Goal: Information Seeking & Learning: Learn about a topic

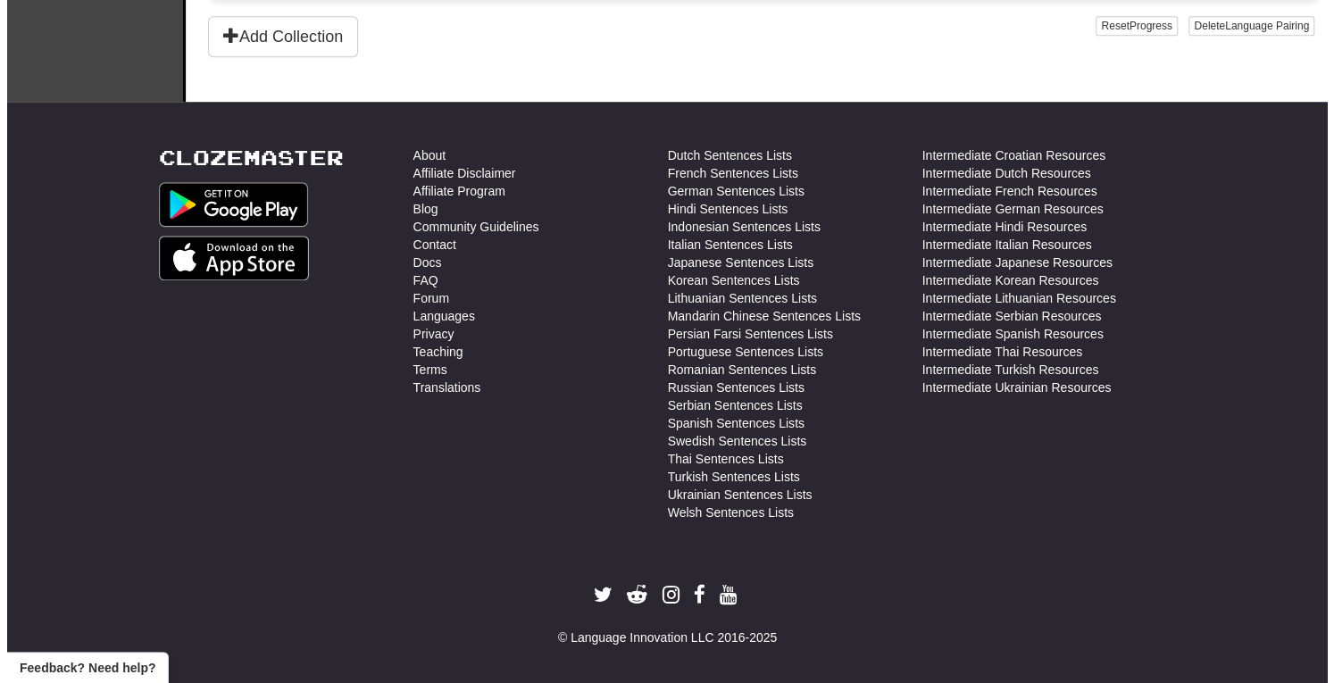
scroll to position [587, 0]
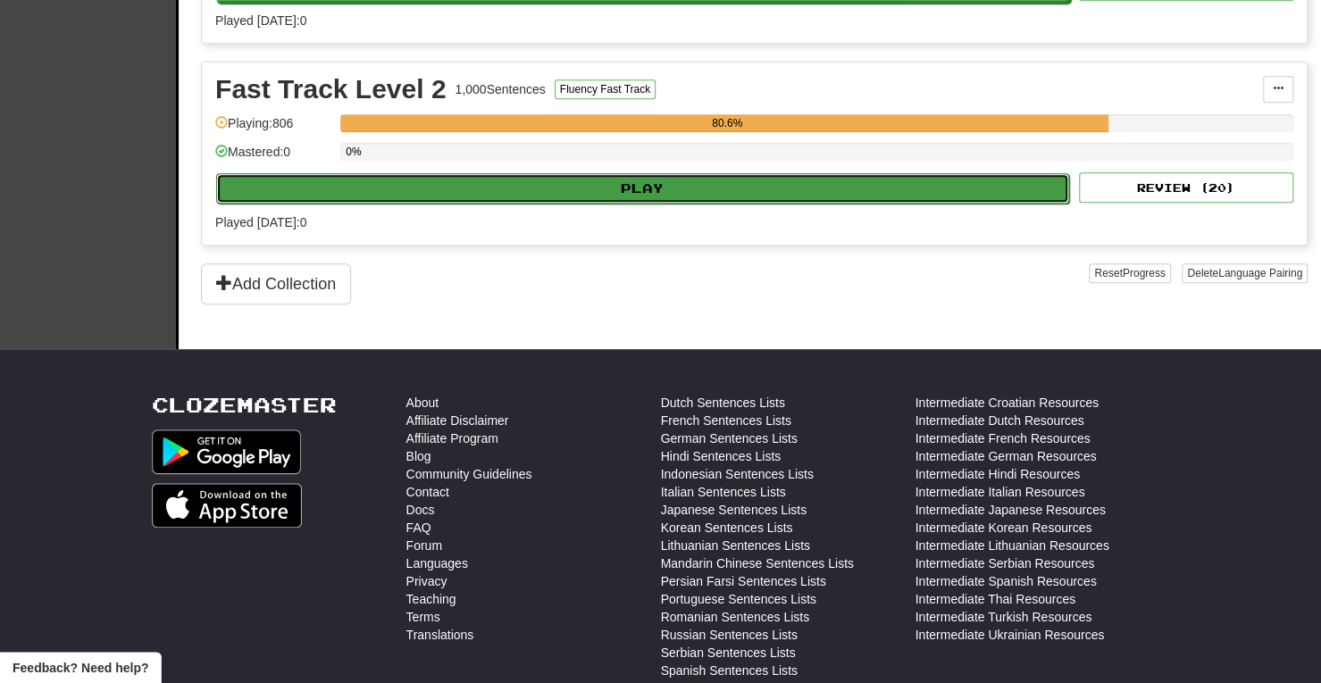
click at [630, 186] on button "Play" at bounding box center [642, 188] width 853 height 30
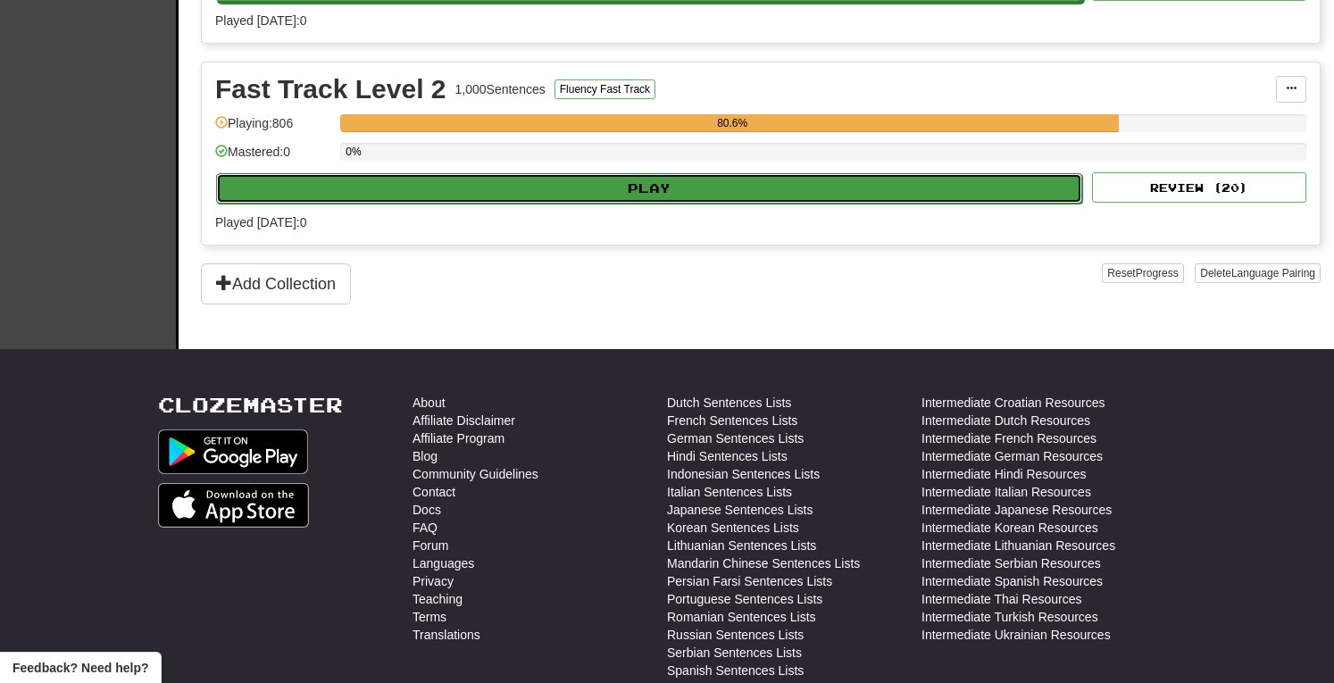
select select "**"
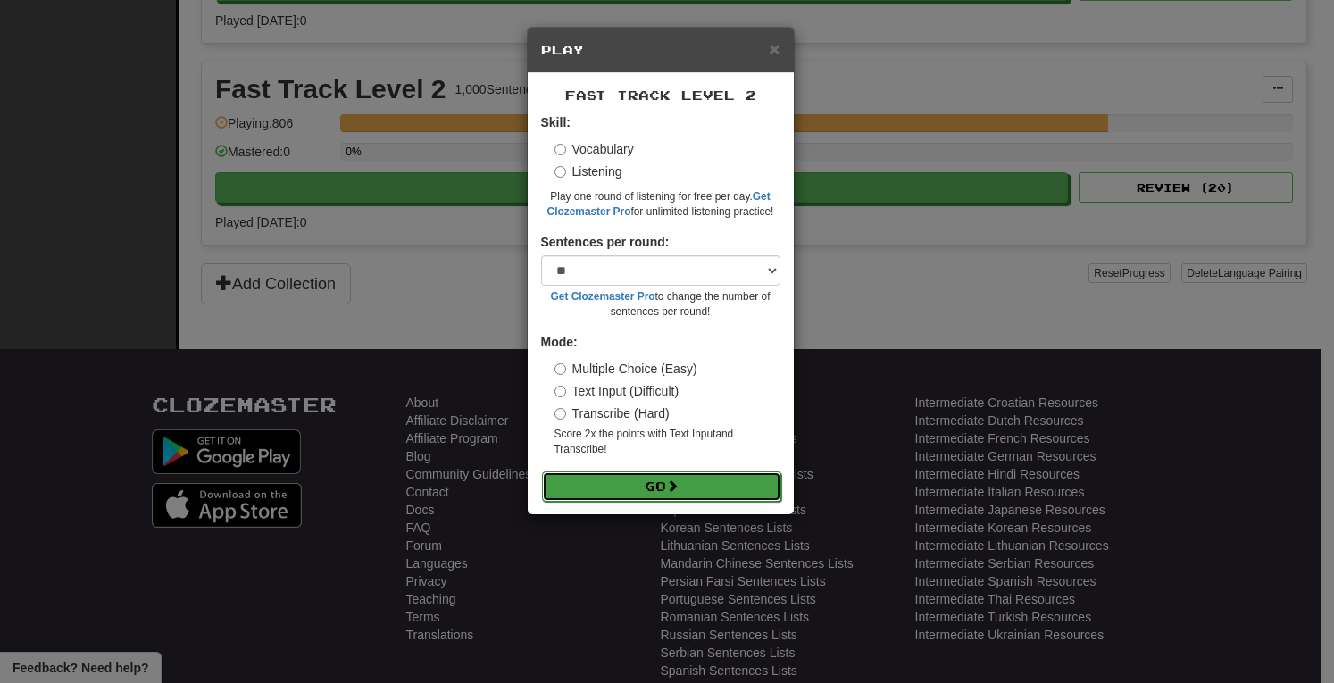
click at [709, 481] on button "Go" at bounding box center [661, 487] width 239 height 30
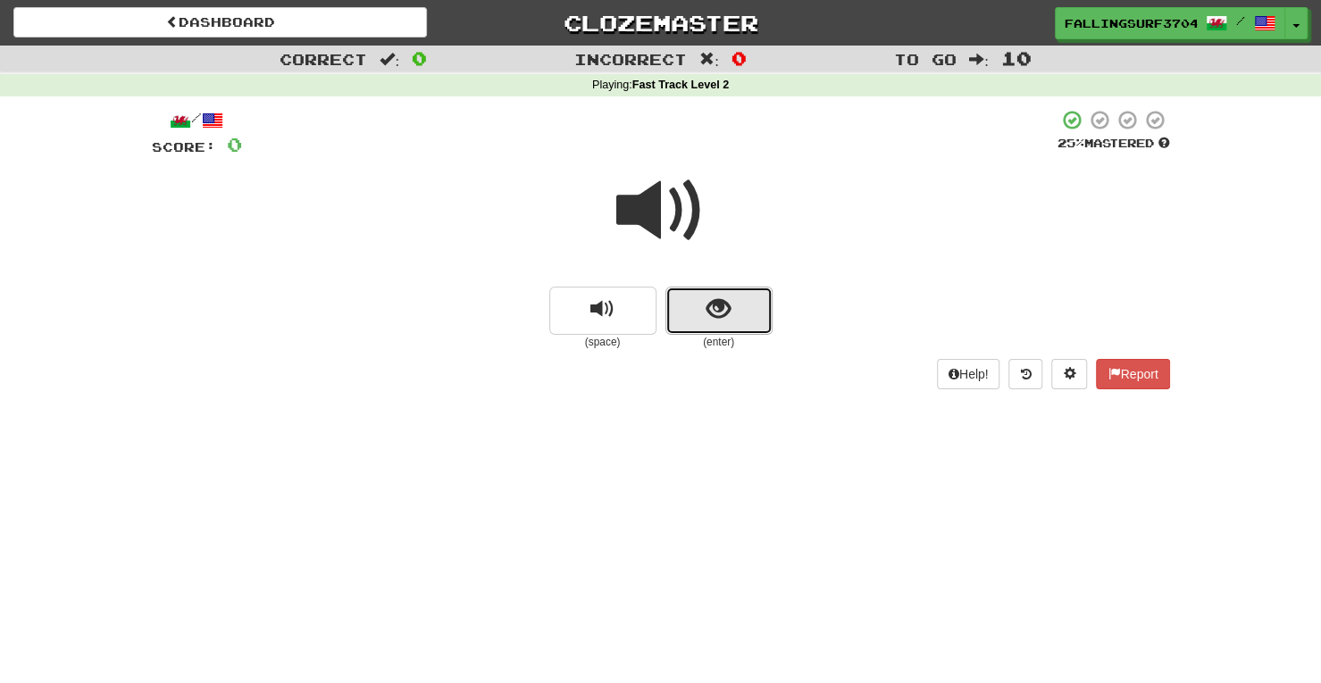
click at [691, 314] on button "show sentence" at bounding box center [718, 311] width 107 height 48
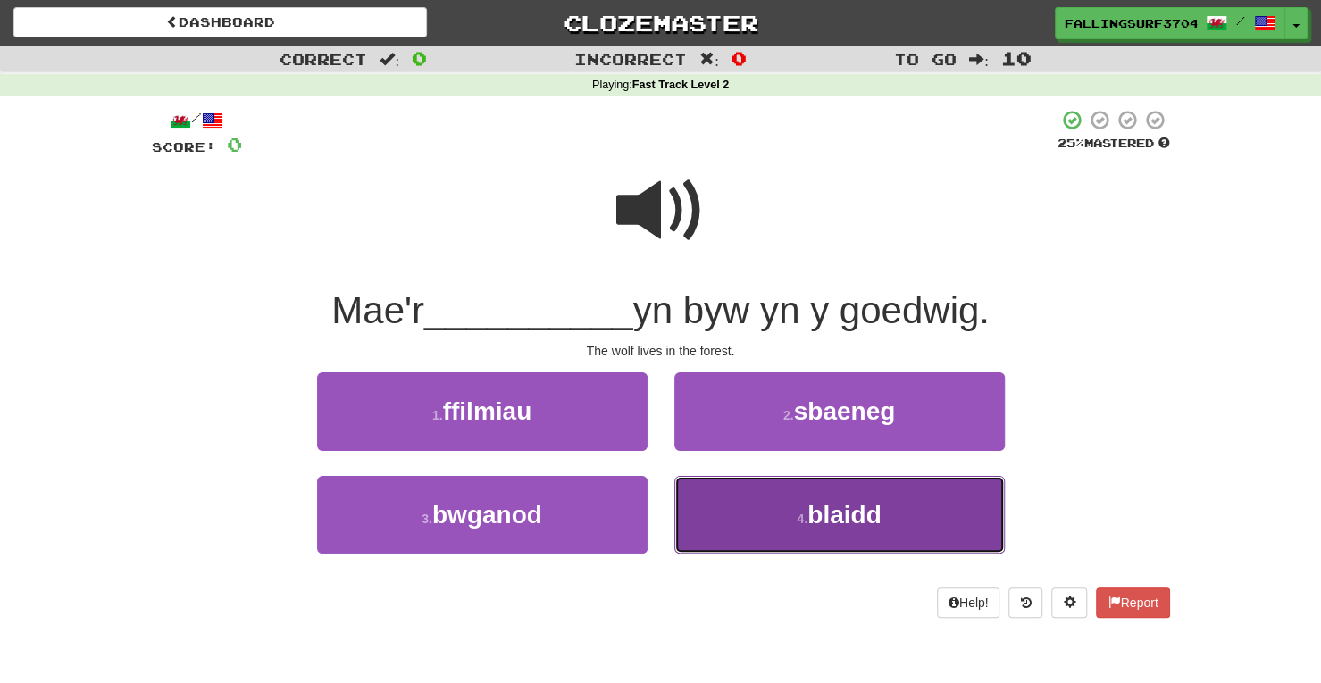
click at [809, 544] on button "4 . blaidd" at bounding box center [839, 515] width 330 height 78
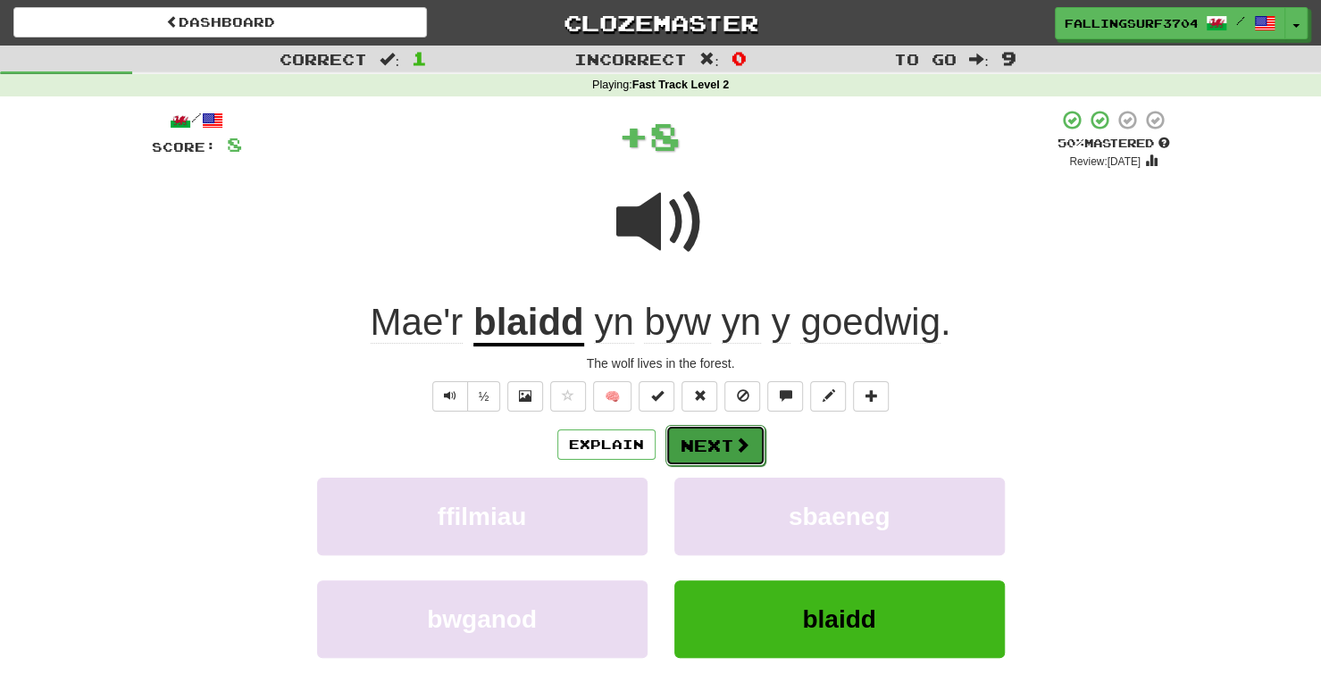
click at [728, 455] on button "Next" at bounding box center [715, 445] width 100 height 41
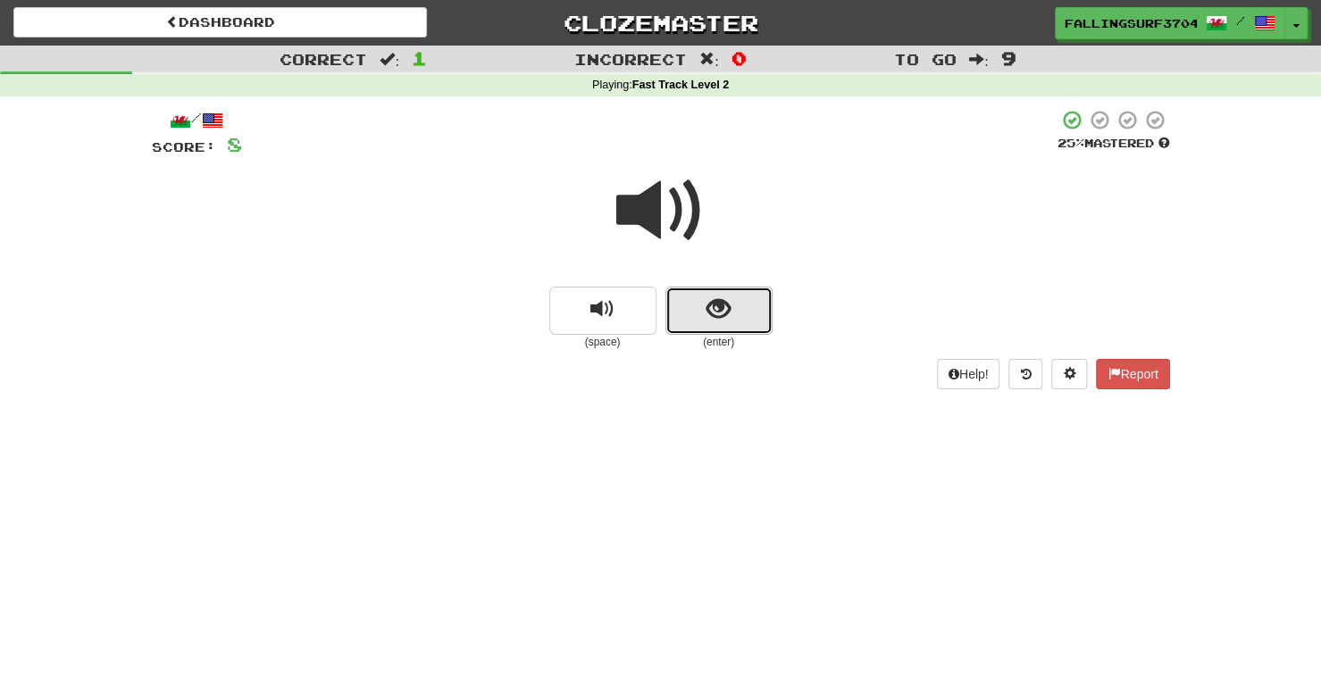
click at [720, 325] on button "show sentence" at bounding box center [718, 311] width 107 height 48
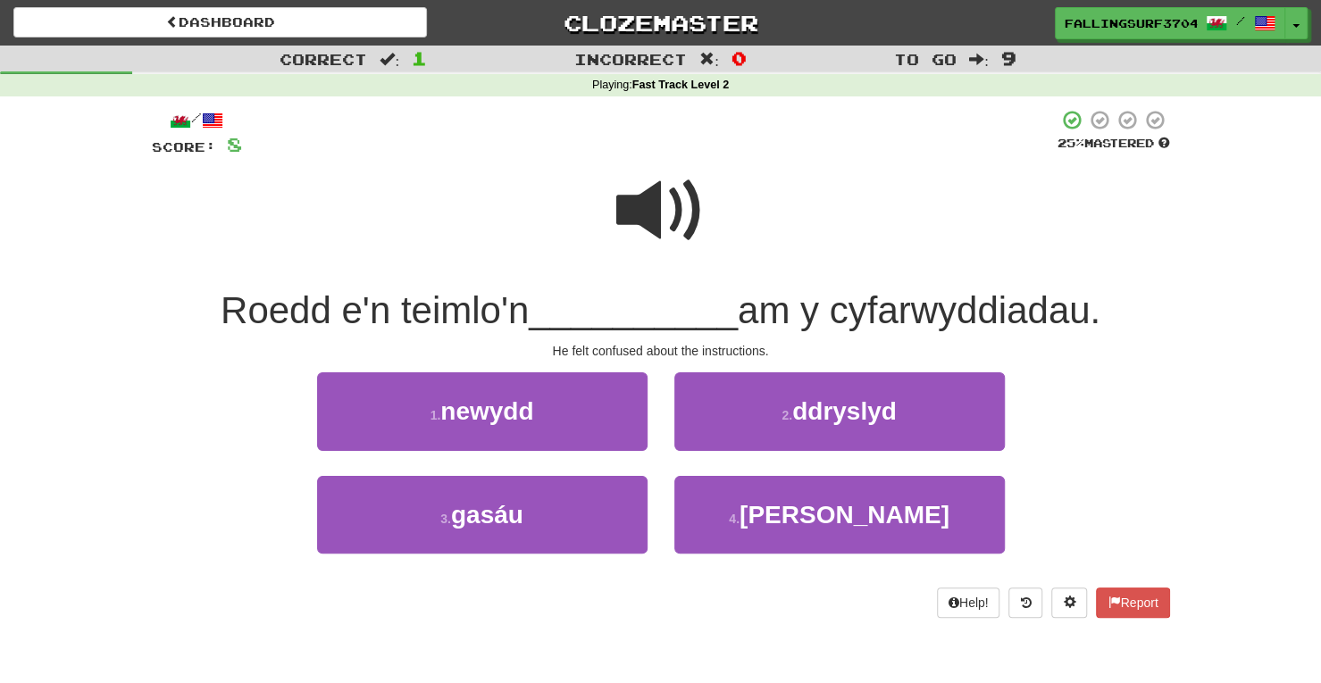
click at [857, 455] on div "2 . ddryslyd" at bounding box center [839, 423] width 357 height 103
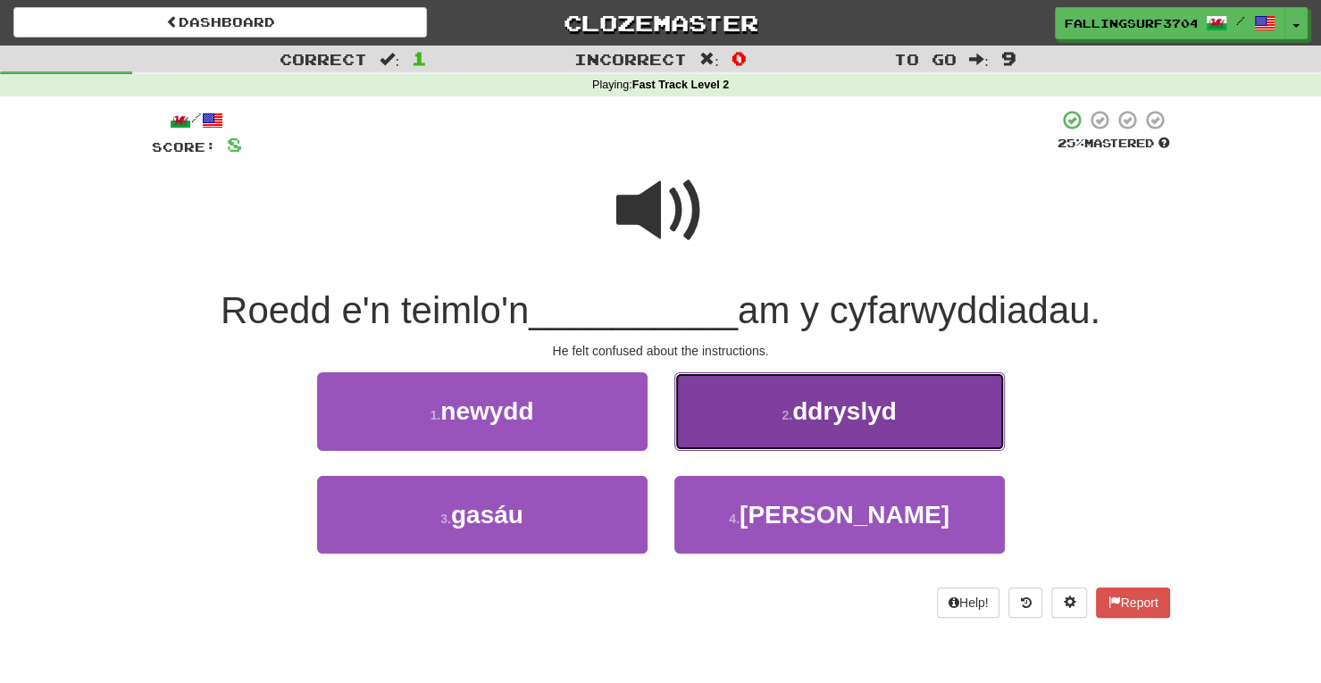
click at [852, 424] on span "ddryslyd" at bounding box center [844, 411] width 104 height 28
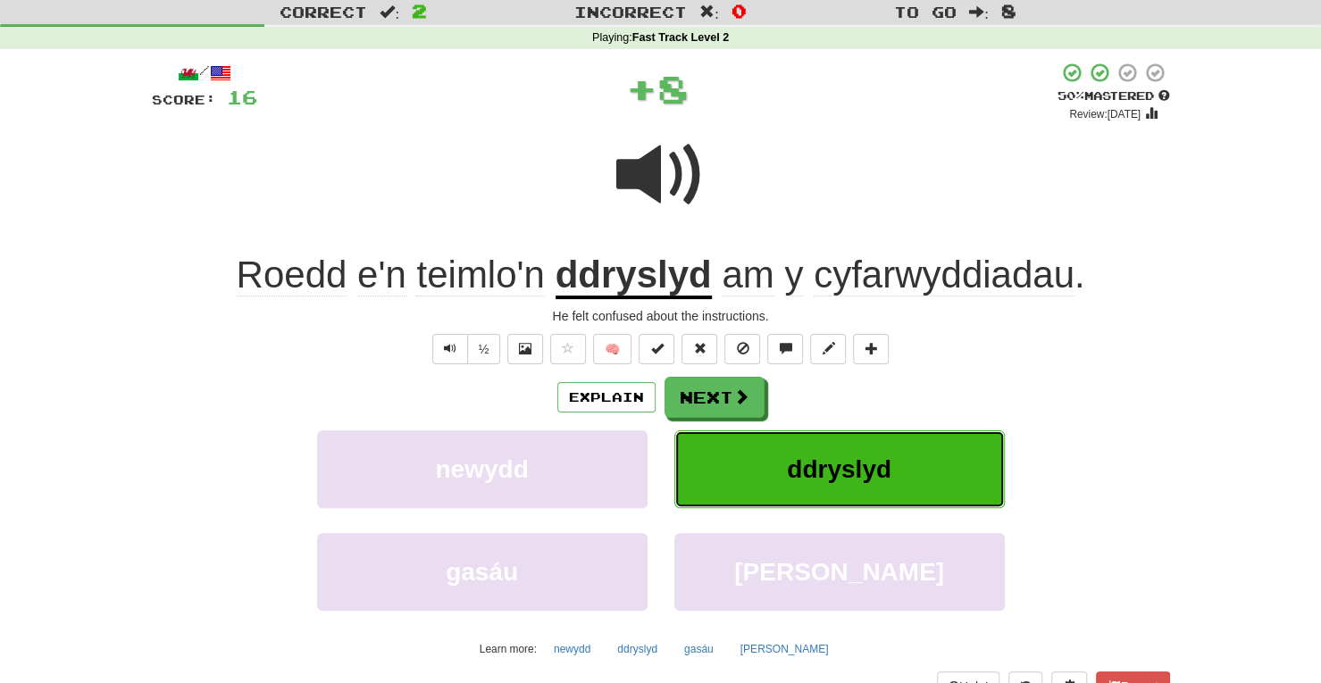
scroll to position [49, 0]
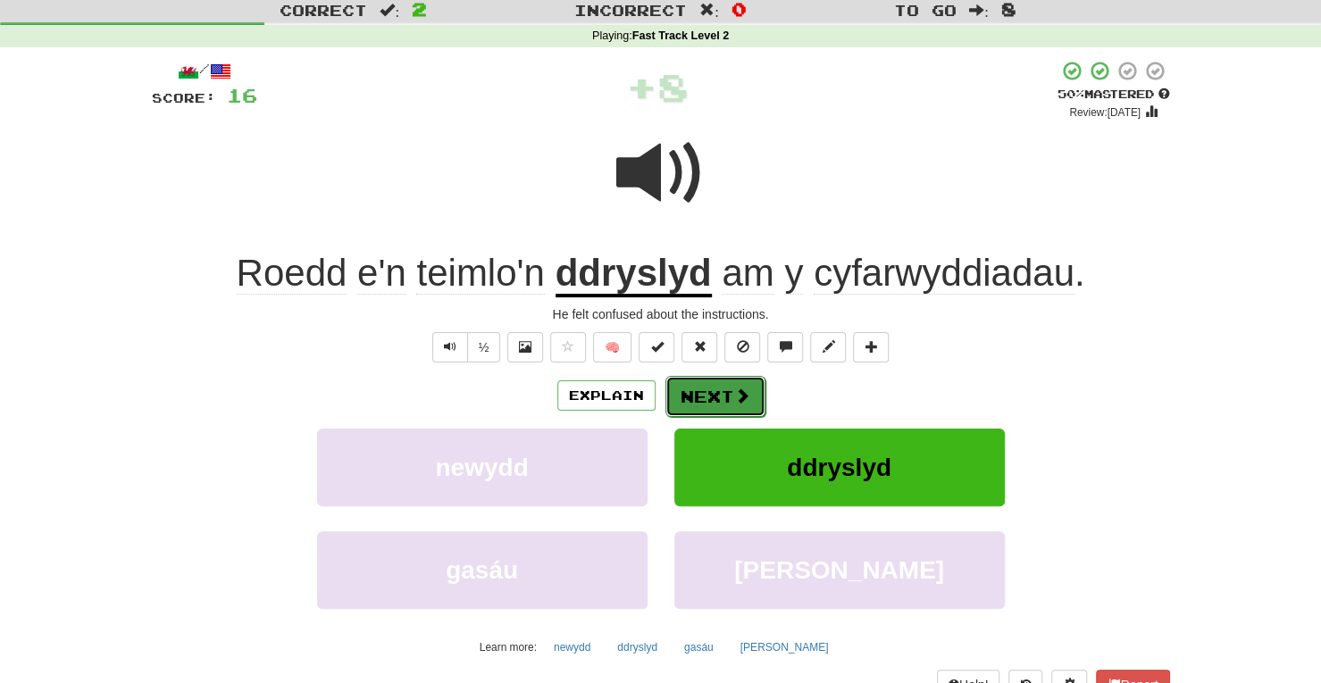
click at [703, 406] on button "Next" at bounding box center [715, 396] width 100 height 41
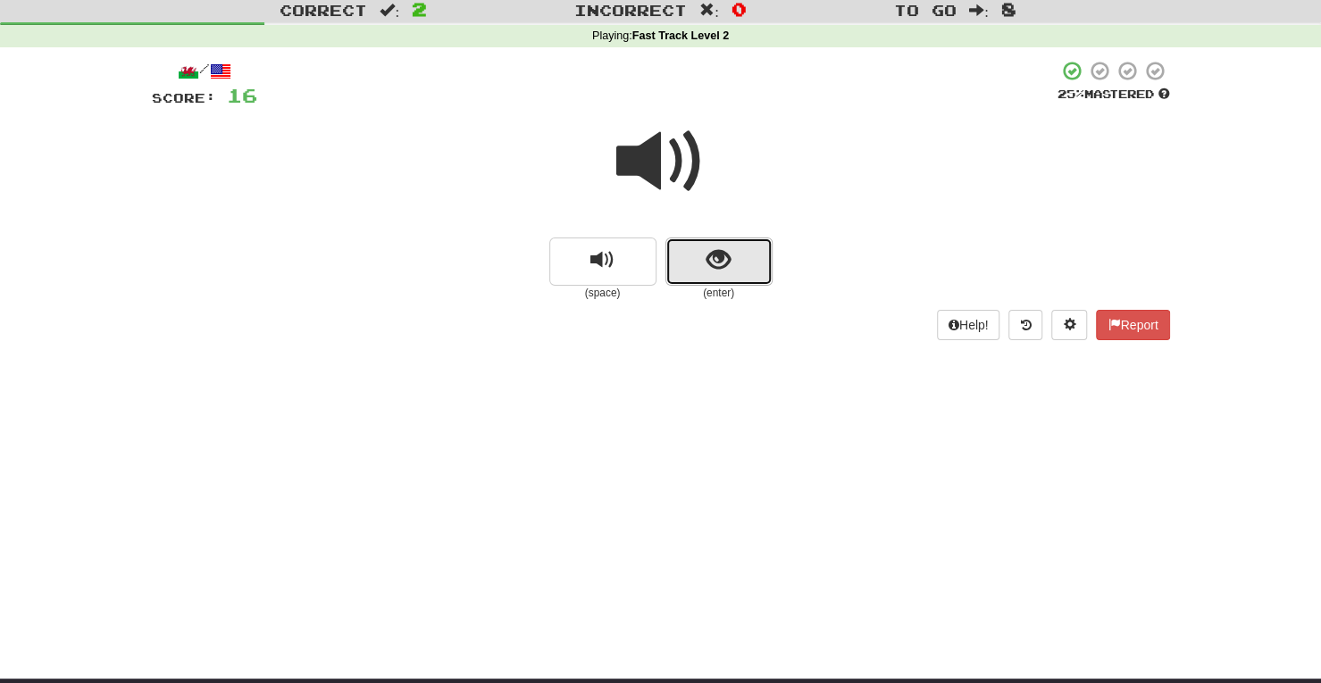
click at [706, 264] on span "show sentence" at bounding box center [718, 260] width 24 height 24
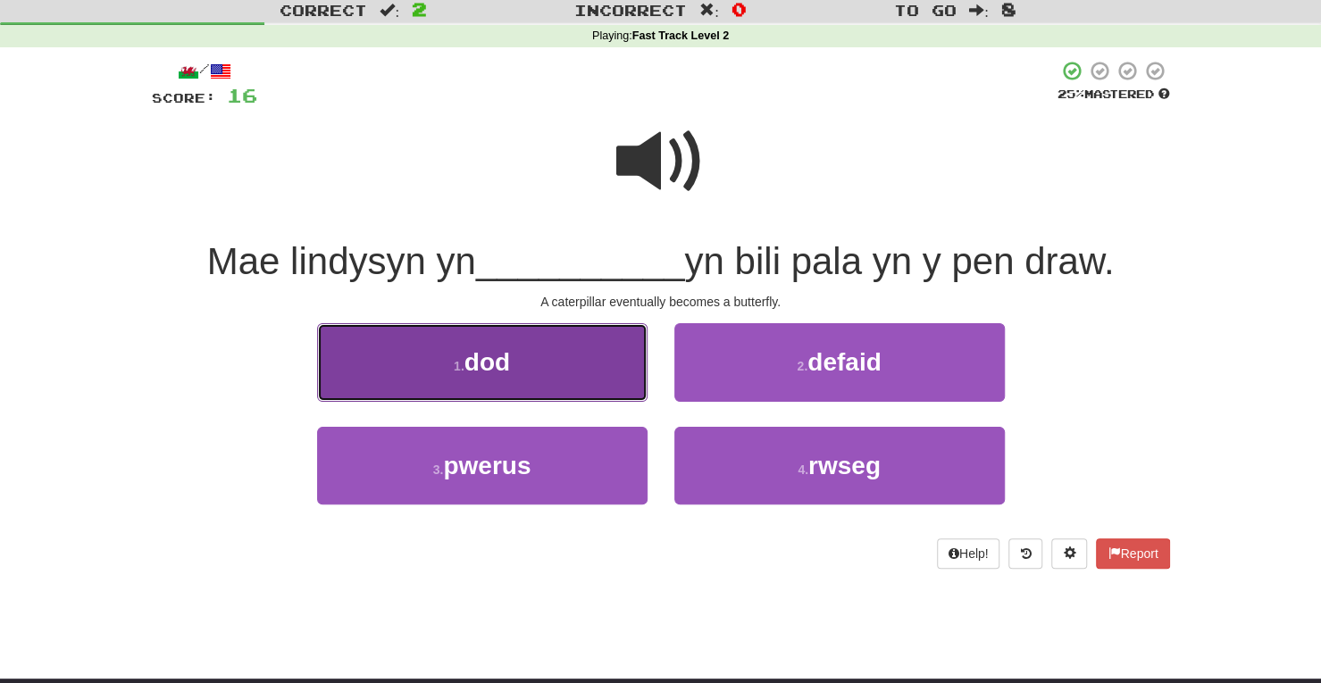
click at [532, 351] on button "1 . dod" at bounding box center [482, 362] width 330 height 78
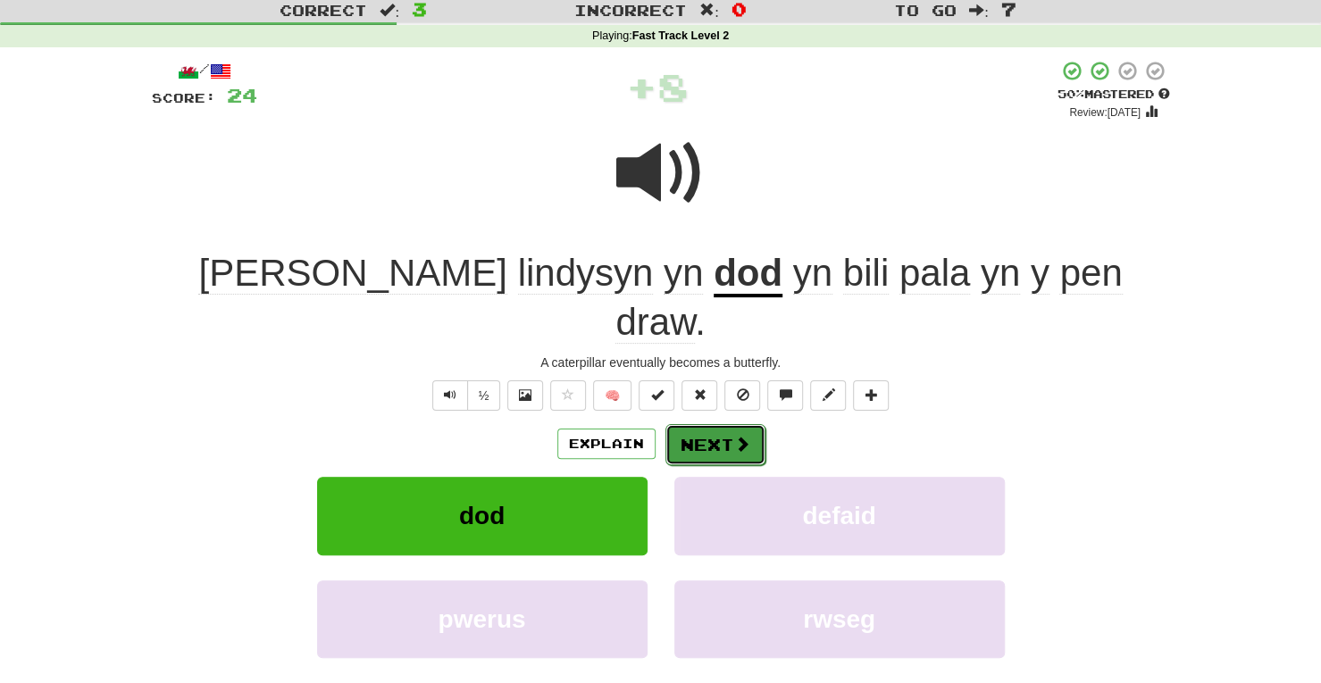
click at [724, 424] on button "Next" at bounding box center [715, 444] width 100 height 41
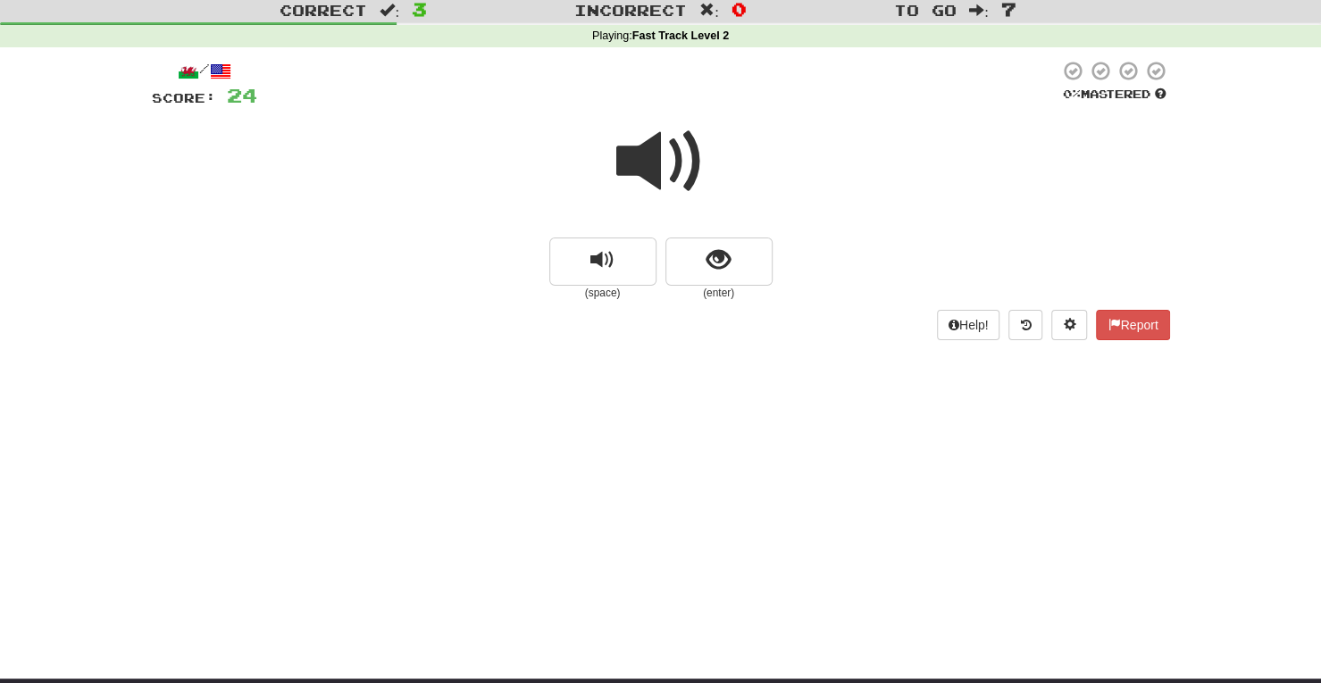
click at [661, 147] on span at bounding box center [660, 161] width 89 height 89
click at [687, 280] on button "show sentence" at bounding box center [718, 262] width 107 height 48
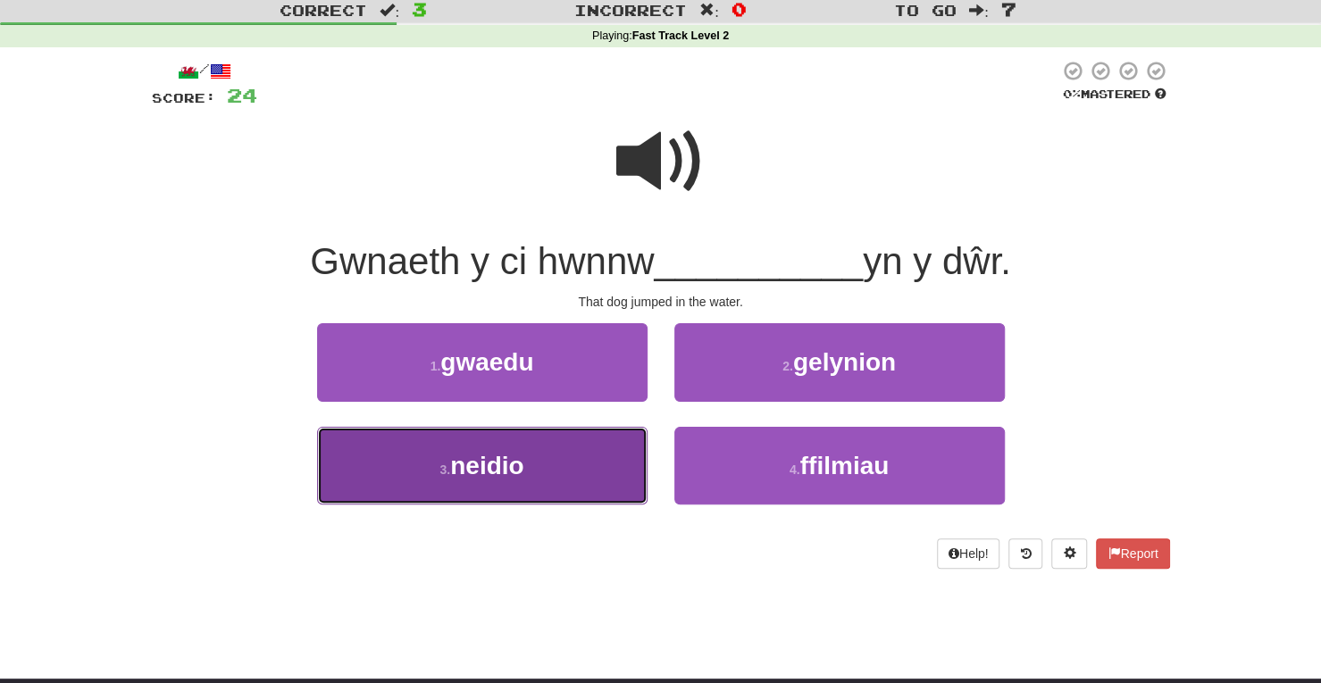
click at [505, 449] on button "3 . neidio" at bounding box center [482, 466] width 330 height 78
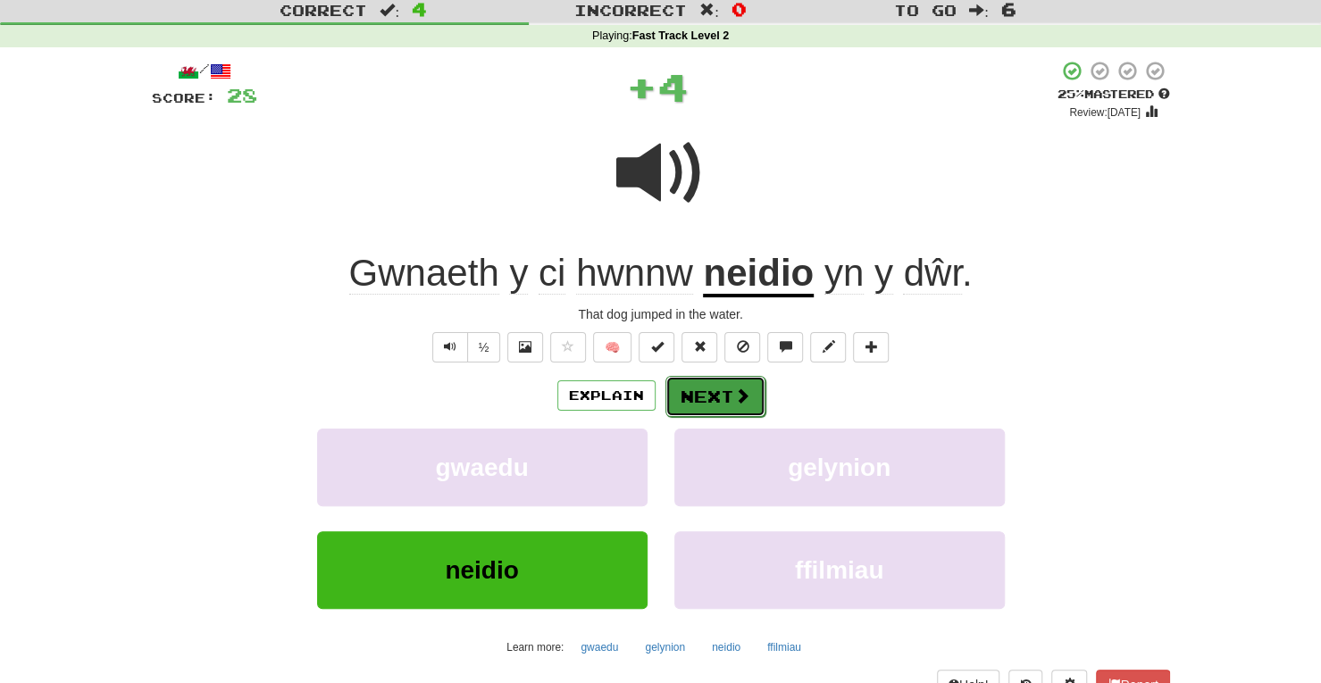
click at [712, 388] on button "Next" at bounding box center [715, 396] width 100 height 41
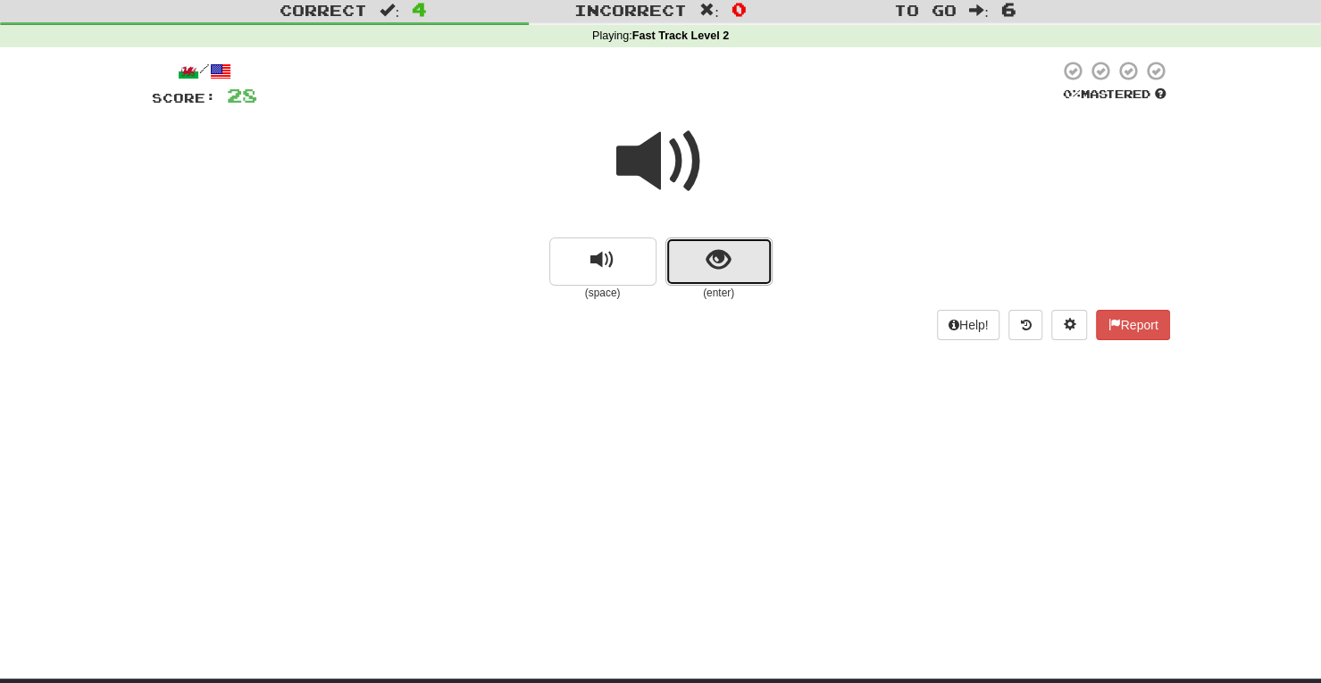
click at [729, 265] on span "show sentence" at bounding box center [718, 260] width 24 height 24
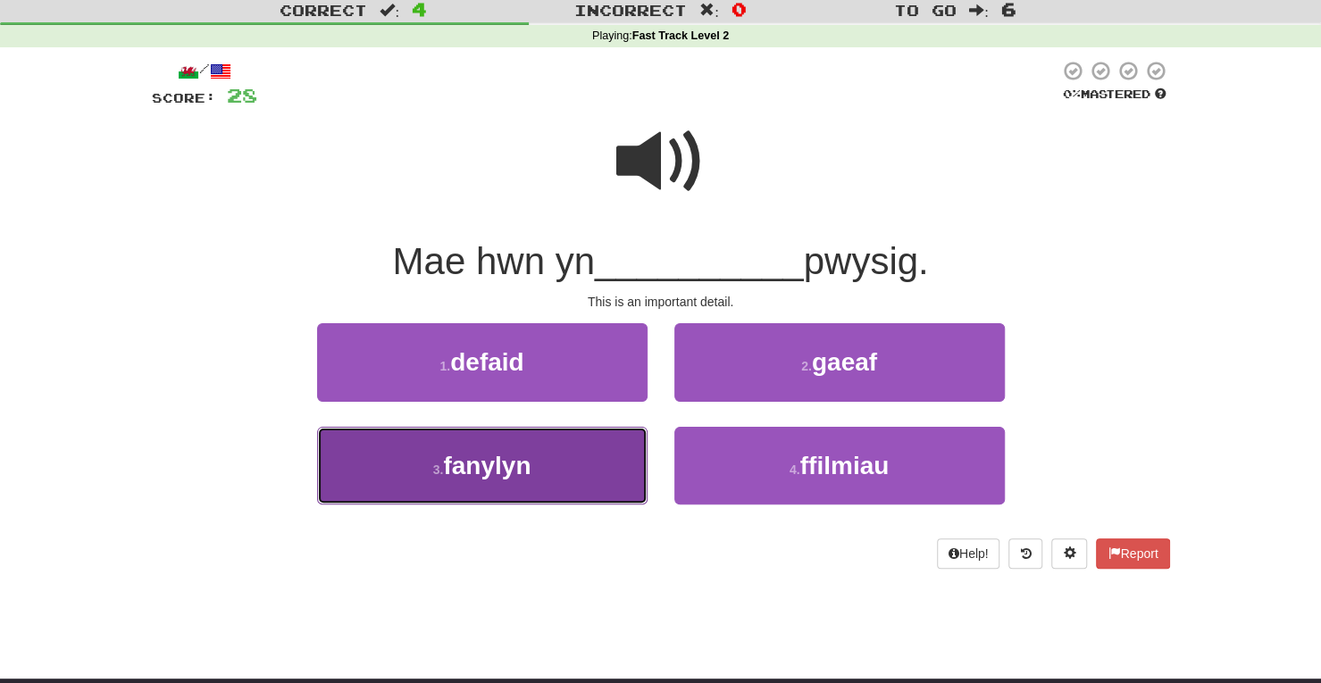
click at [502, 449] on button "3 . fanylyn" at bounding box center [482, 466] width 330 height 78
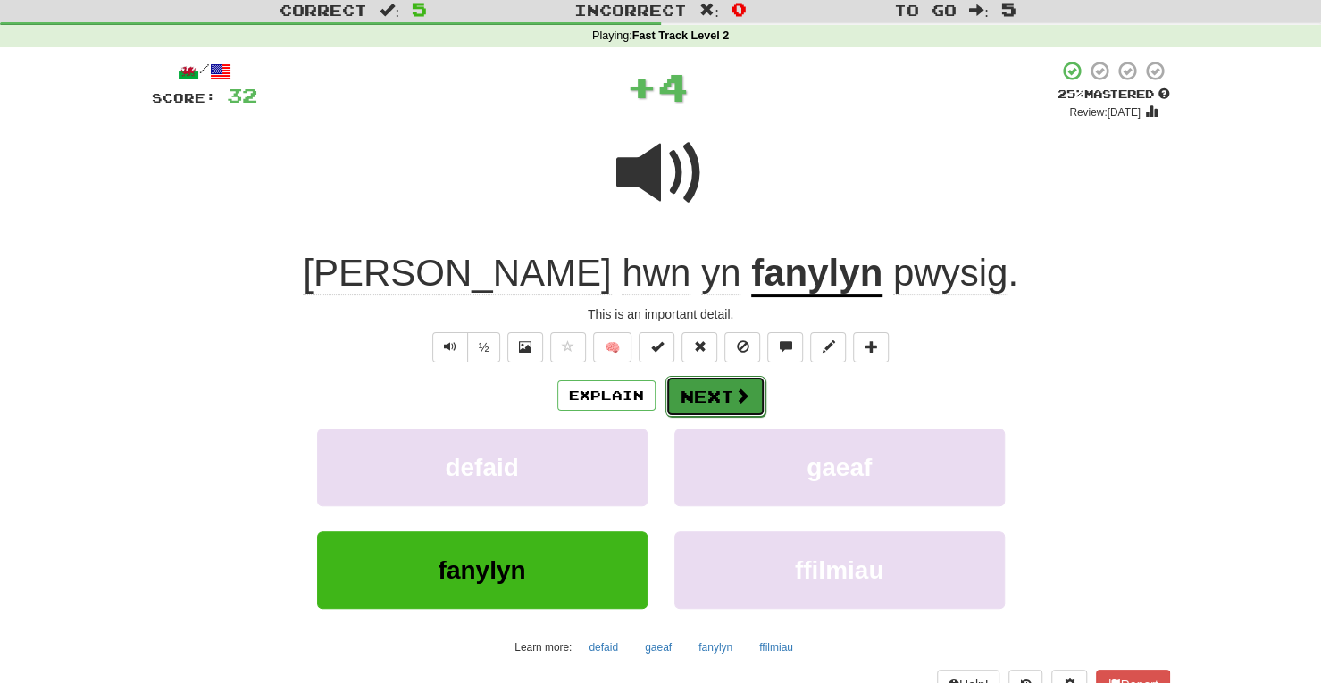
click at [711, 401] on button "Next" at bounding box center [715, 396] width 100 height 41
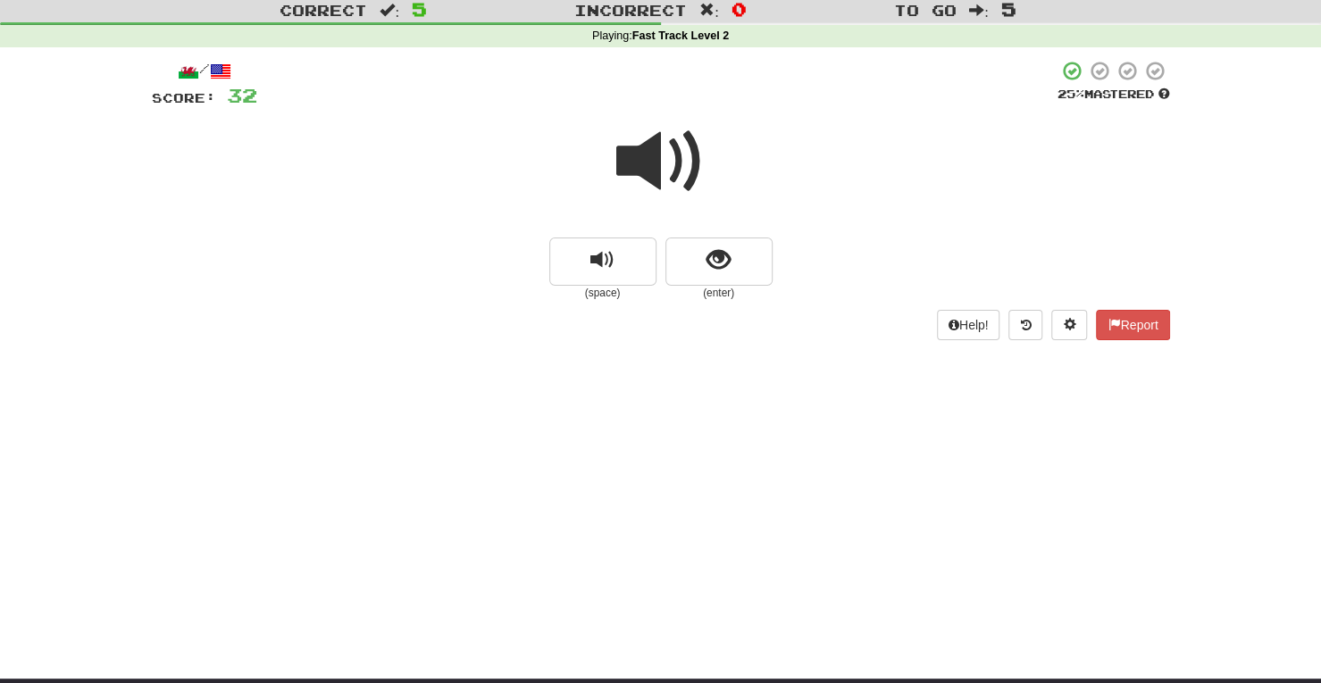
click at [690, 181] on span at bounding box center [660, 161] width 89 height 89
click at [765, 268] on button "show sentence" at bounding box center [718, 262] width 107 height 48
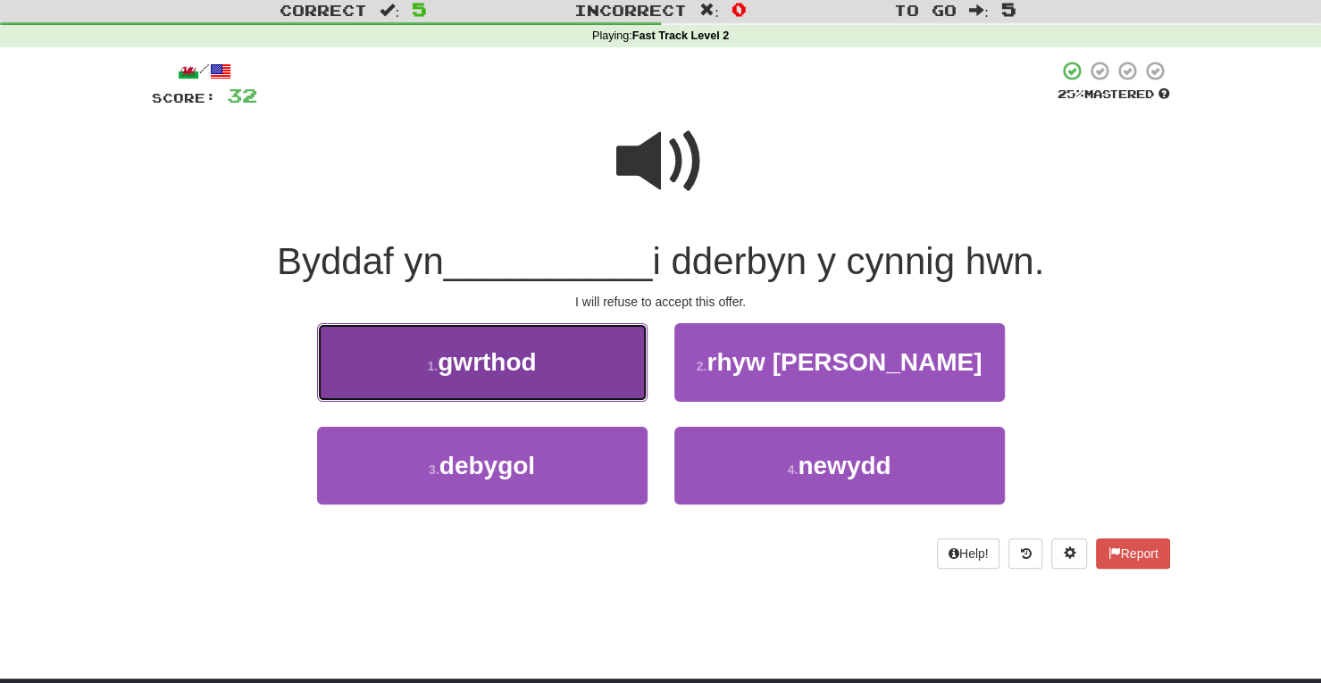
click at [498, 384] on button "1 . gwrthod" at bounding box center [482, 362] width 330 height 78
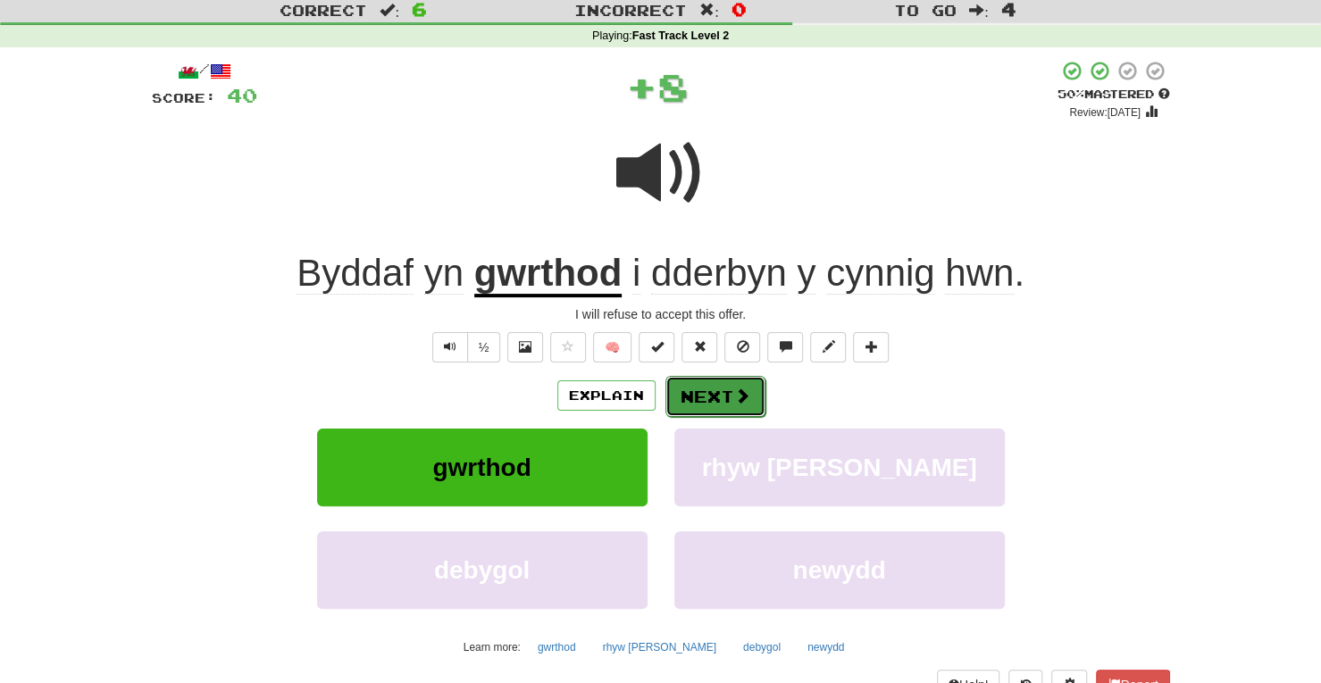
click at [716, 390] on button "Next" at bounding box center [715, 396] width 100 height 41
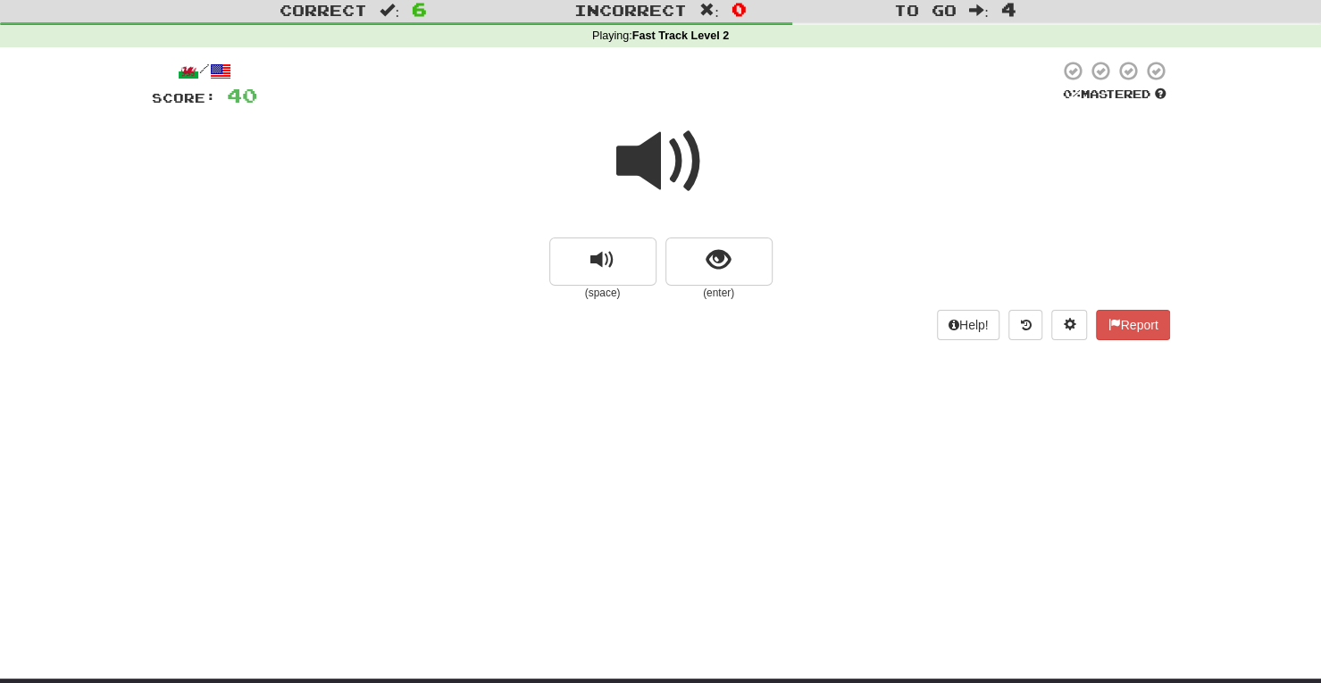
click at [642, 157] on span at bounding box center [660, 161] width 89 height 89
click at [664, 174] on span at bounding box center [660, 161] width 89 height 89
click at [716, 265] on span "show sentence" at bounding box center [718, 260] width 24 height 24
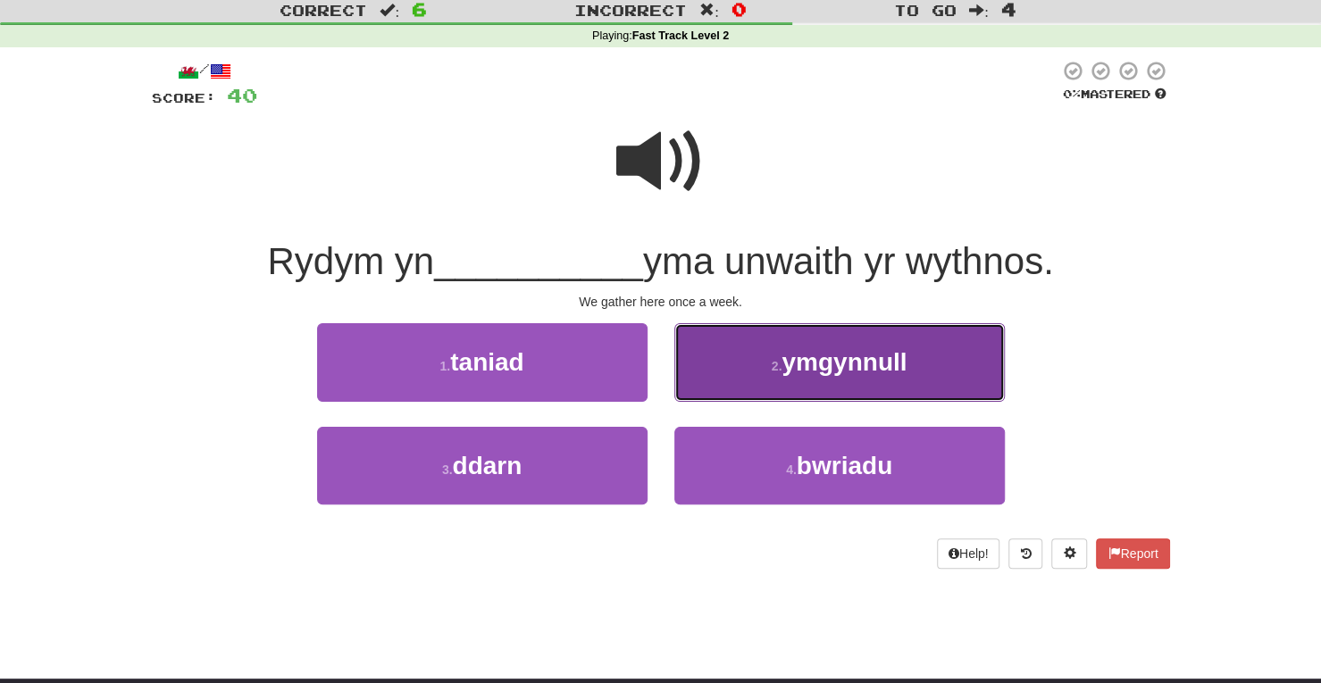
click at [792, 376] on span "ymgynnull" at bounding box center [843, 362] width 125 height 28
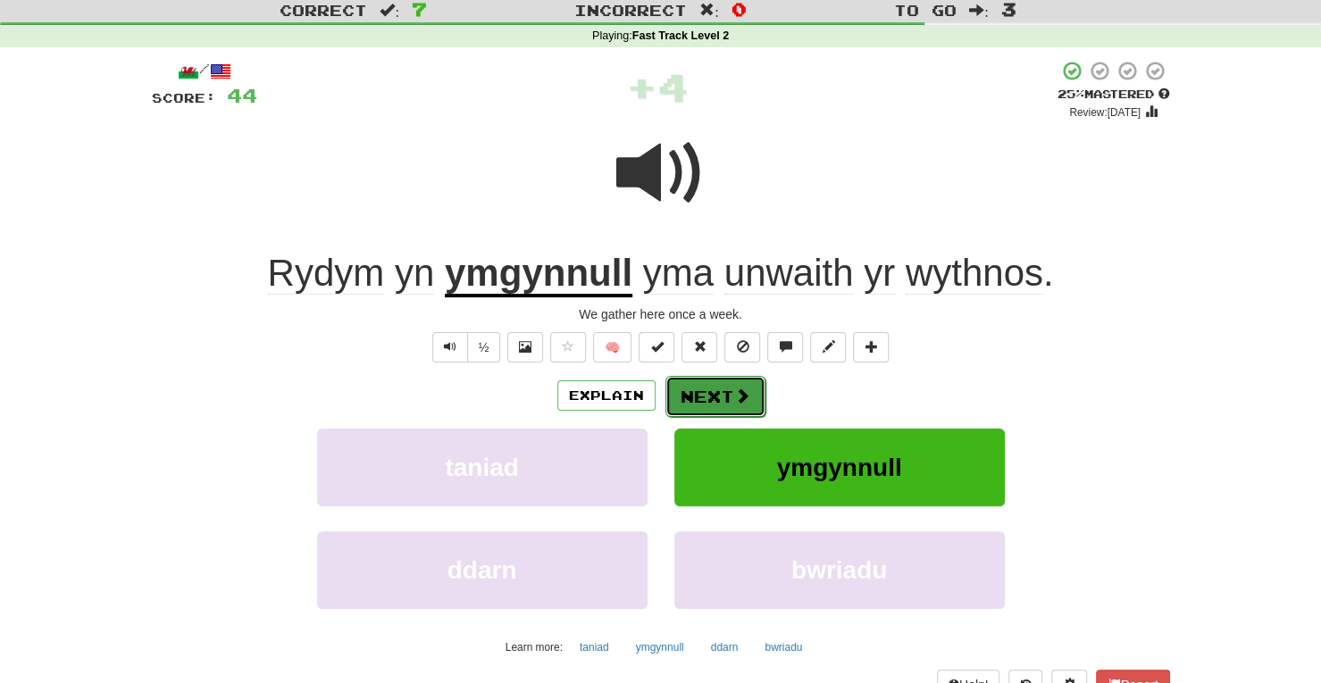
click at [736, 395] on span at bounding box center [742, 396] width 16 height 16
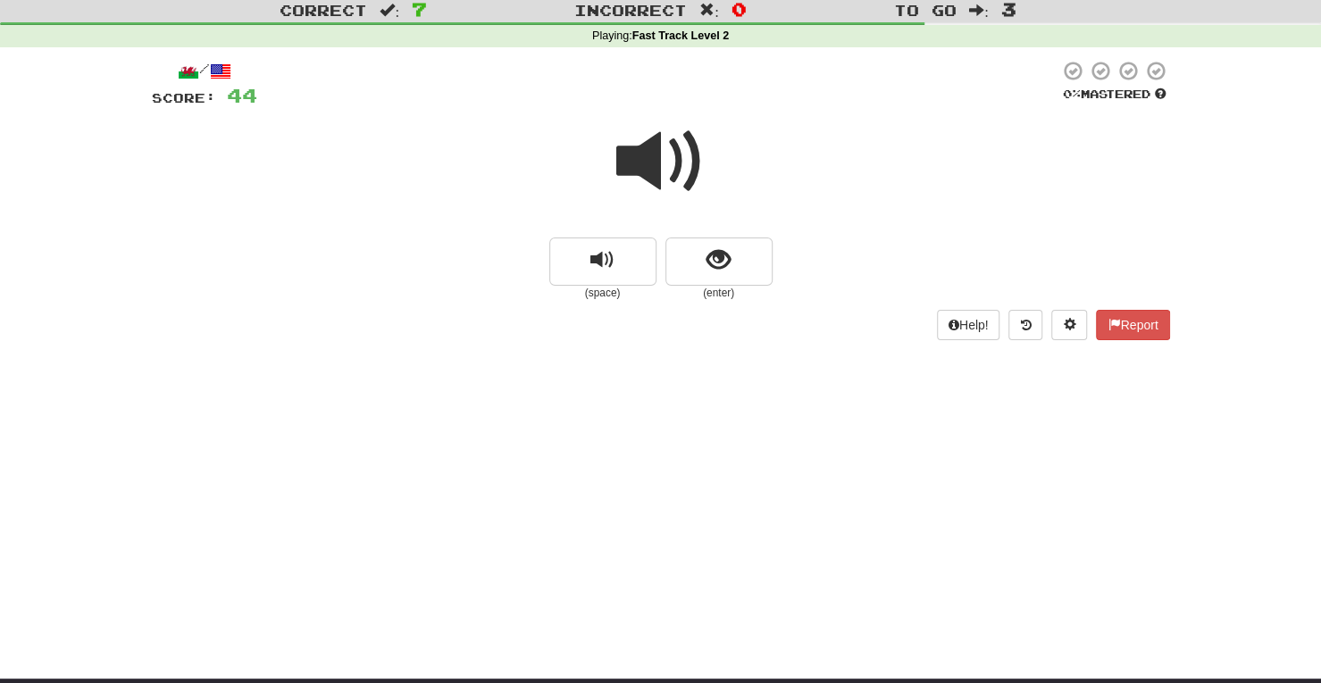
click at [663, 154] on span at bounding box center [660, 161] width 89 height 89
click at [750, 274] on button "show sentence" at bounding box center [718, 262] width 107 height 48
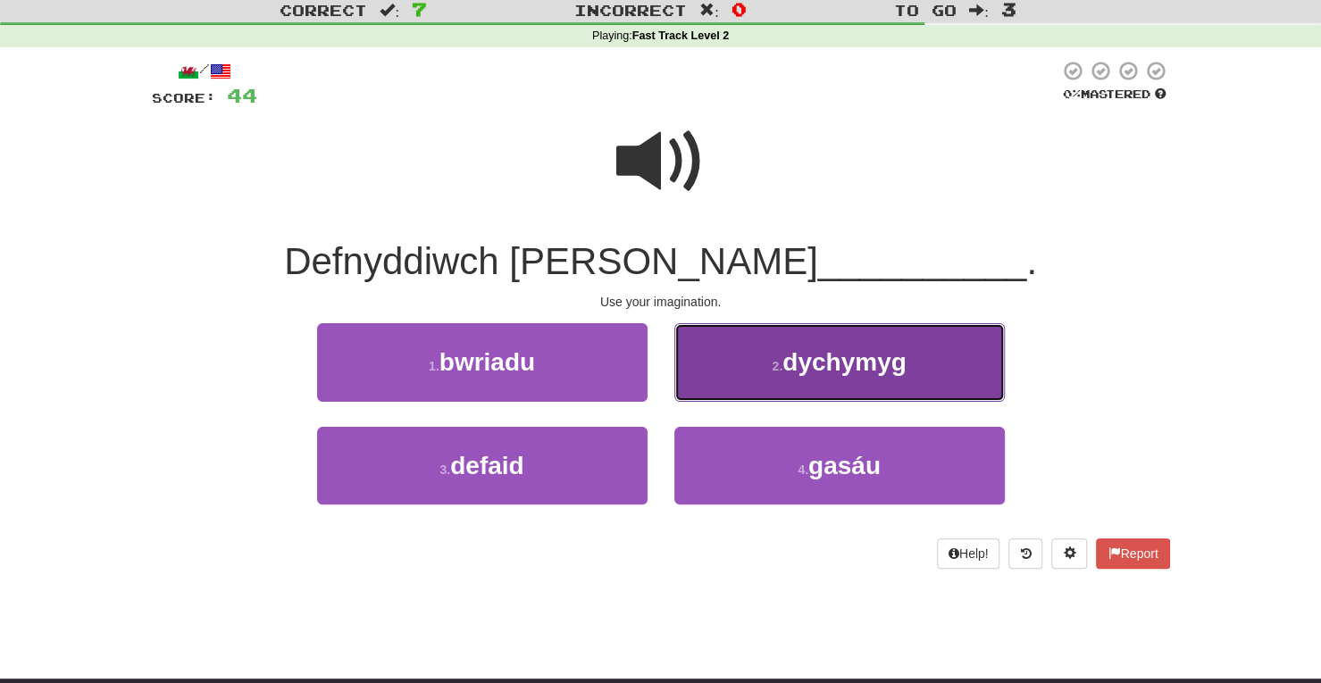
click at [807, 372] on span "dychymyg" at bounding box center [844, 362] width 124 height 28
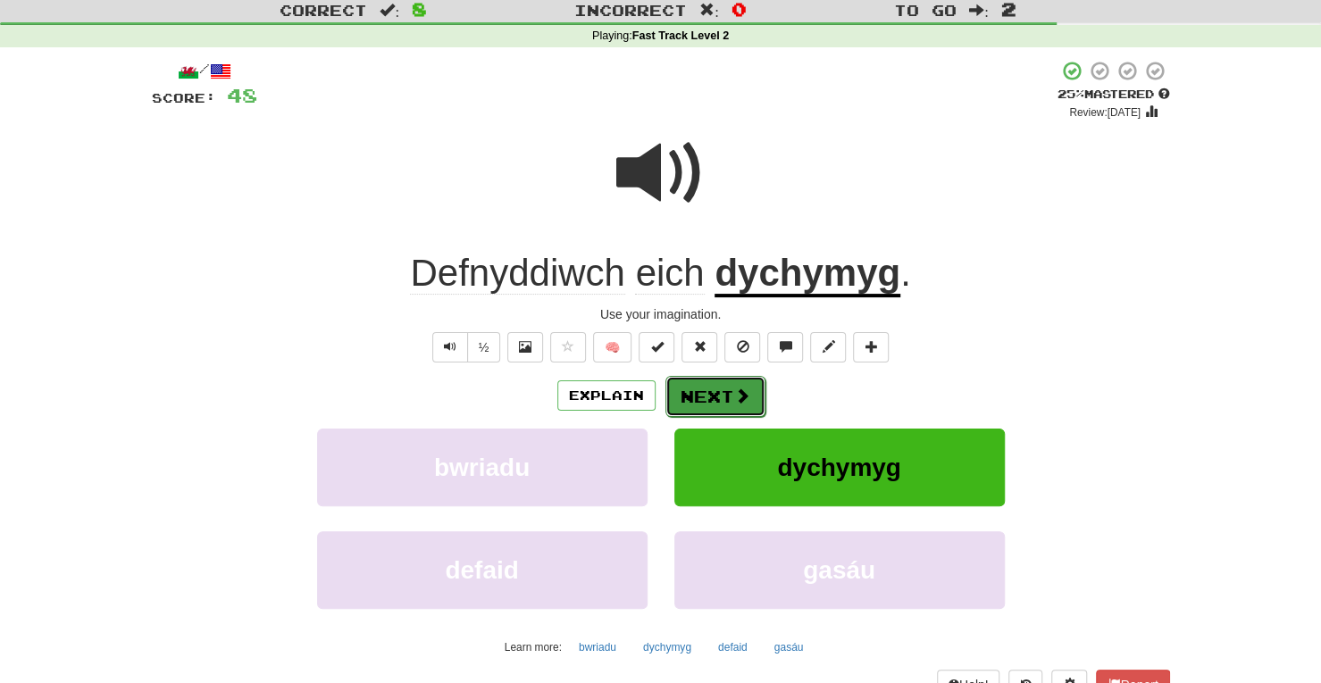
click at [686, 392] on button "Next" at bounding box center [715, 396] width 100 height 41
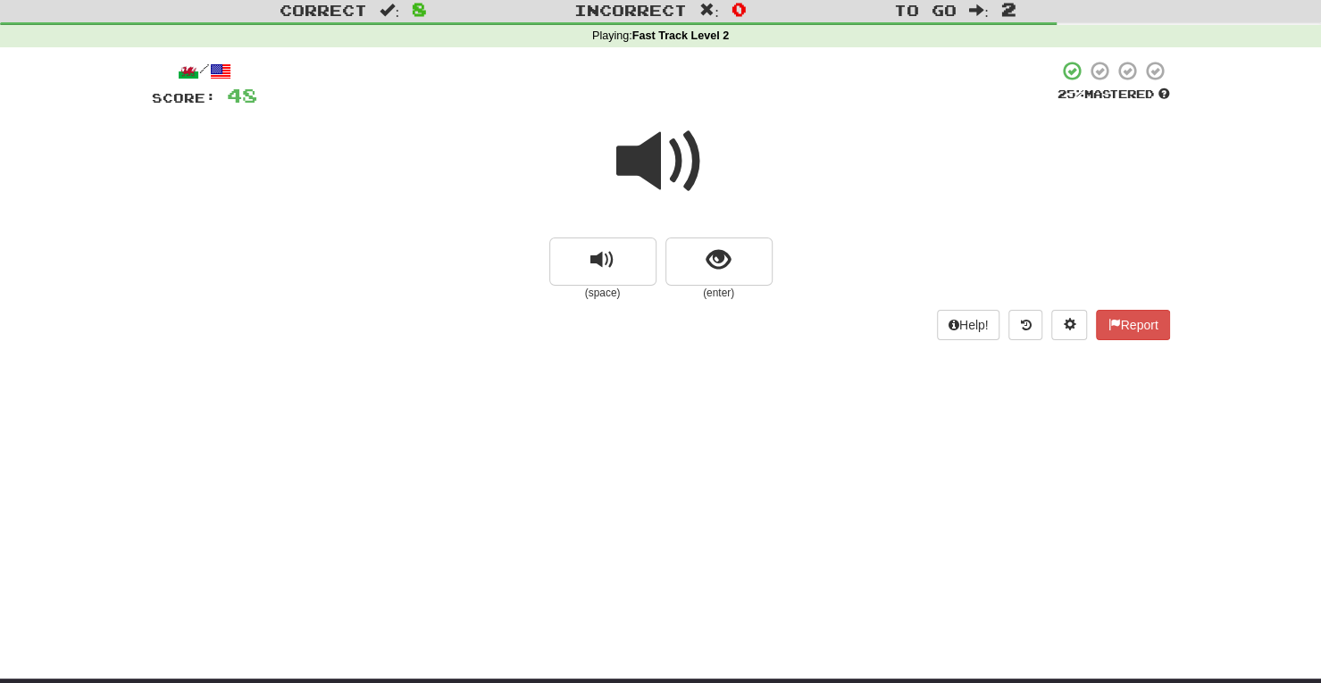
click at [666, 166] on span at bounding box center [660, 161] width 89 height 89
click at [732, 275] on button "show sentence" at bounding box center [718, 262] width 107 height 48
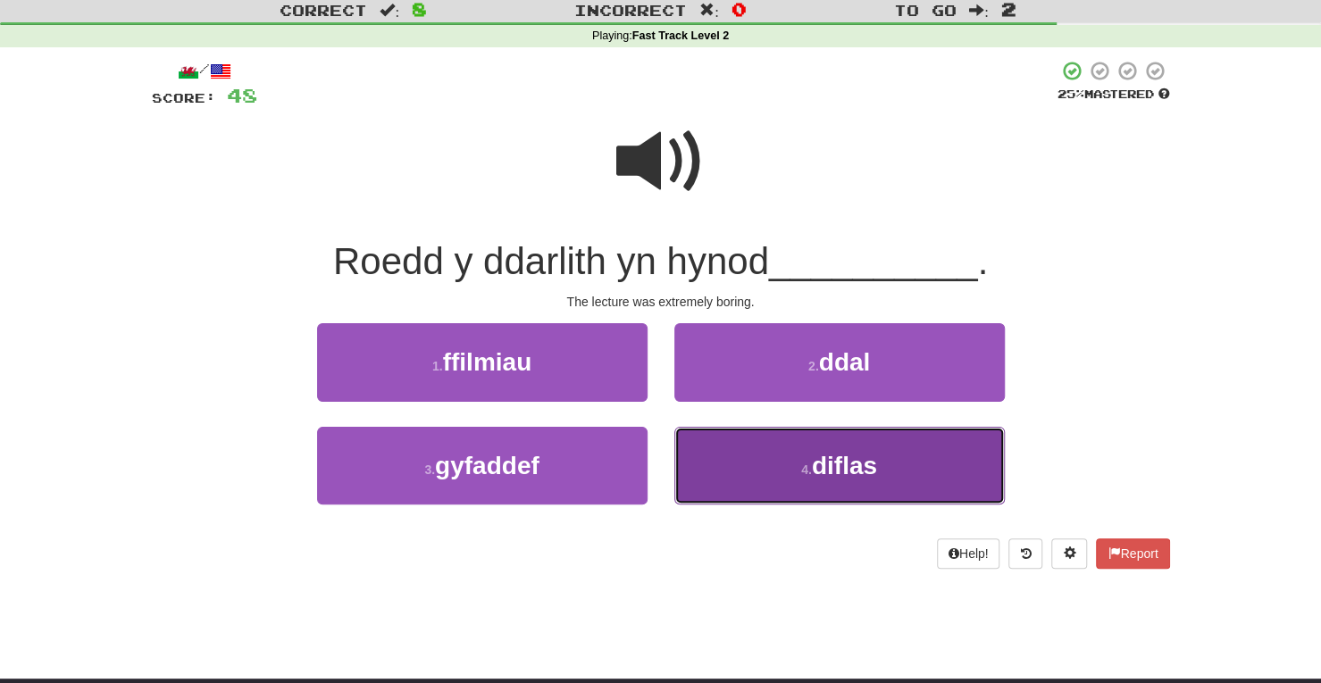
click at [822, 466] on span "diflas" at bounding box center [844, 466] width 65 height 28
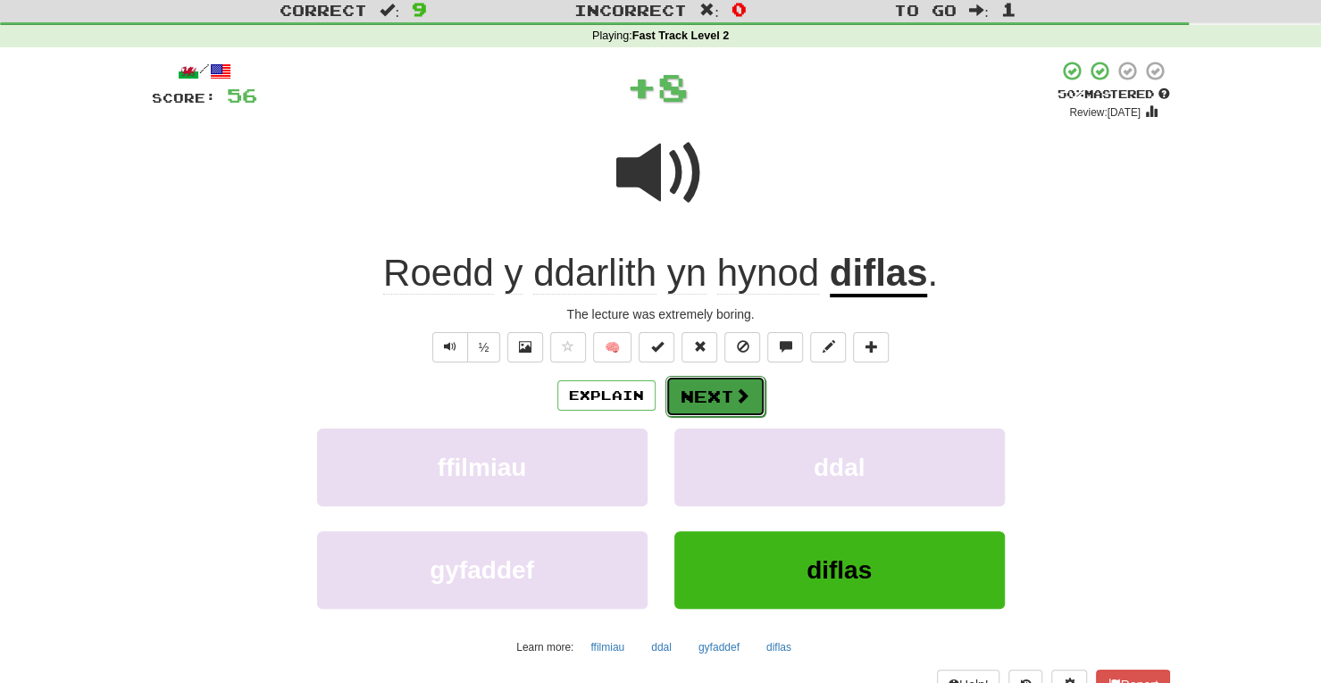
click at [723, 390] on button "Next" at bounding box center [715, 396] width 100 height 41
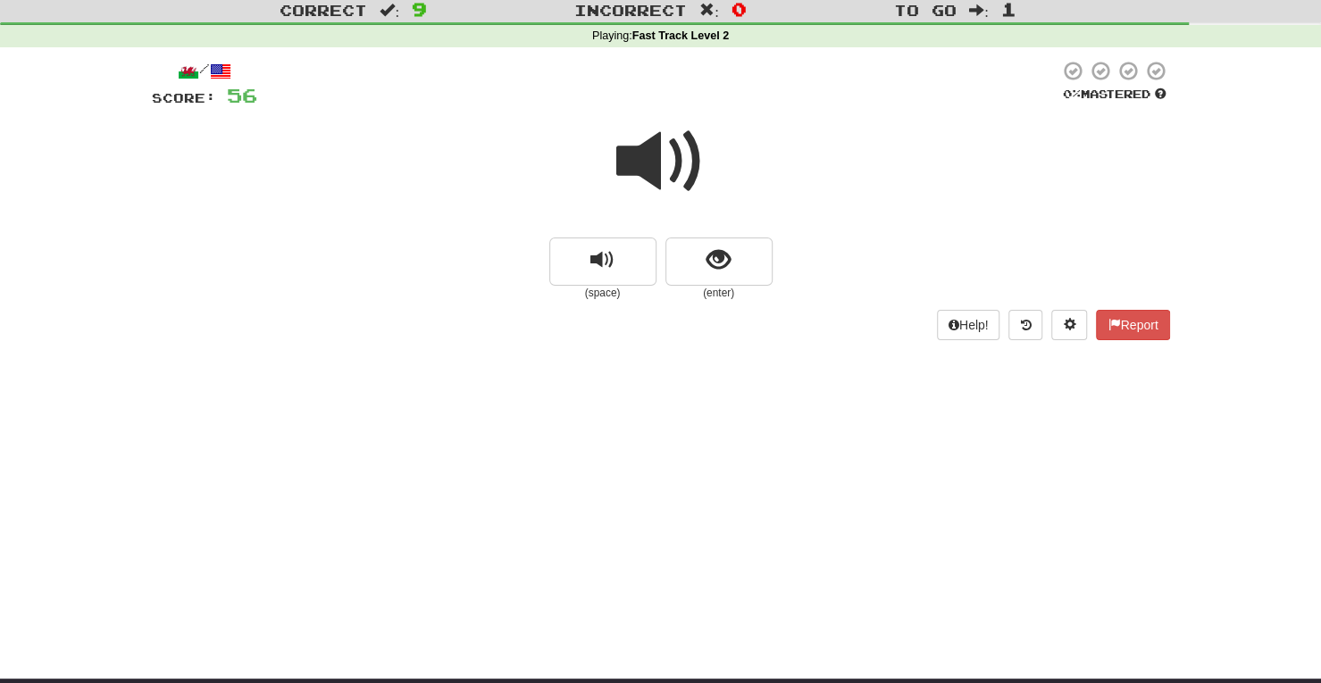
click at [638, 180] on span at bounding box center [660, 161] width 89 height 89
click at [739, 273] on button "show sentence" at bounding box center [718, 262] width 107 height 48
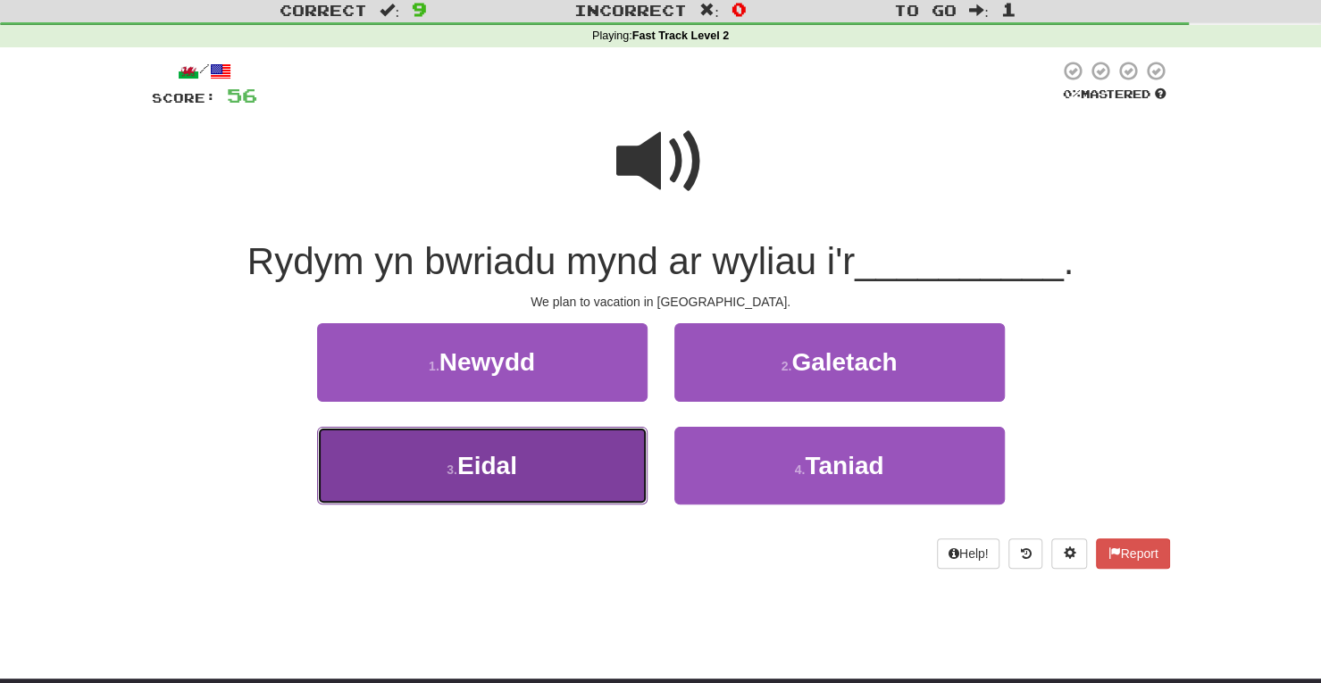
click at [544, 480] on button "3 . Eidal" at bounding box center [482, 466] width 330 height 78
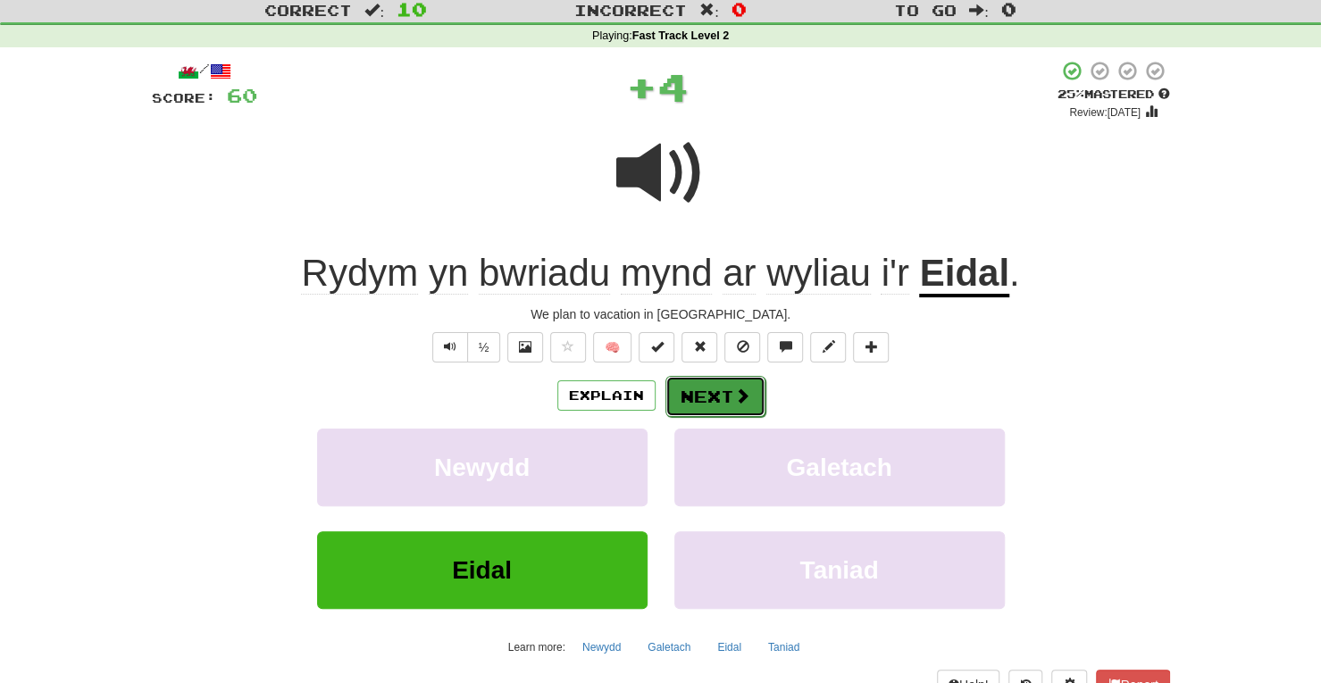
click at [739, 399] on span at bounding box center [742, 396] width 16 height 16
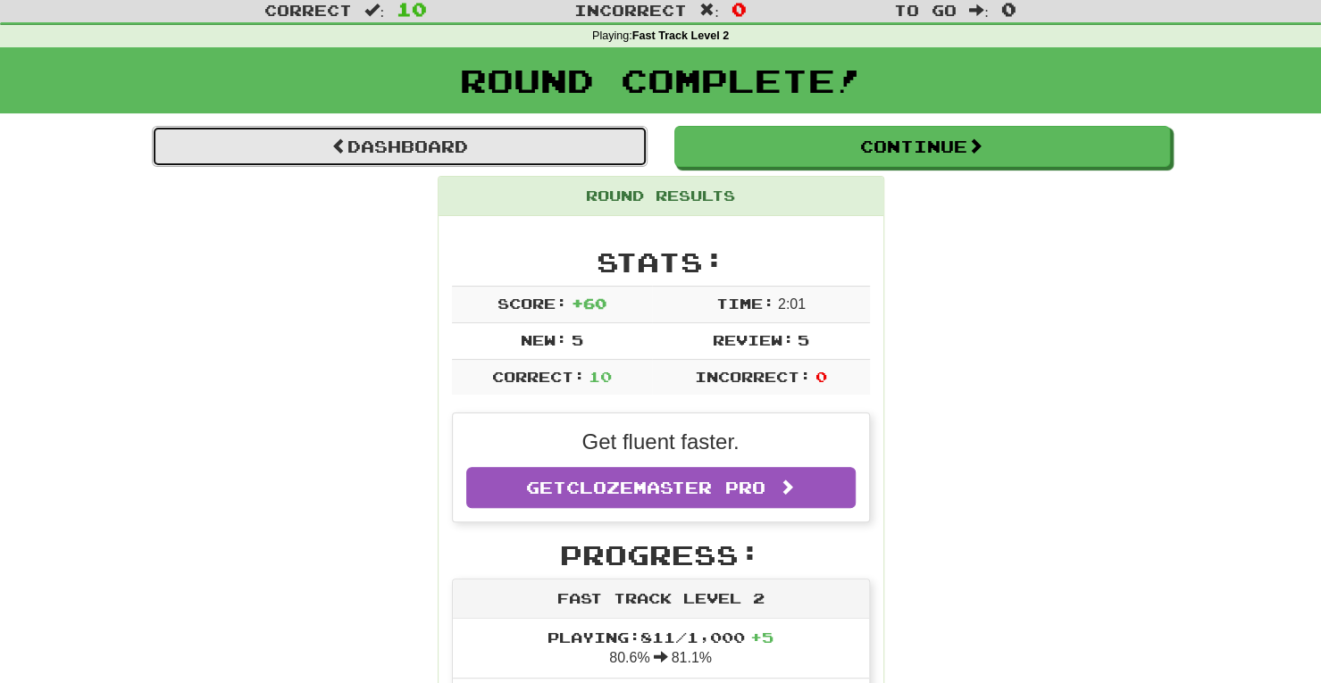
click at [383, 154] on link "Dashboard" at bounding box center [400, 146] width 496 height 41
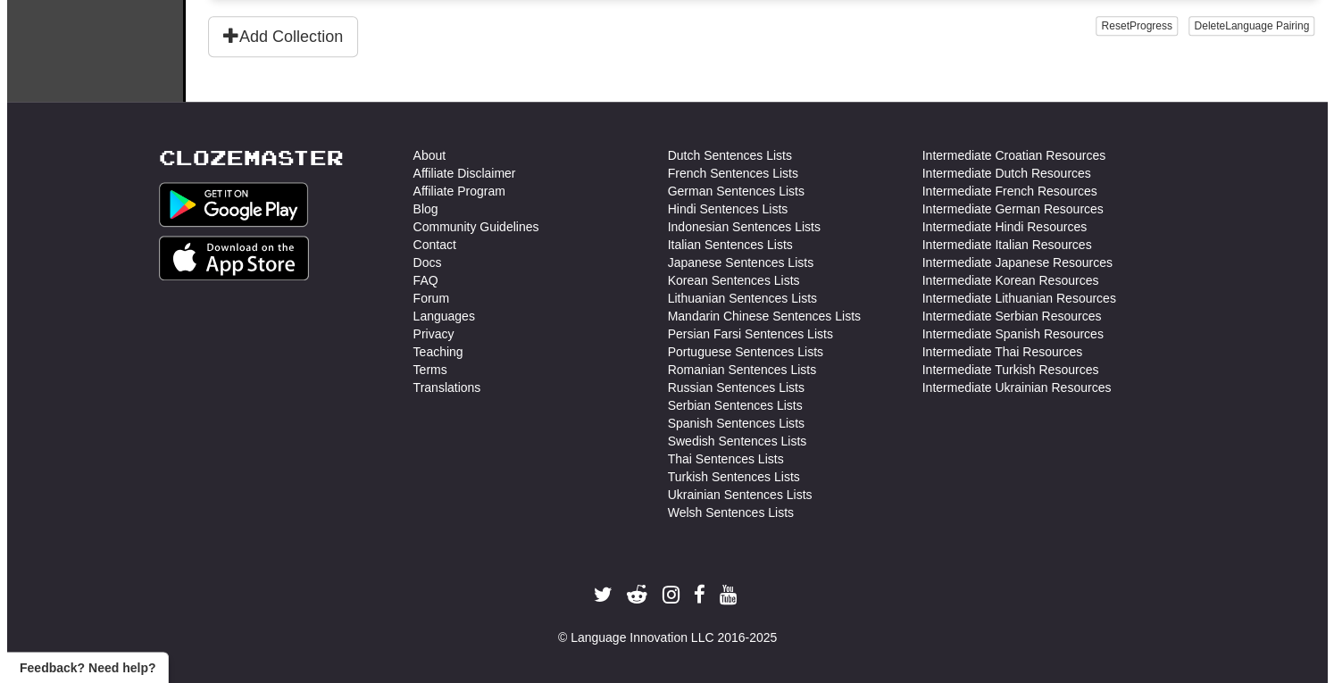
scroll to position [669, 0]
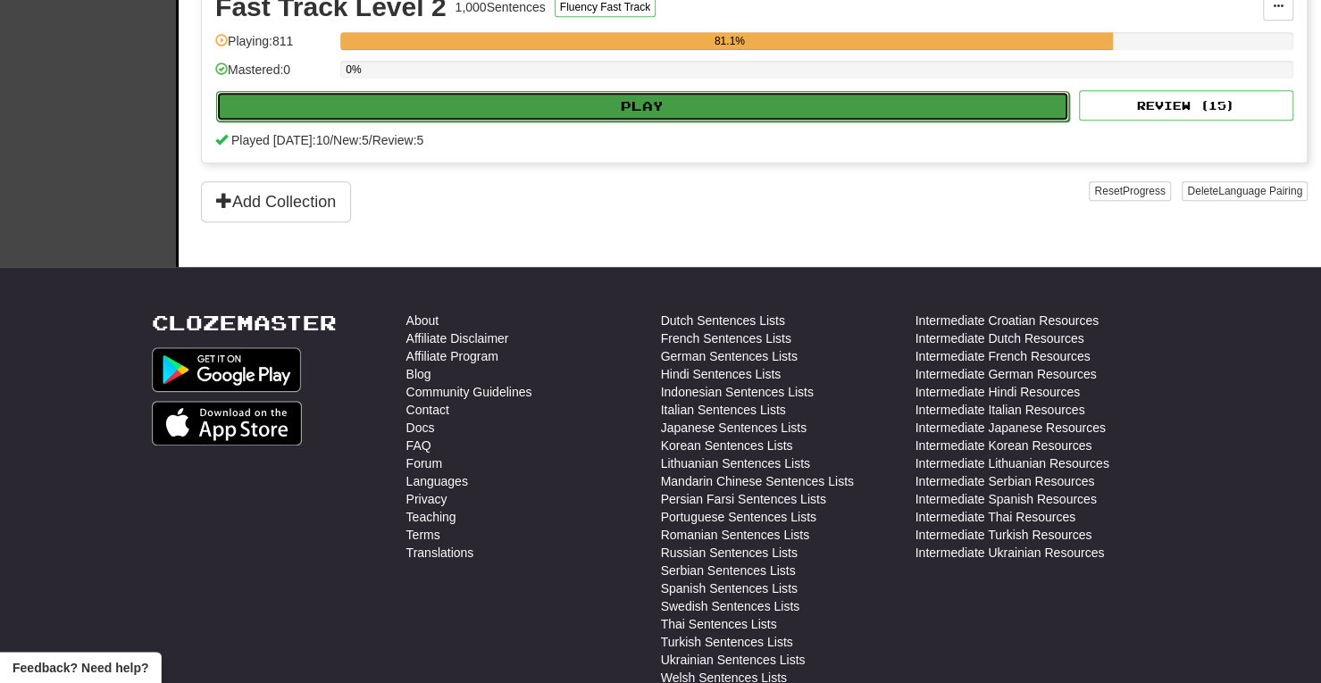
click at [704, 91] on button "Play" at bounding box center [642, 106] width 853 height 30
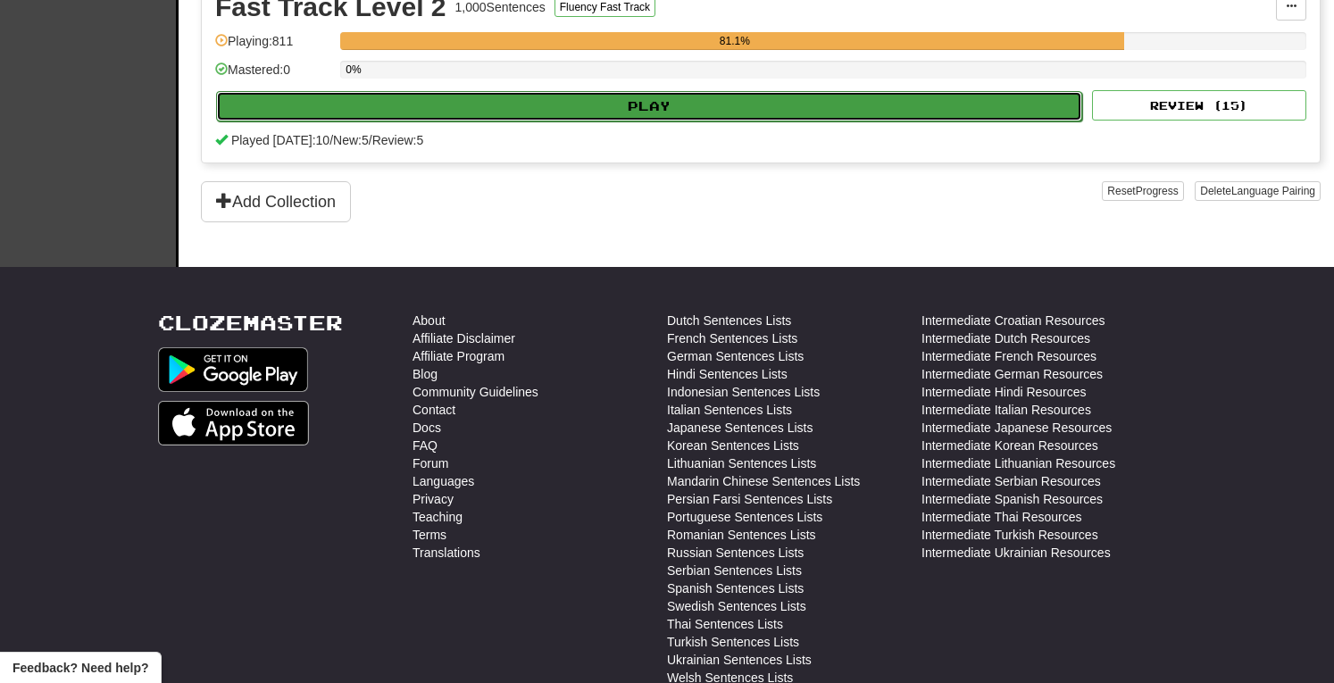
select select "**"
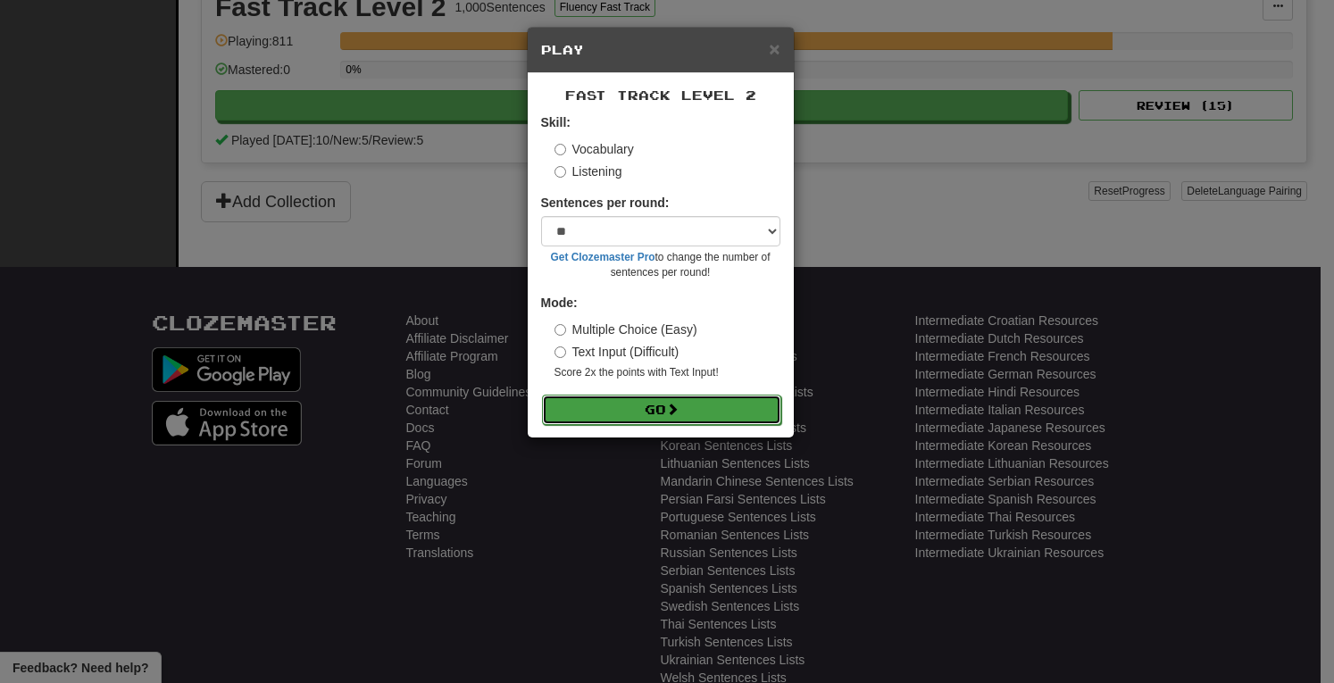
click at [674, 409] on span at bounding box center [672, 409] width 13 height 13
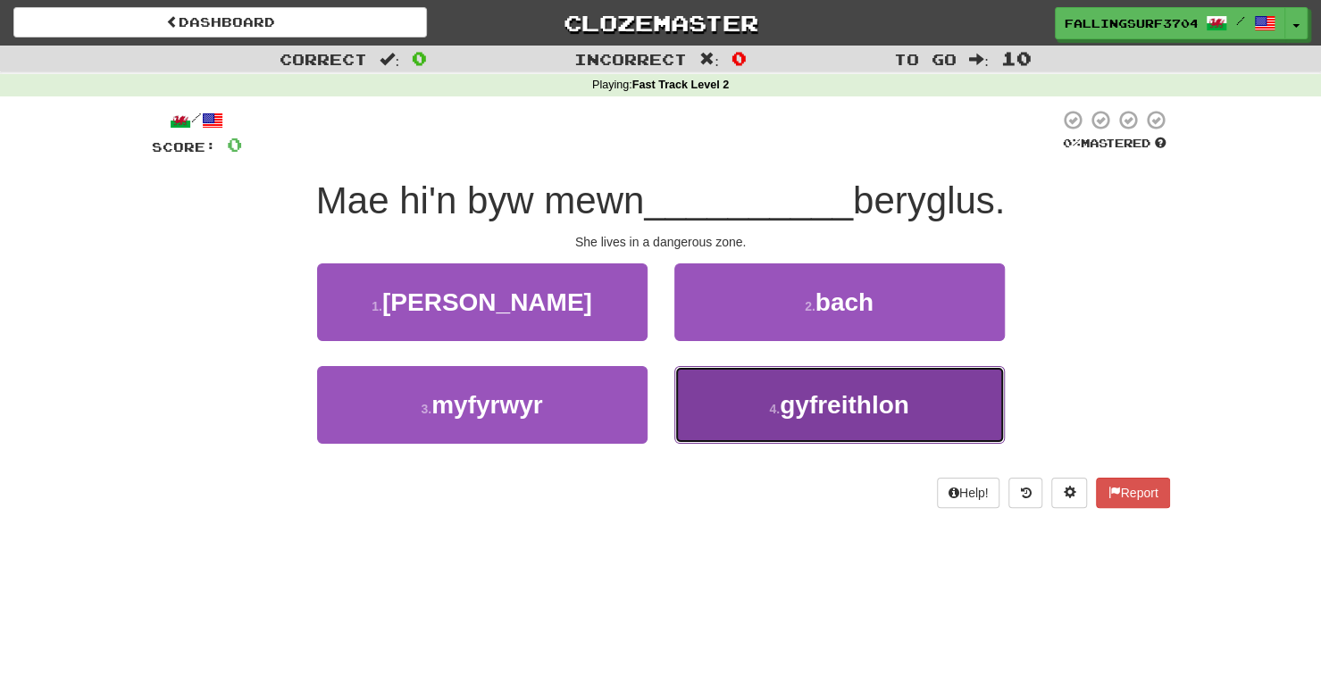
click at [821, 430] on button "4 . gyfreithlon" at bounding box center [839, 405] width 330 height 78
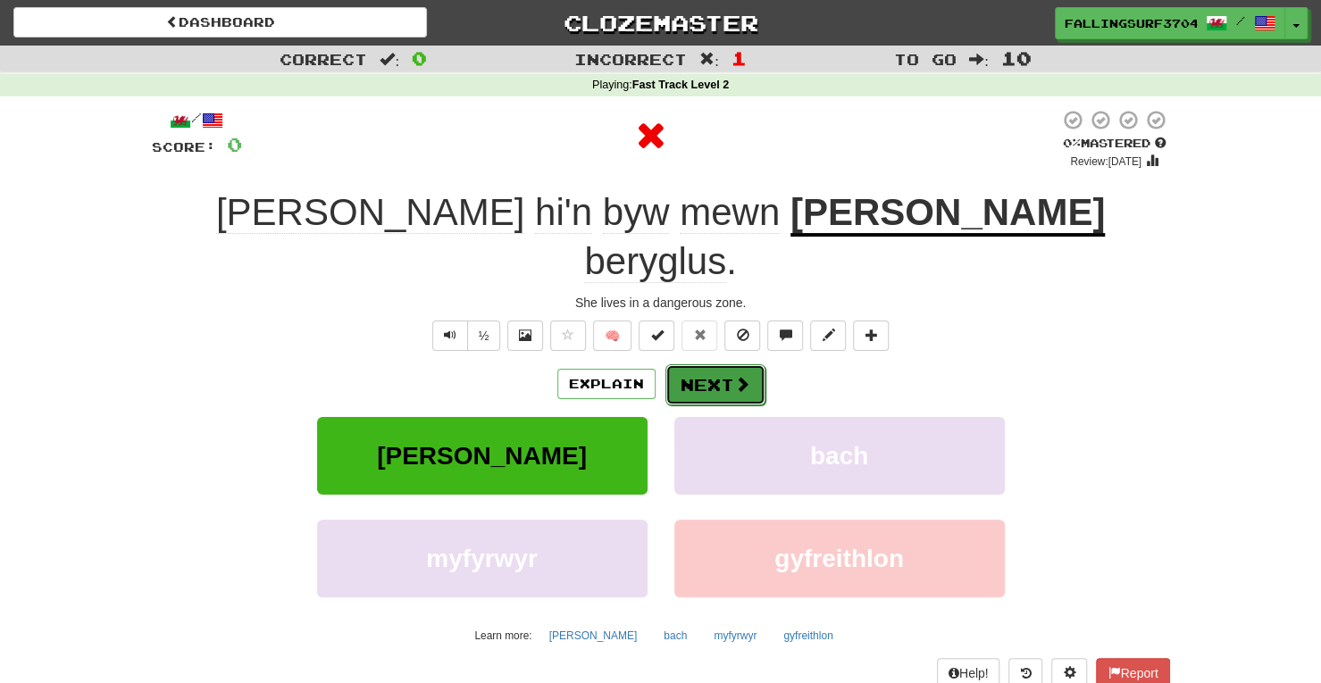
click at [703, 364] on button "Next" at bounding box center [715, 384] width 100 height 41
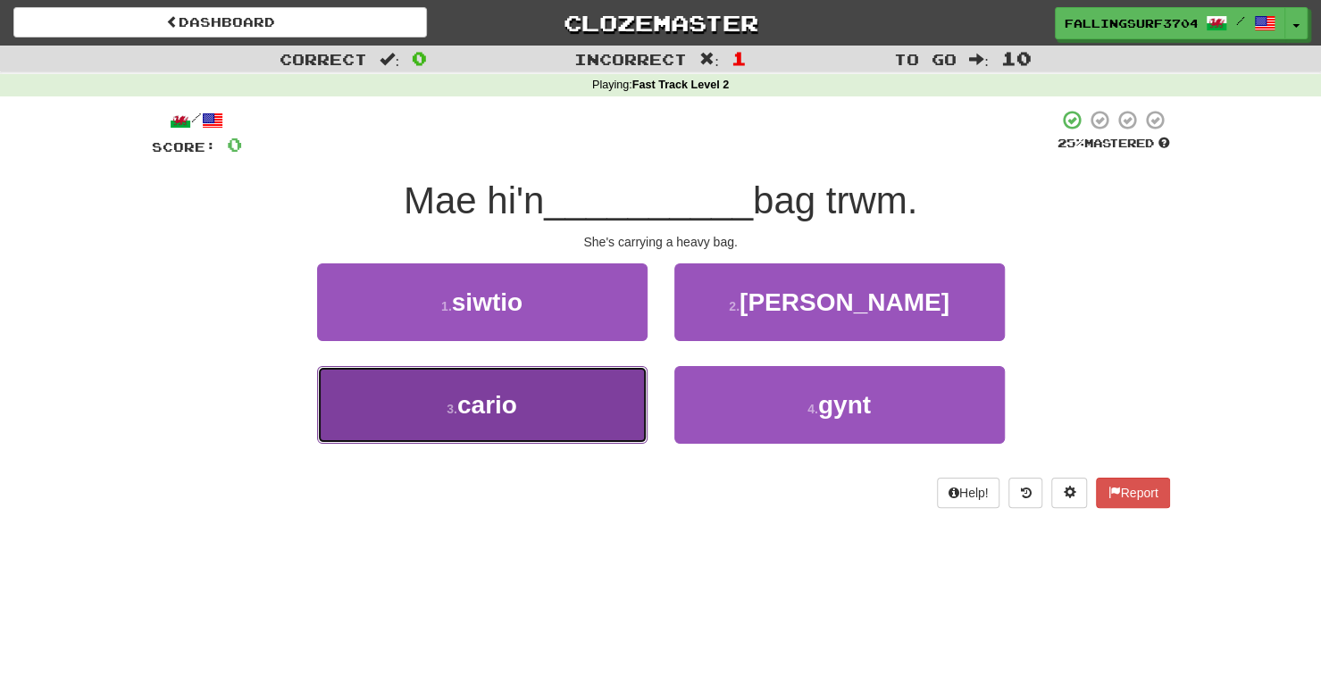
click at [536, 416] on button "3 . cario" at bounding box center [482, 405] width 330 height 78
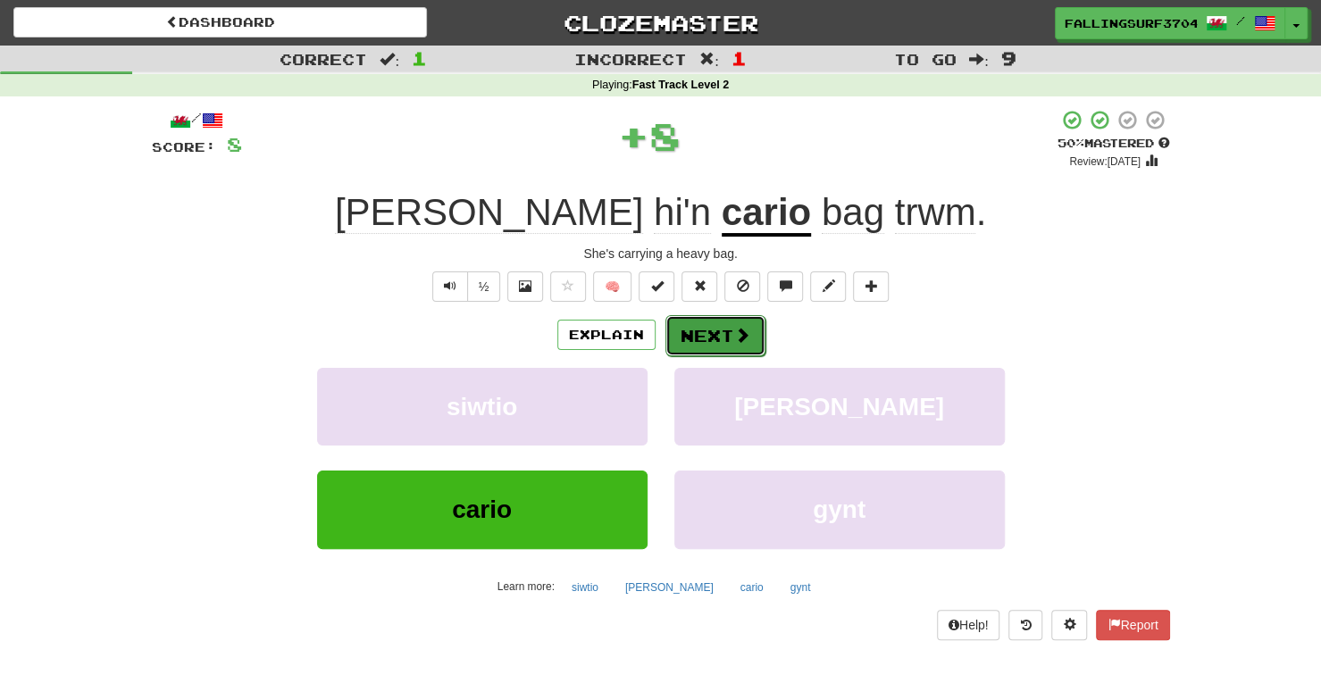
click at [720, 330] on button "Next" at bounding box center [715, 335] width 100 height 41
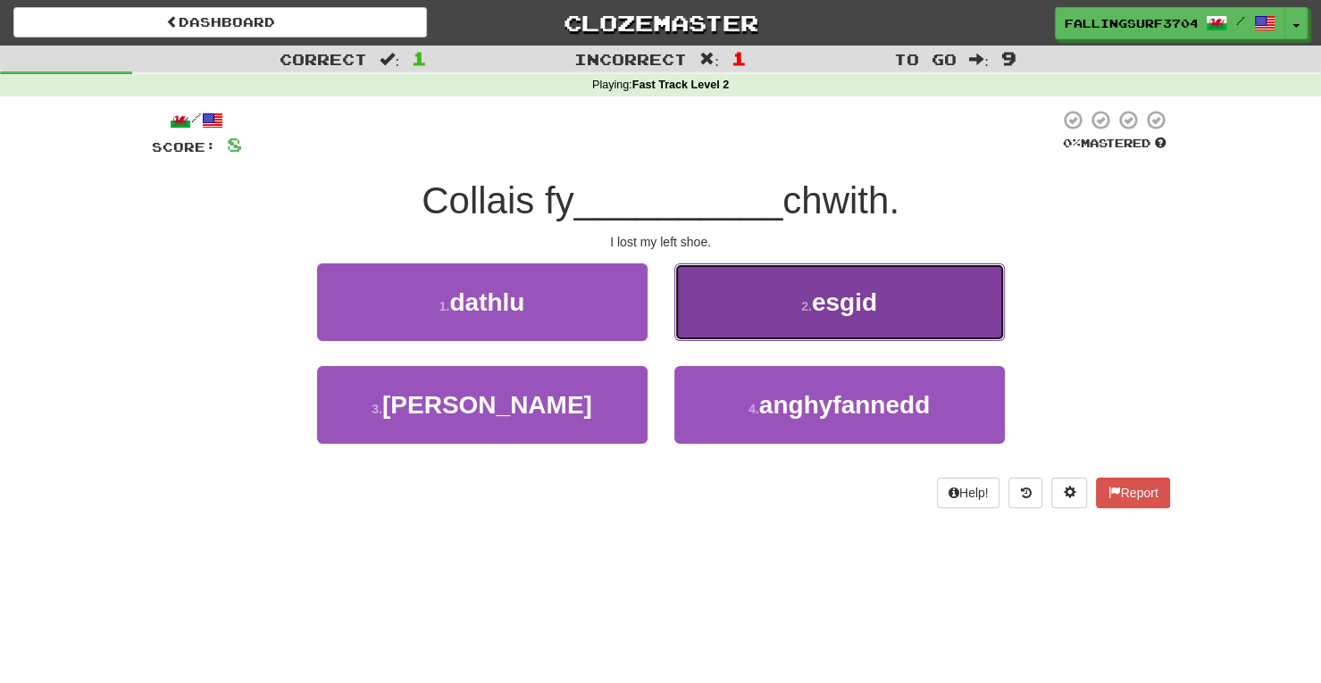
click at [744, 314] on button "2 . esgid" at bounding box center [839, 302] width 330 height 78
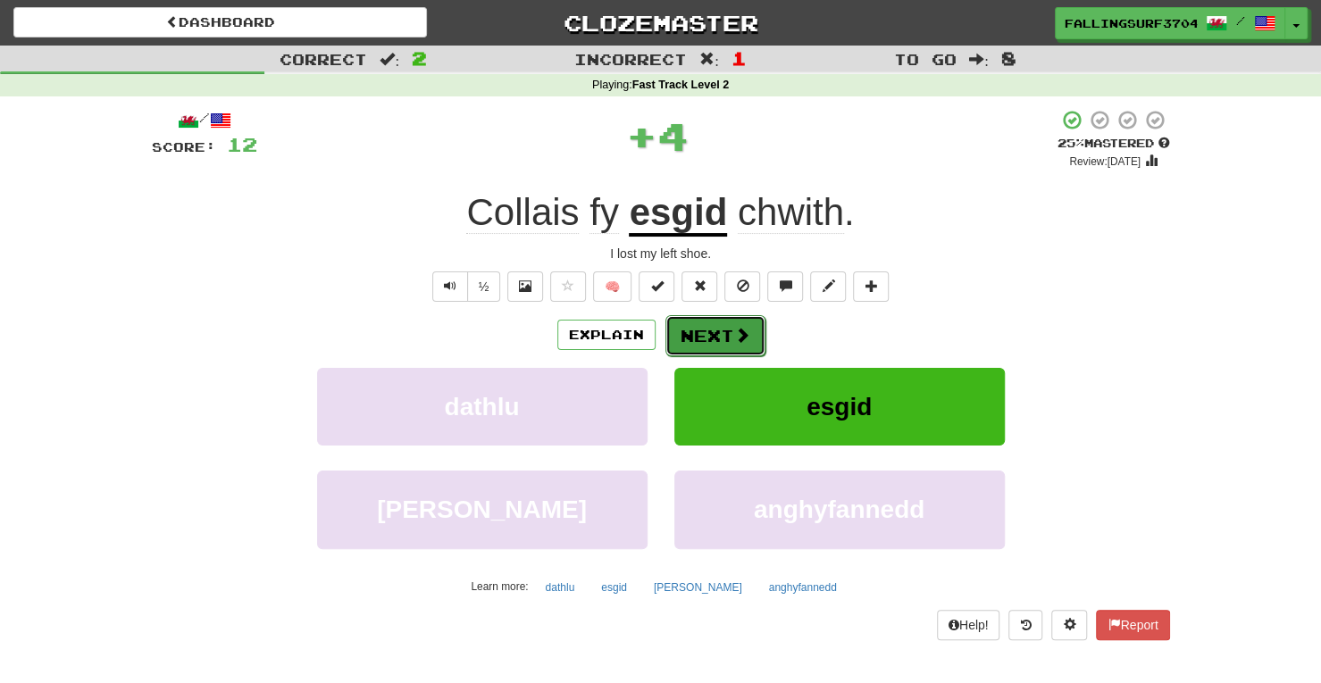
click at [712, 326] on button "Next" at bounding box center [715, 335] width 100 height 41
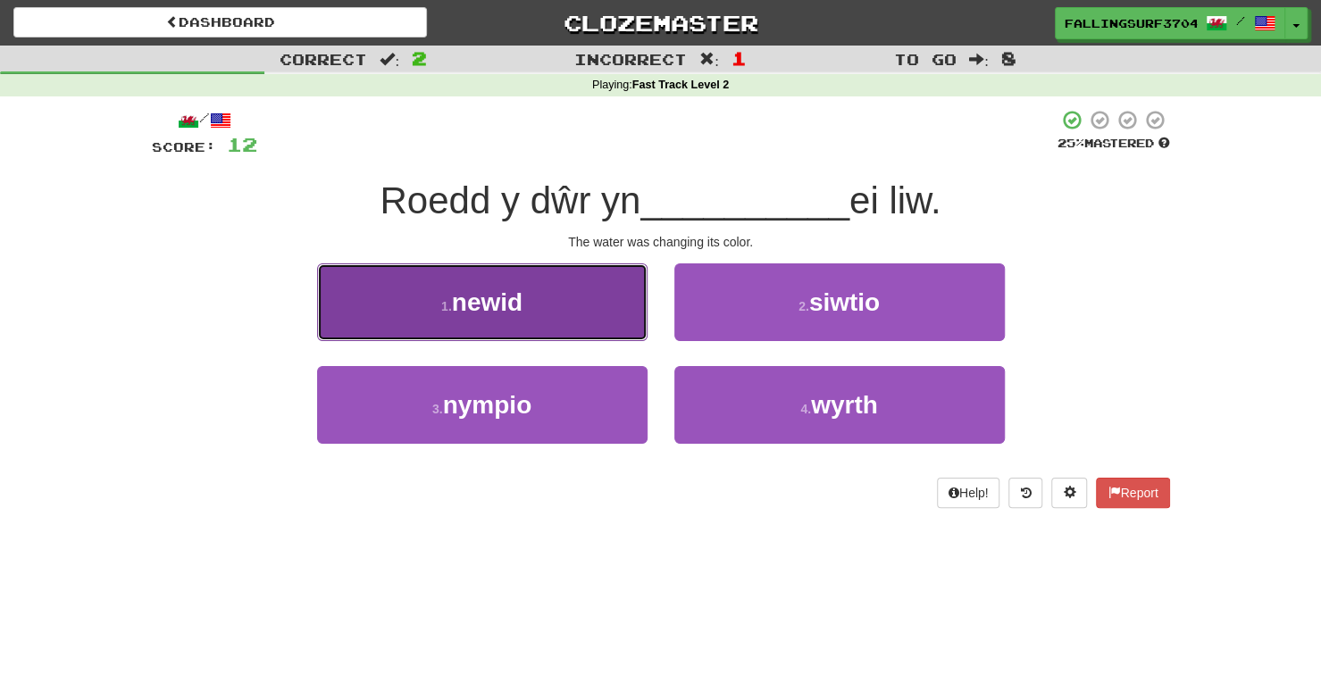
click at [604, 312] on button "1 . newid" at bounding box center [482, 302] width 330 height 78
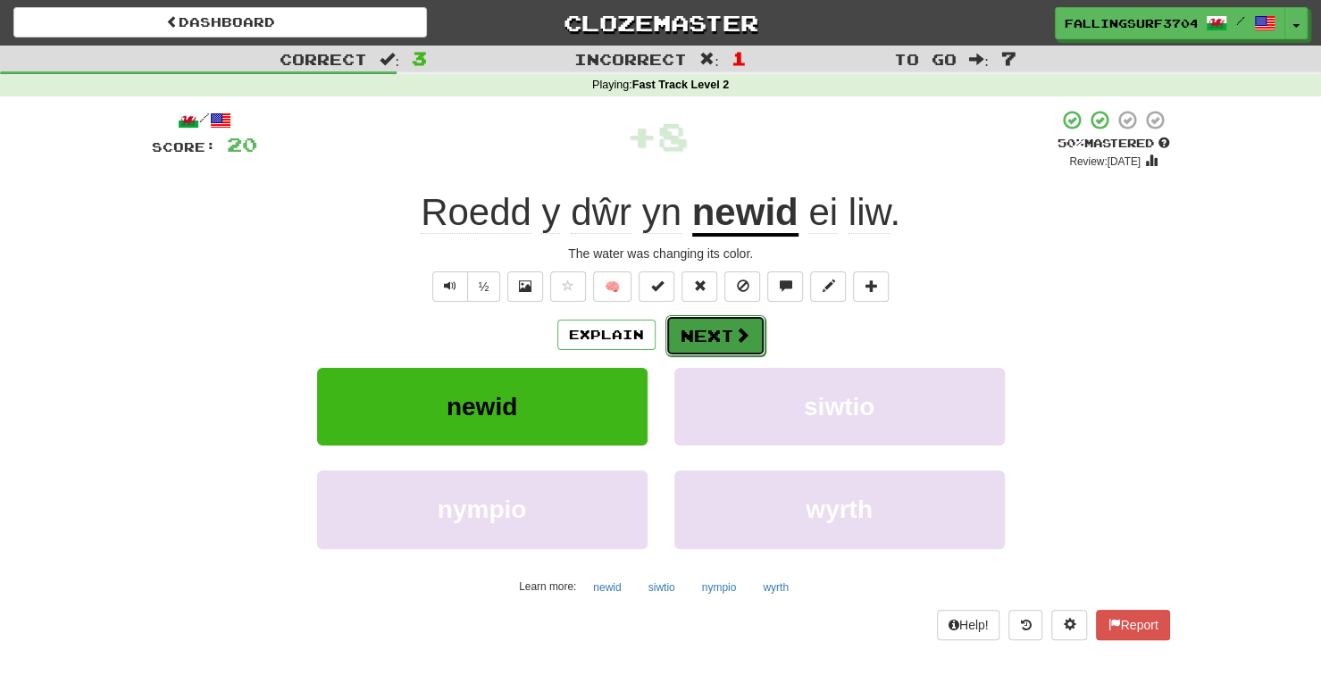
click at [714, 330] on button "Next" at bounding box center [715, 335] width 100 height 41
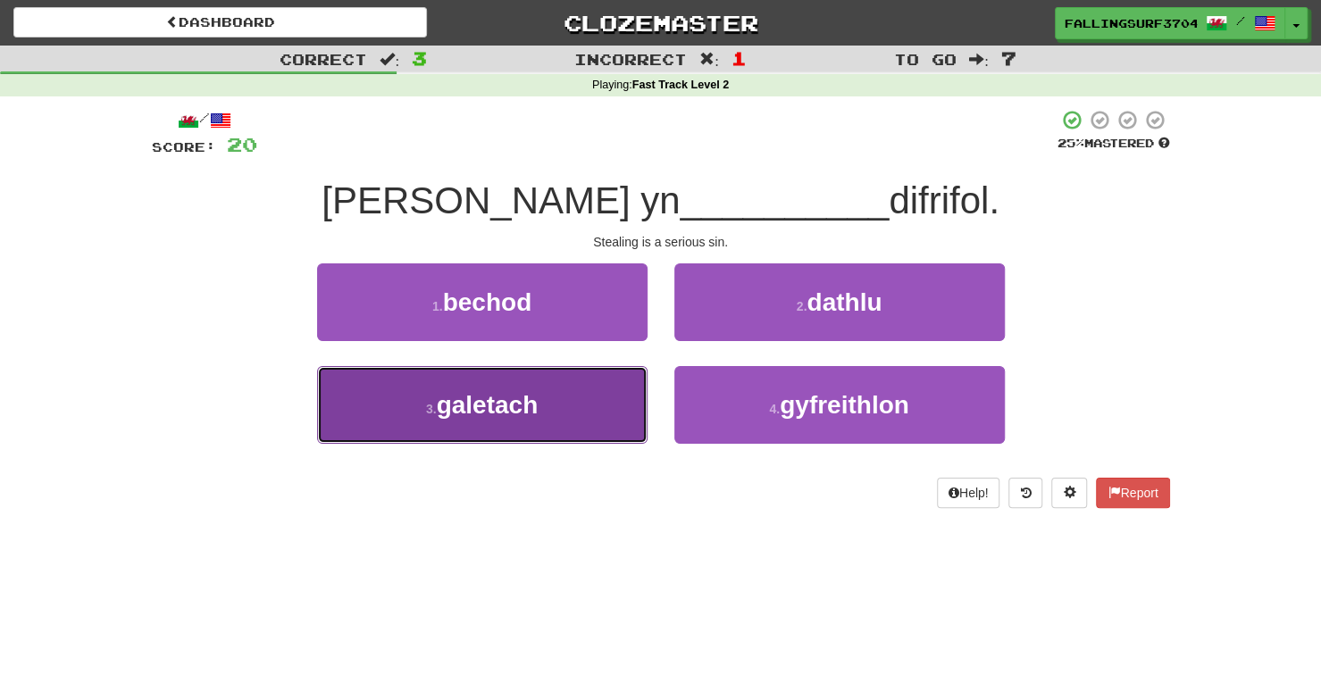
click at [557, 430] on button "3 . galetach" at bounding box center [482, 405] width 330 height 78
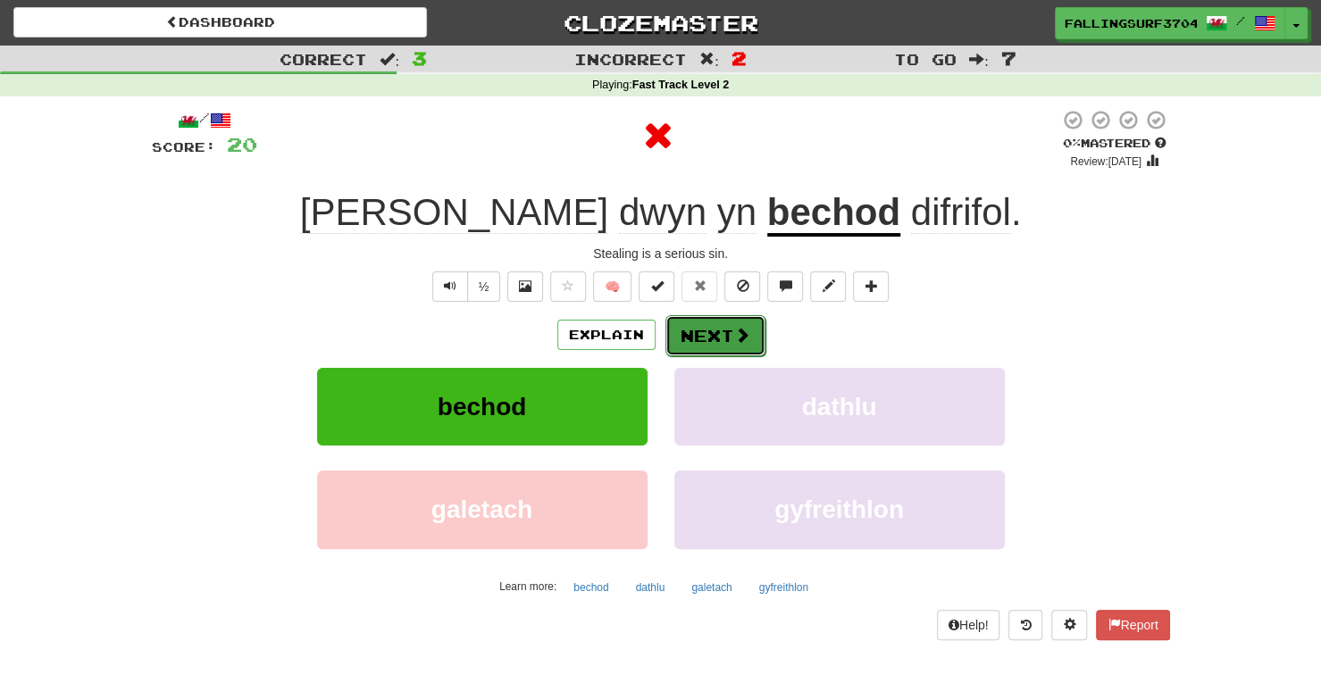
click at [727, 342] on button "Next" at bounding box center [715, 335] width 100 height 41
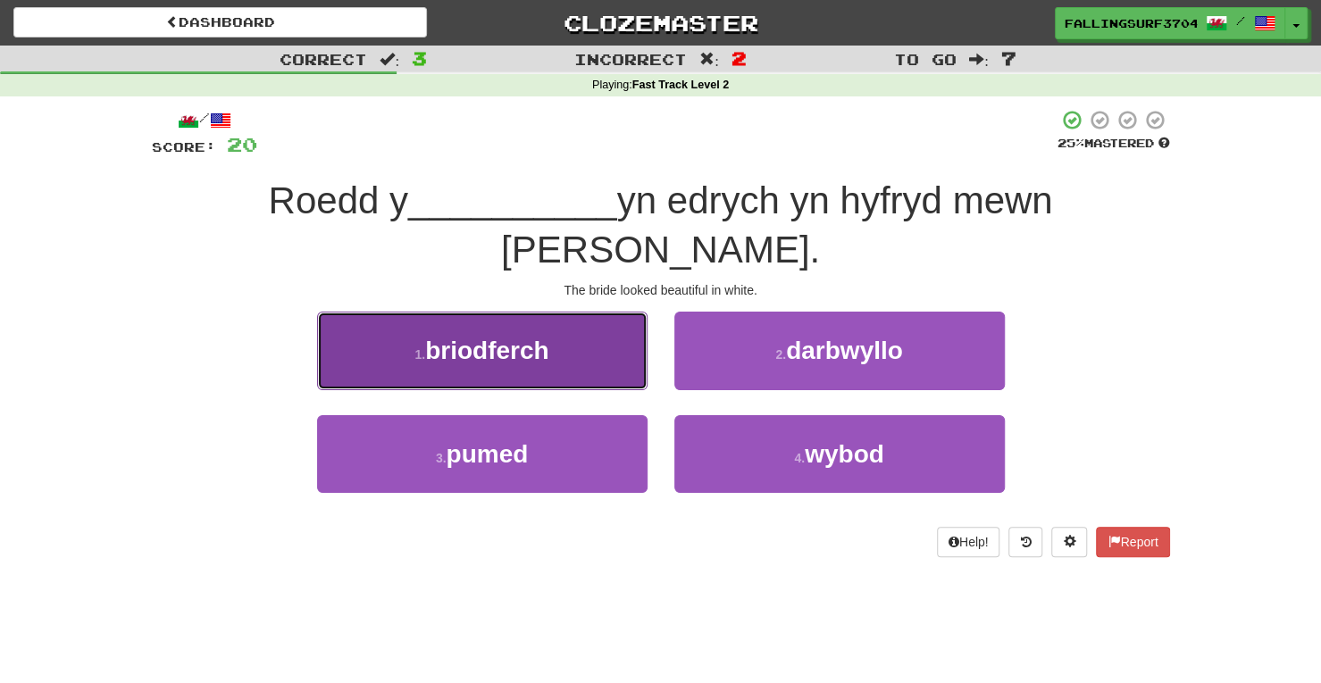
click at [489, 337] on span "briodferch" at bounding box center [486, 351] width 123 height 28
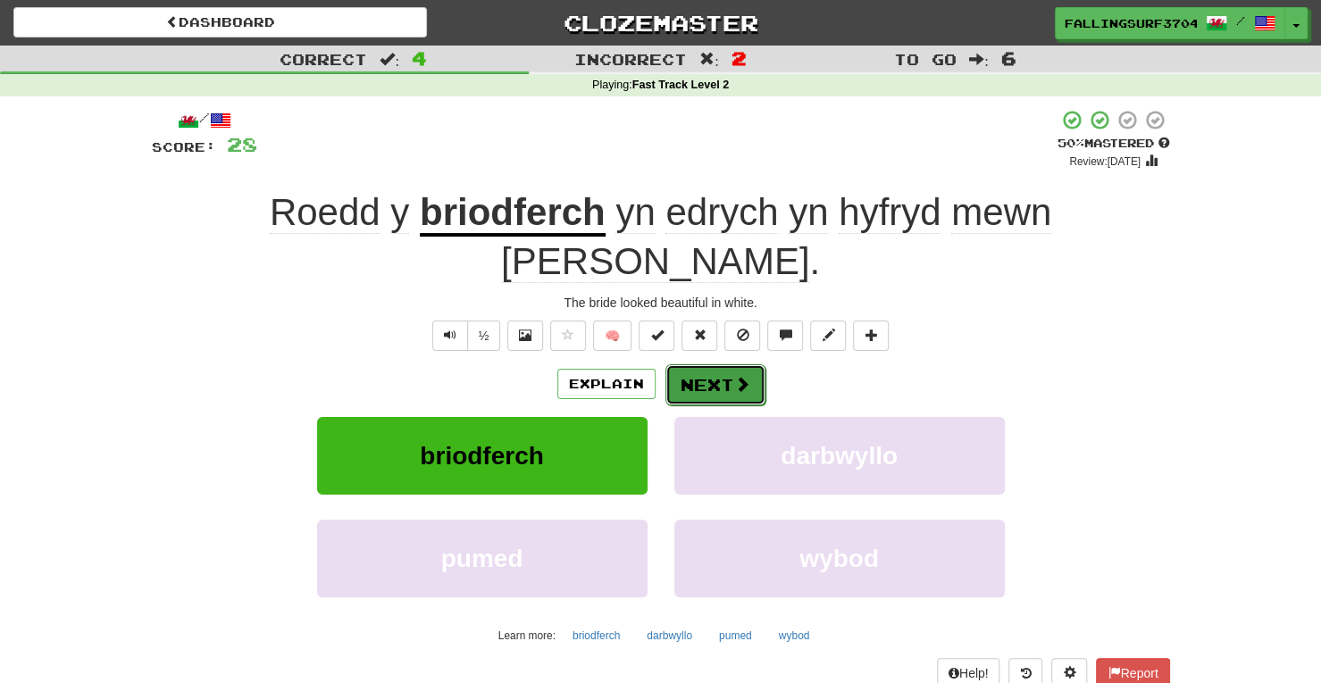
click at [689, 364] on button "Next" at bounding box center [715, 384] width 100 height 41
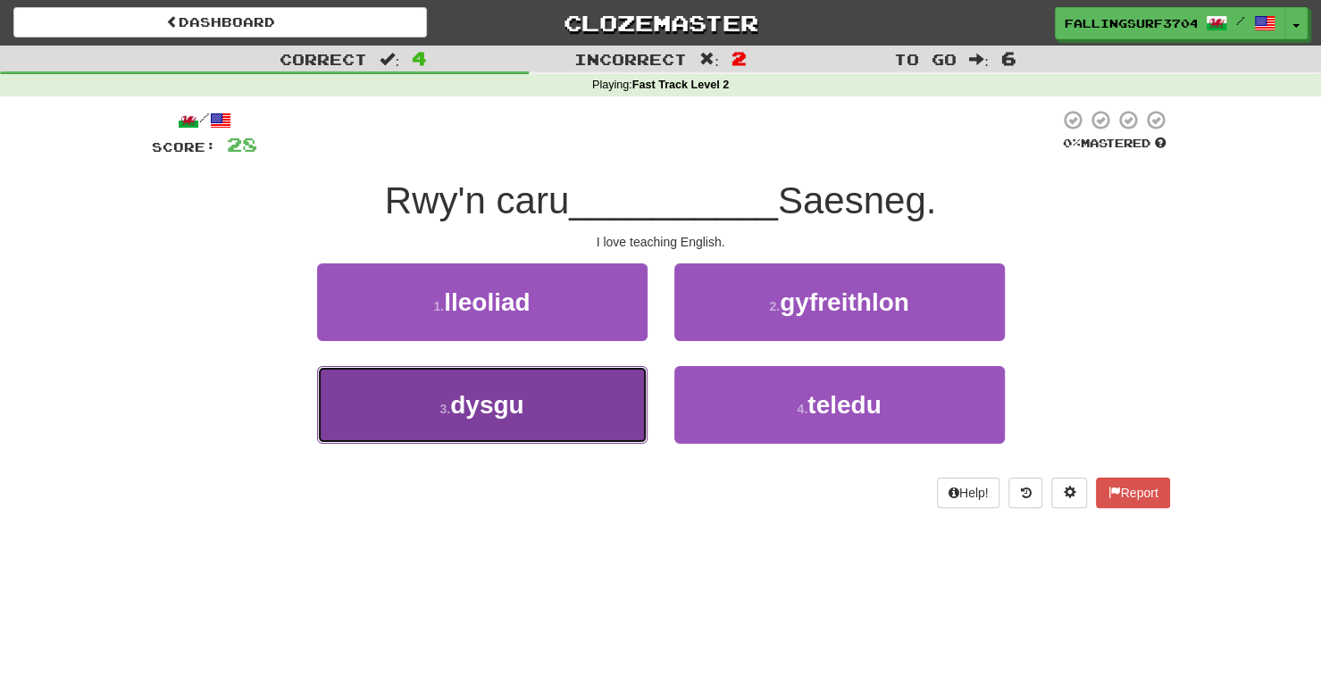
click at [586, 421] on button "3 . dysgu" at bounding box center [482, 405] width 330 height 78
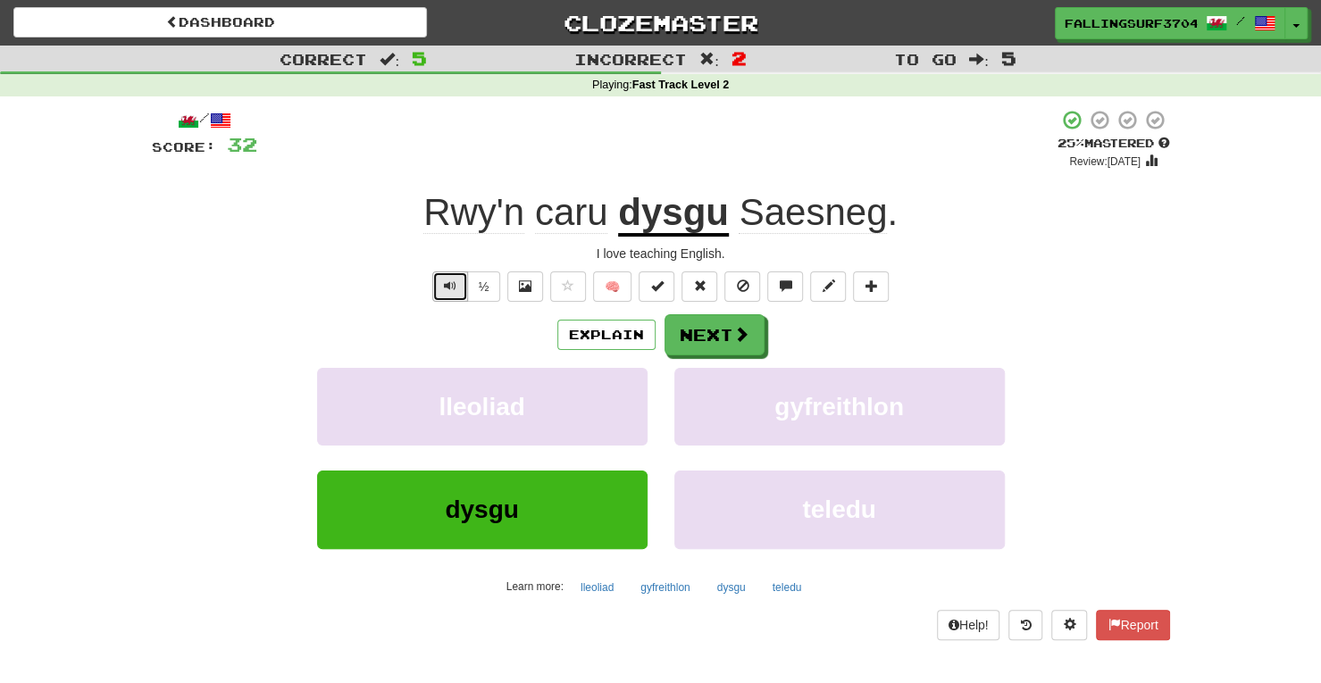
click at [445, 281] on button "Text-to-speech controls" at bounding box center [450, 286] width 36 height 30
click at [528, 294] on button at bounding box center [525, 286] width 36 height 30
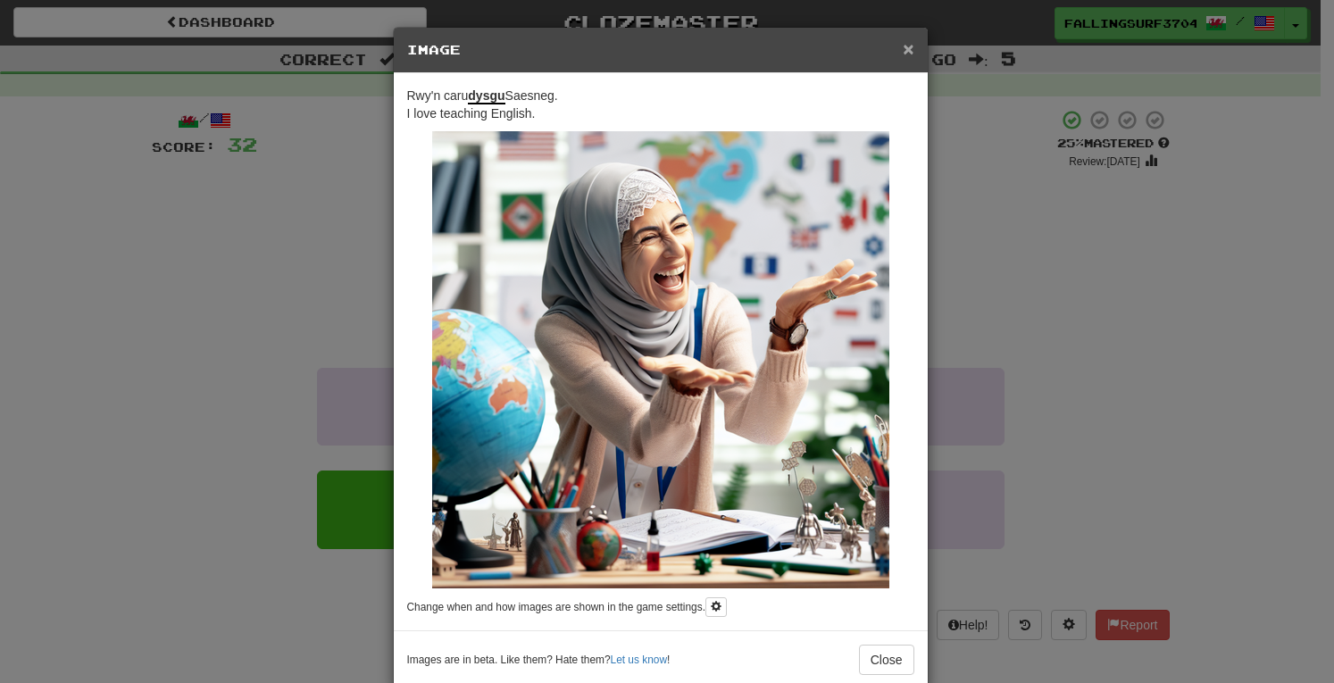
click at [903, 46] on span "×" at bounding box center [908, 48] width 11 height 21
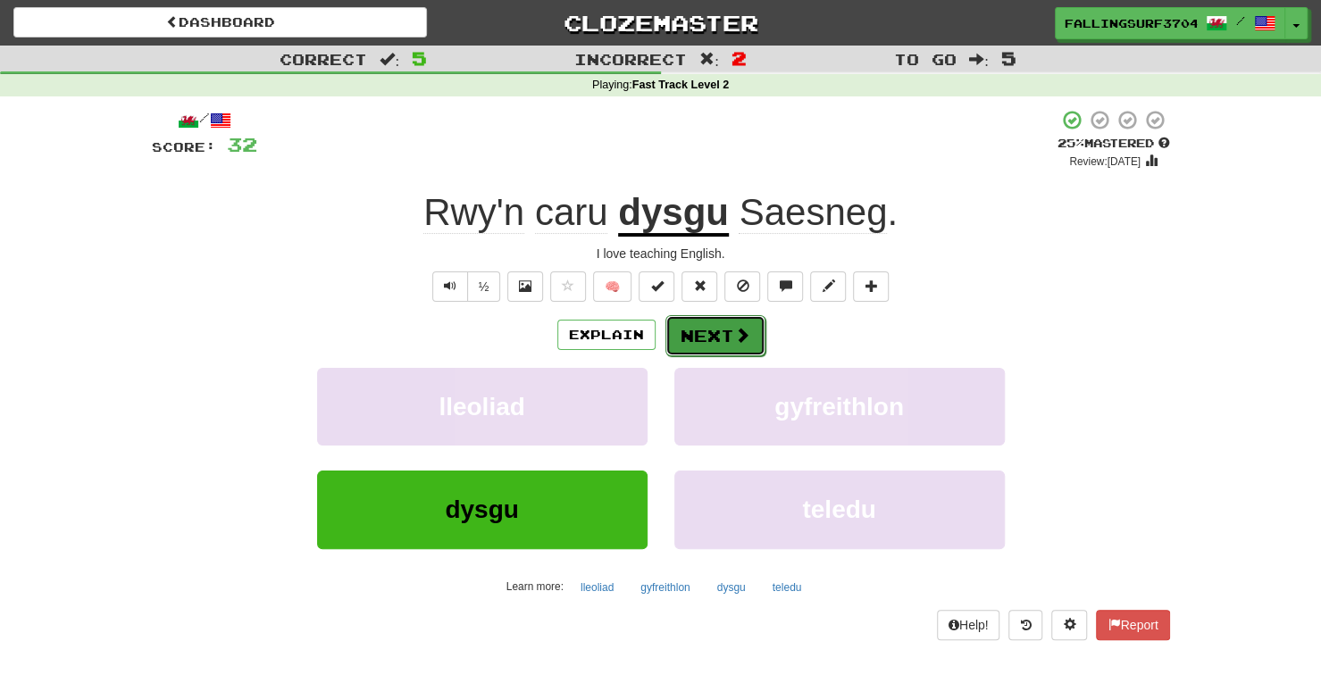
click at [720, 331] on button "Next" at bounding box center [715, 335] width 100 height 41
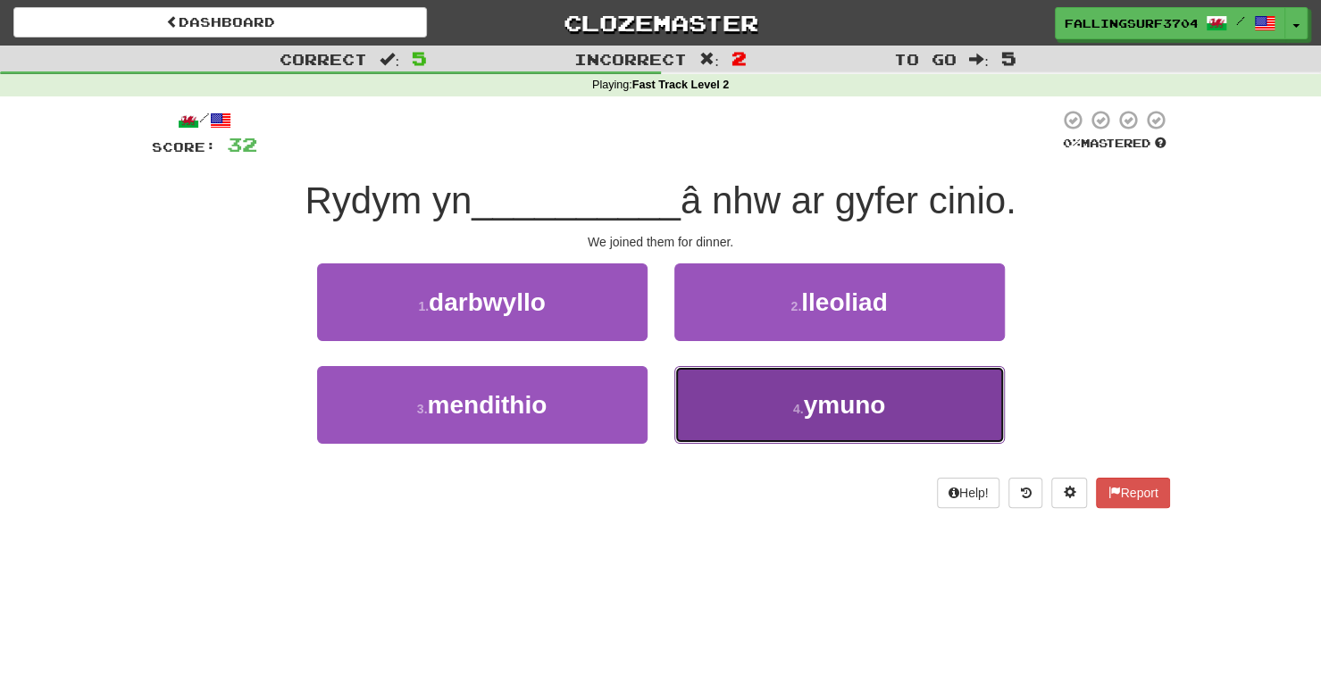
click at [856, 426] on button "4 . ymuno" at bounding box center [839, 405] width 330 height 78
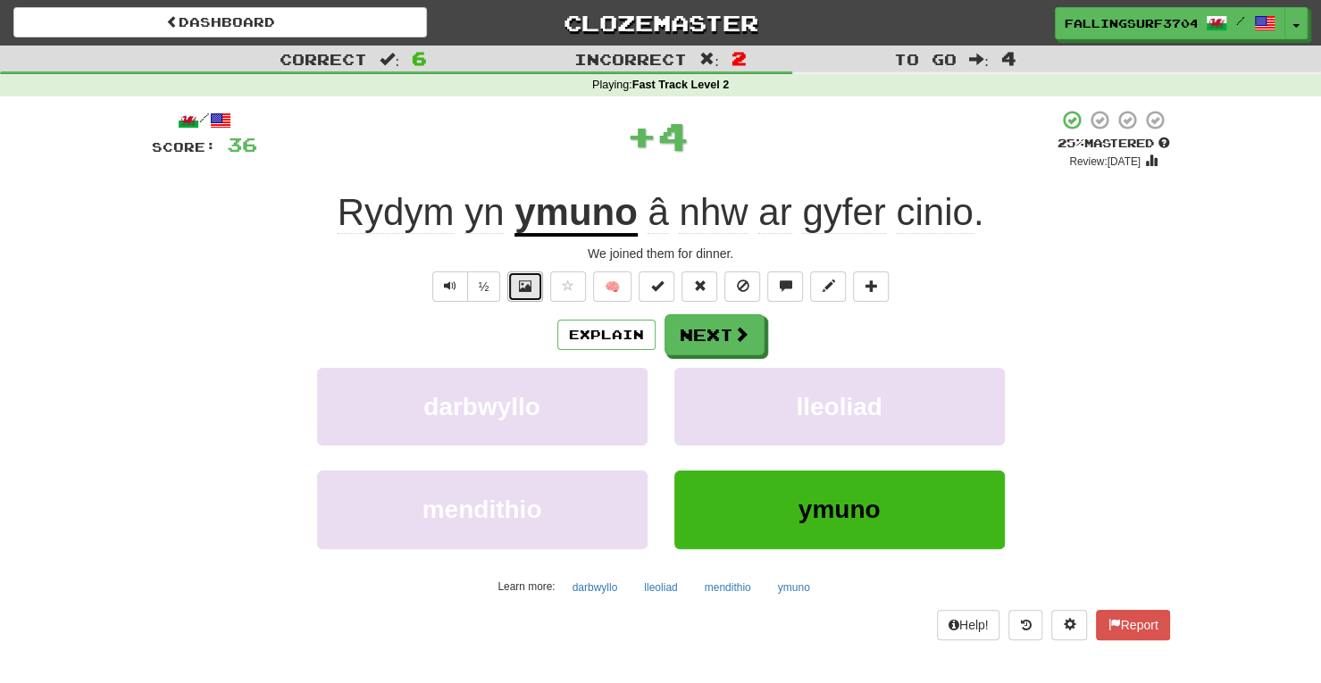
click at [527, 281] on span at bounding box center [525, 286] width 13 height 13
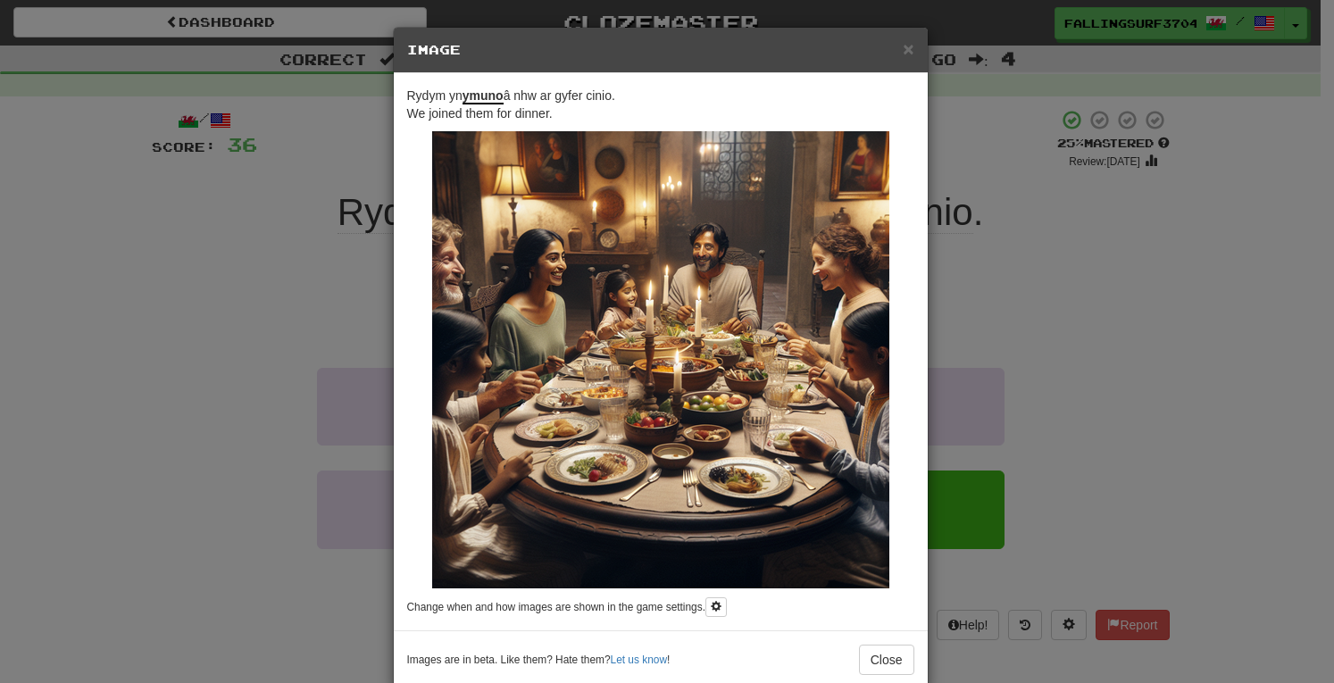
click at [1089, 447] on div "× Image Rydym yn ymuno â nhw ar gyfer cinio. We joined them for dinner. Change …" at bounding box center [667, 341] width 1334 height 683
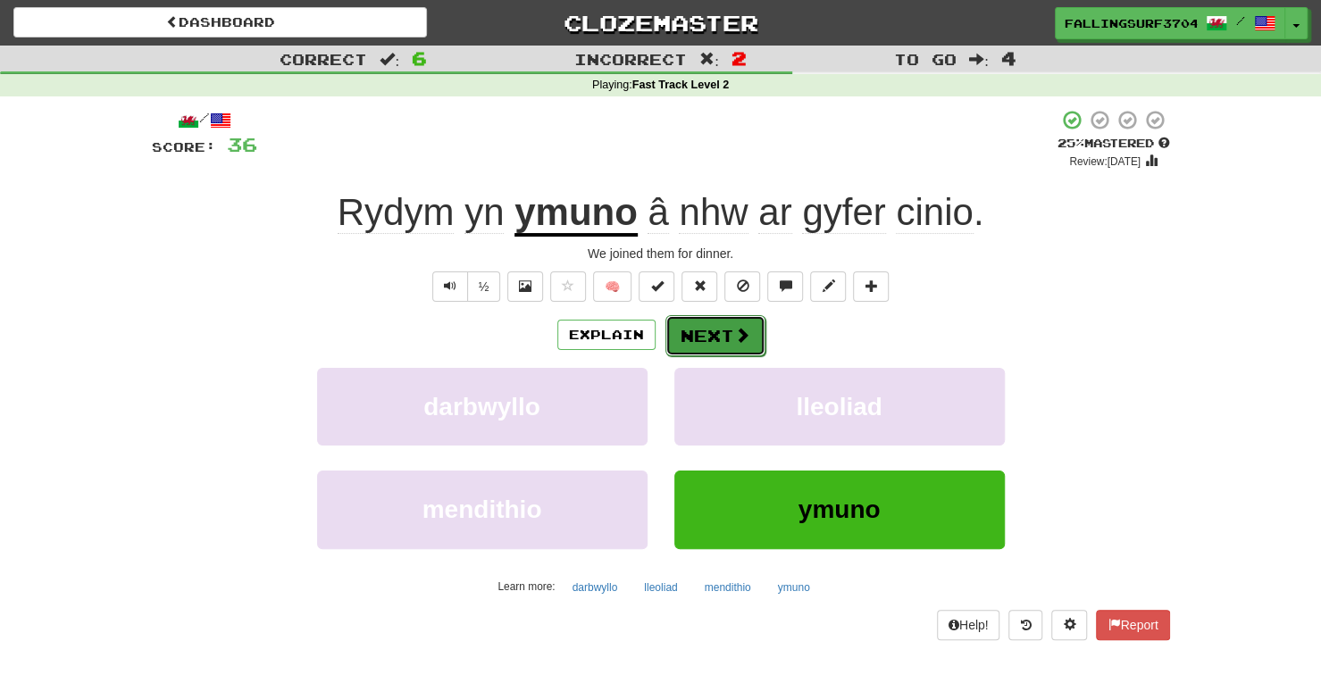
click at [720, 328] on button "Next" at bounding box center [715, 335] width 100 height 41
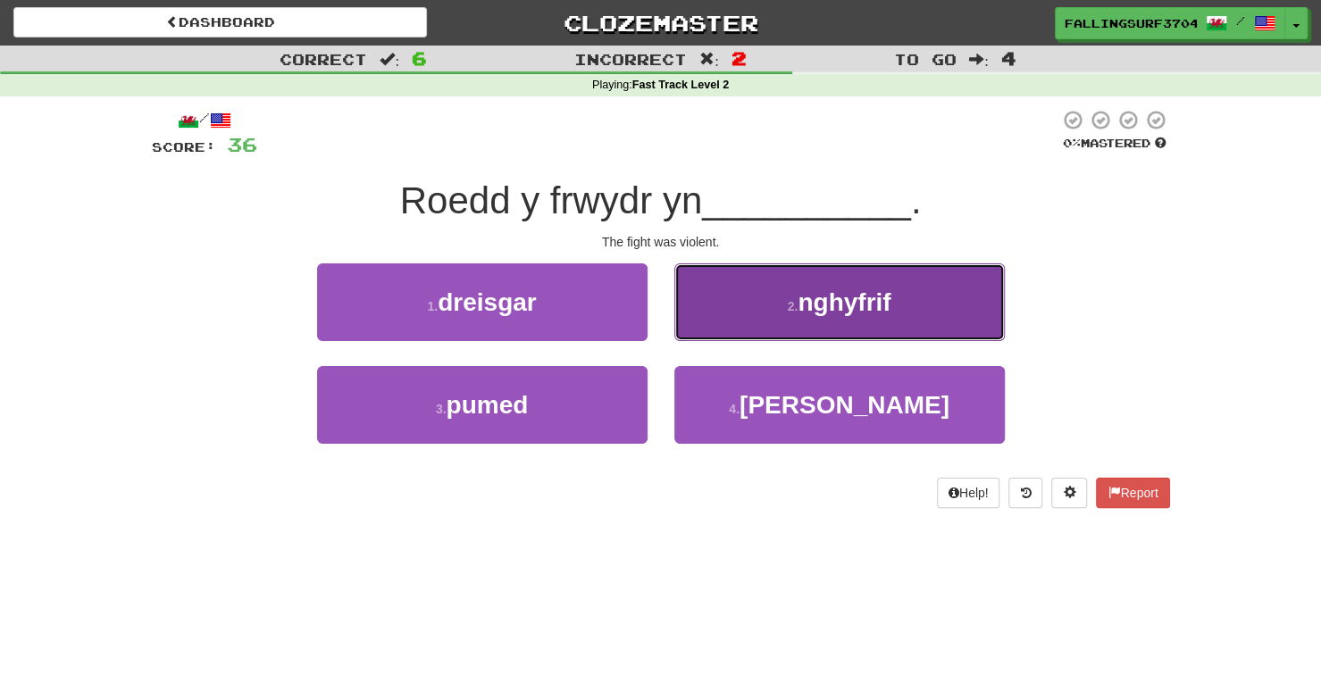
click at [758, 319] on button "2 . nghyfrif" at bounding box center [839, 302] width 330 height 78
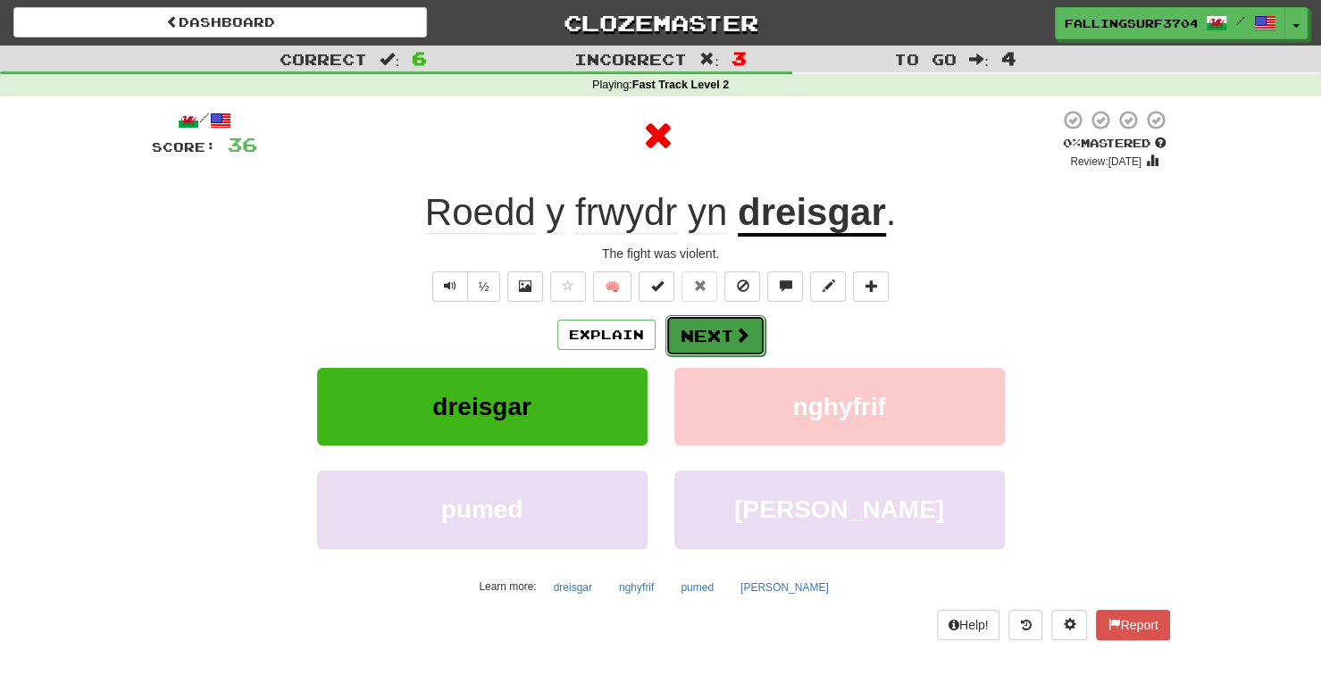
click at [715, 338] on button "Next" at bounding box center [715, 335] width 100 height 41
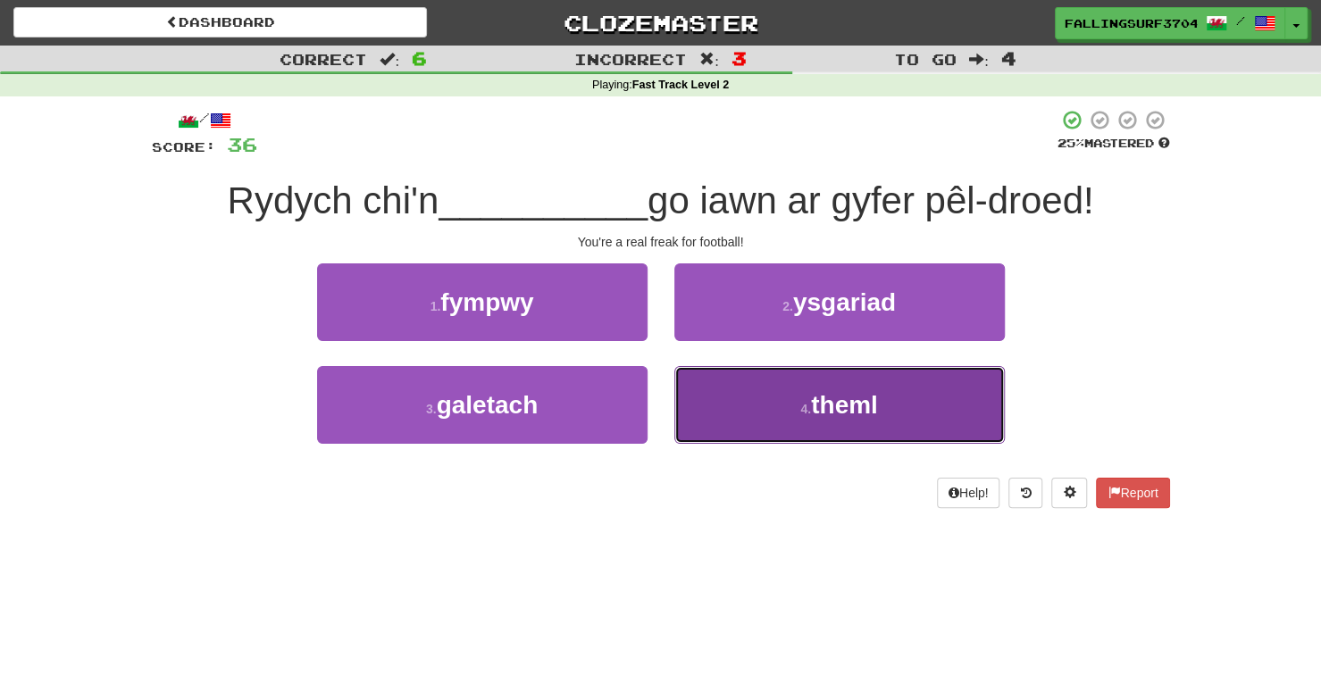
click at [882, 409] on button "4 . theml" at bounding box center [839, 405] width 330 height 78
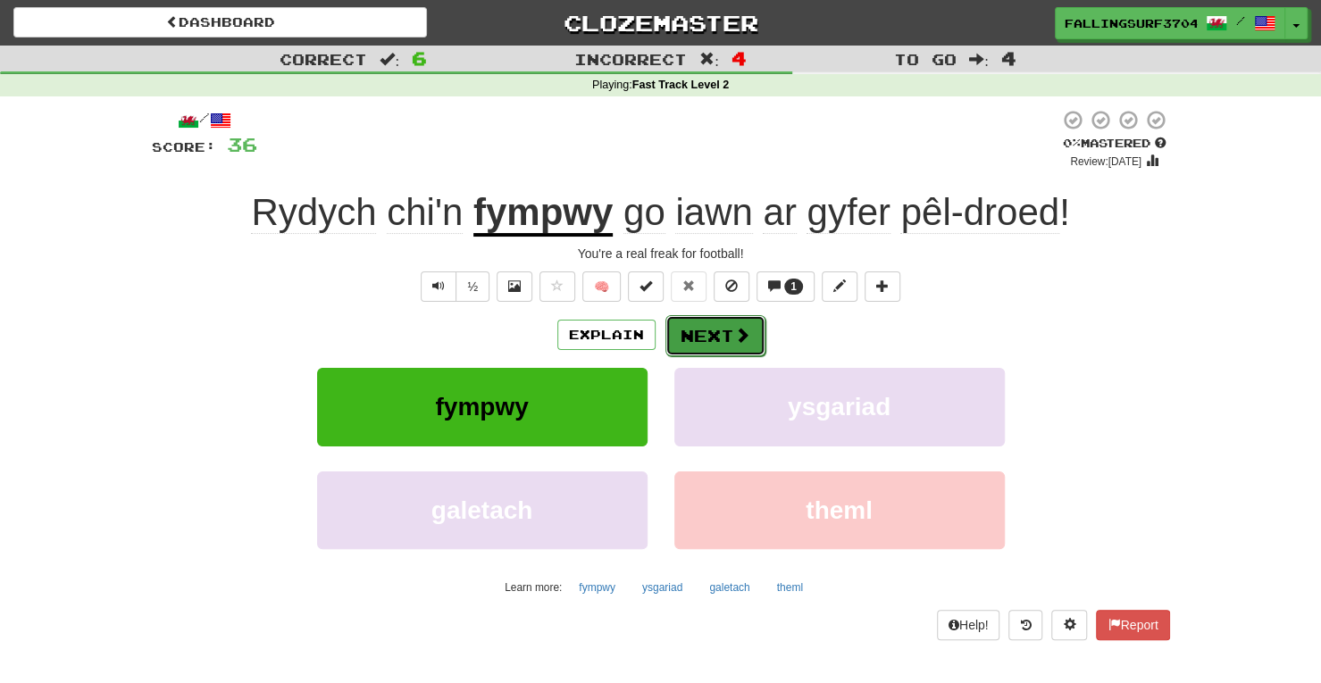
click at [730, 322] on button "Next" at bounding box center [715, 335] width 100 height 41
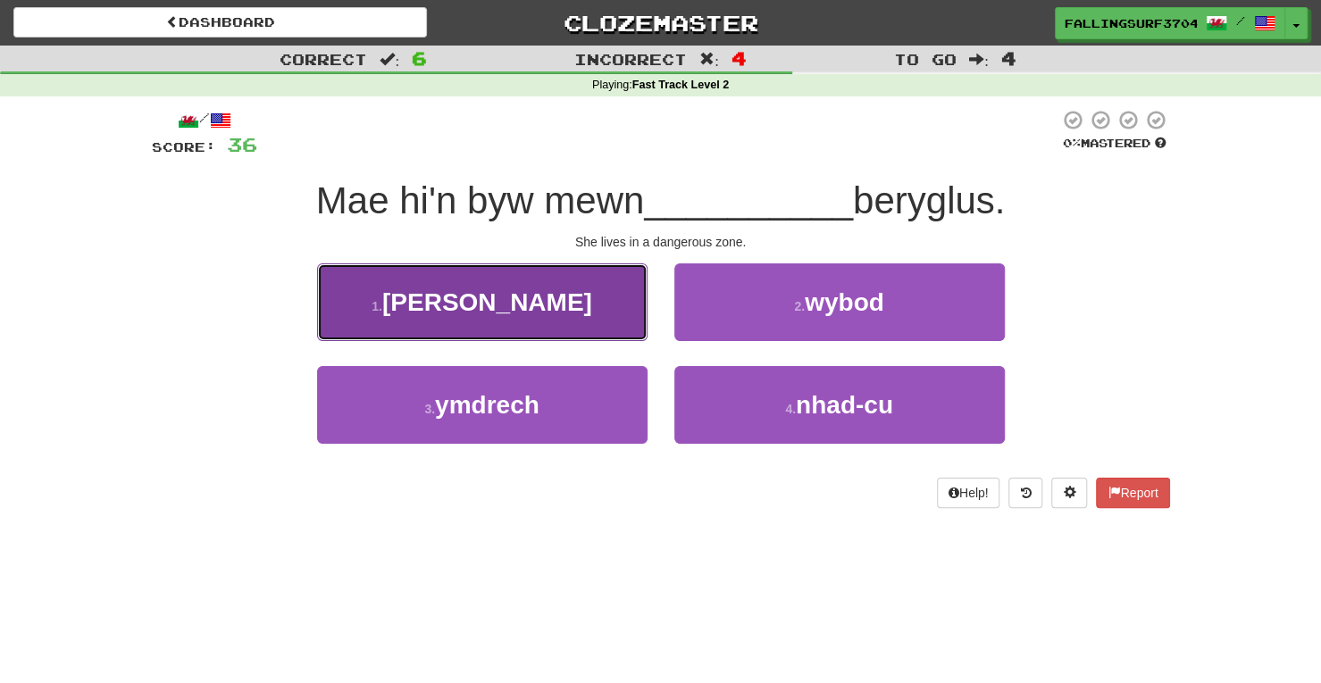
click at [527, 313] on button "1 . parth" at bounding box center [482, 302] width 330 height 78
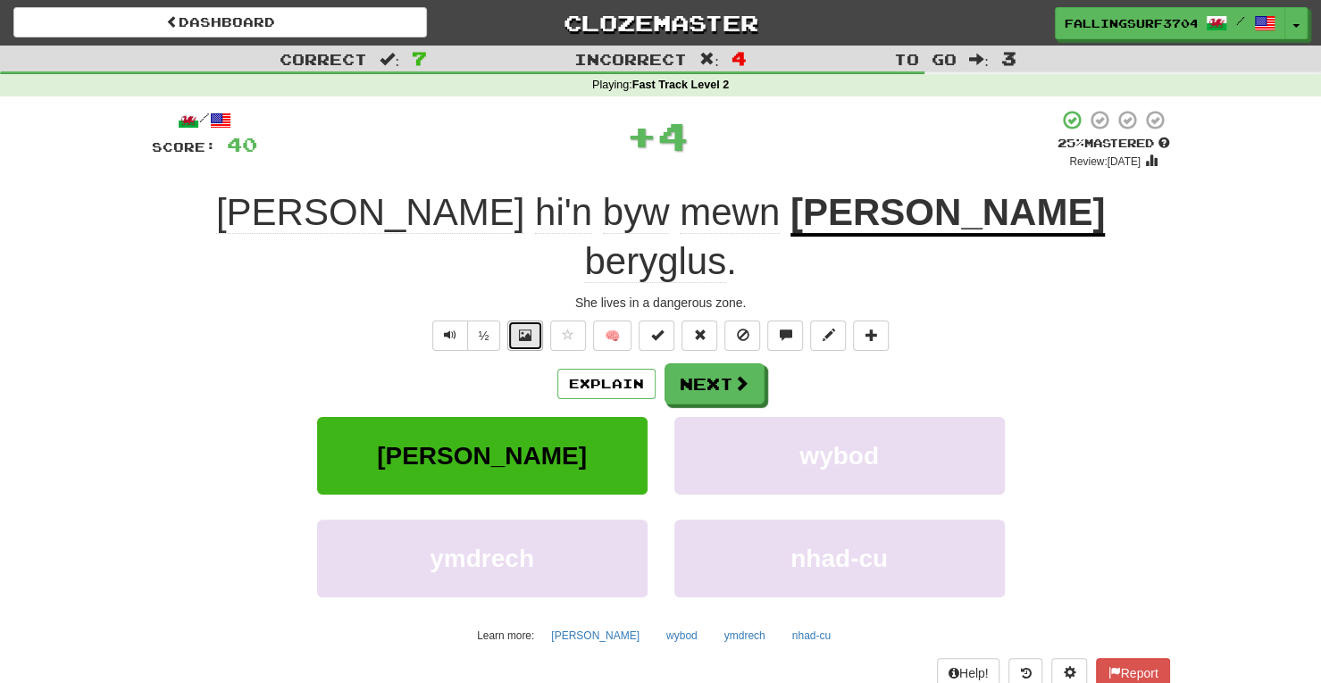
click at [542, 321] on button at bounding box center [525, 336] width 36 height 30
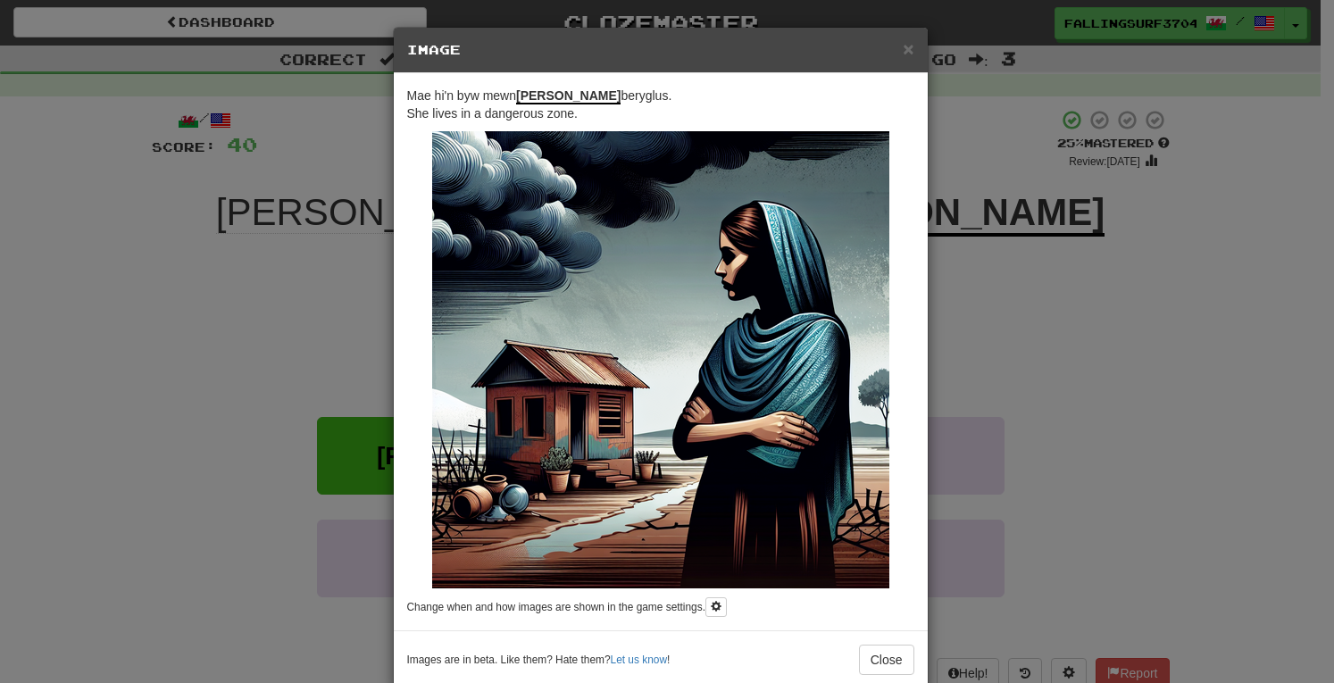
click at [1302, 290] on div "× Image Mae hi'n byw mewn parth beryglus. She lives in a dangerous zone. Change…" at bounding box center [667, 341] width 1334 height 683
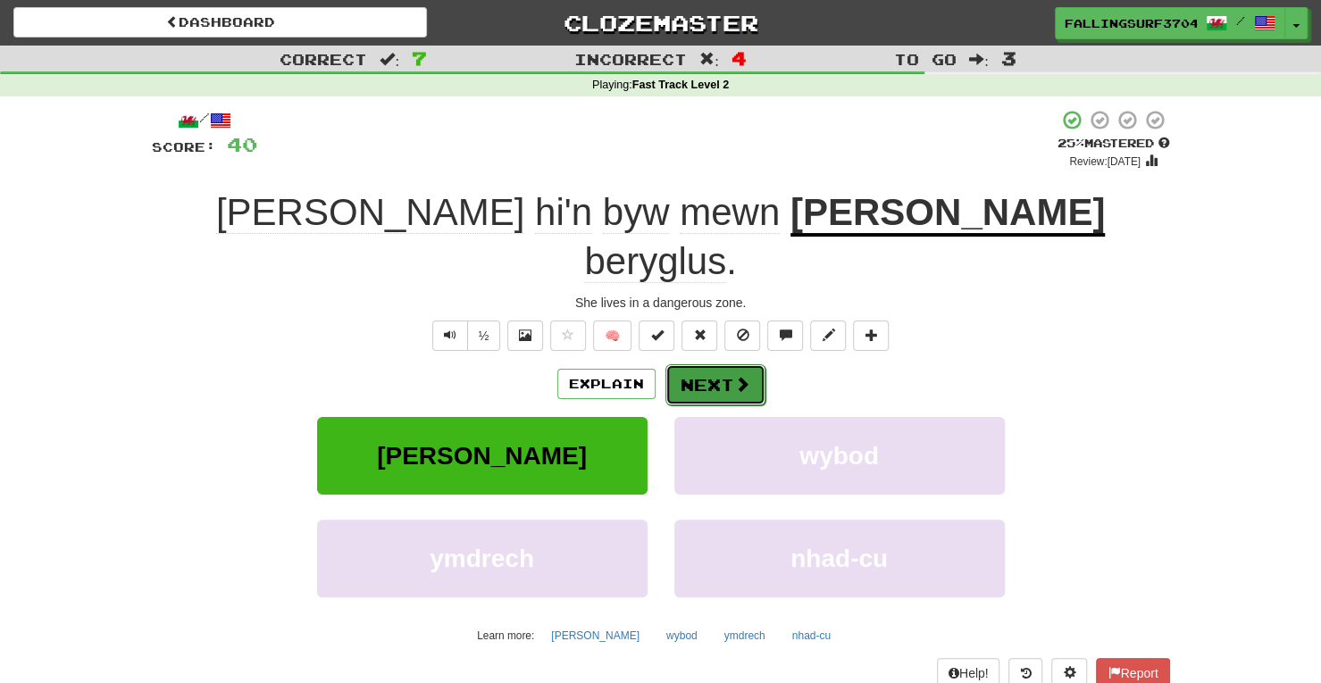
click at [709, 364] on button "Next" at bounding box center [715, 384] width 100 height 41
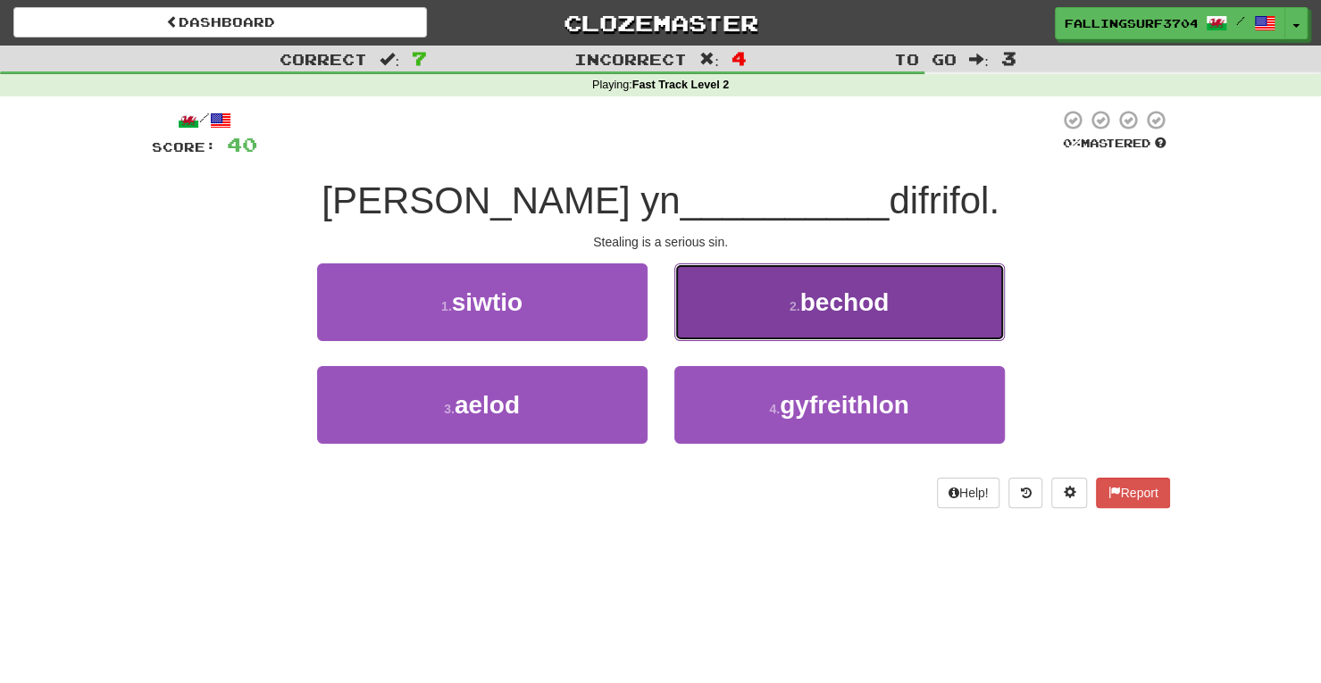
click at [770, 287] on button "2 . bechod" at bounding box center [839, 302] width 330 height 78
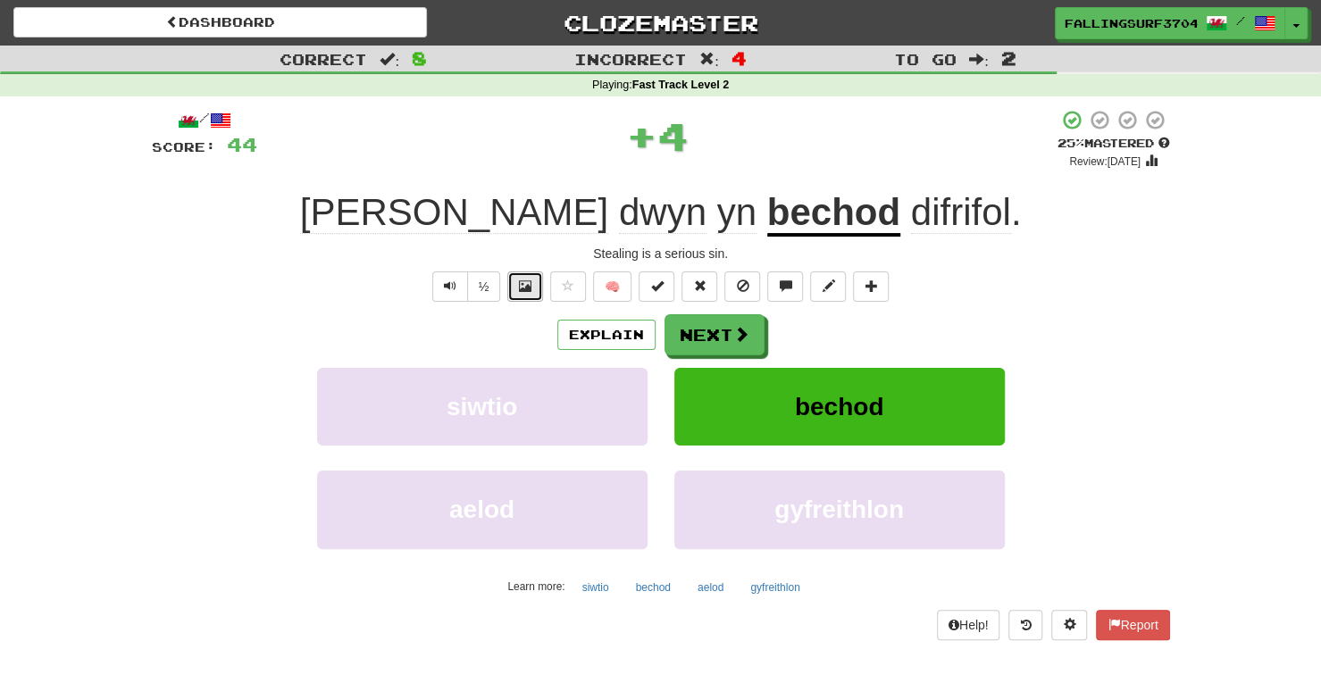
click at [529, 287] on span at bounding box center [525, 286] width 13 height 13
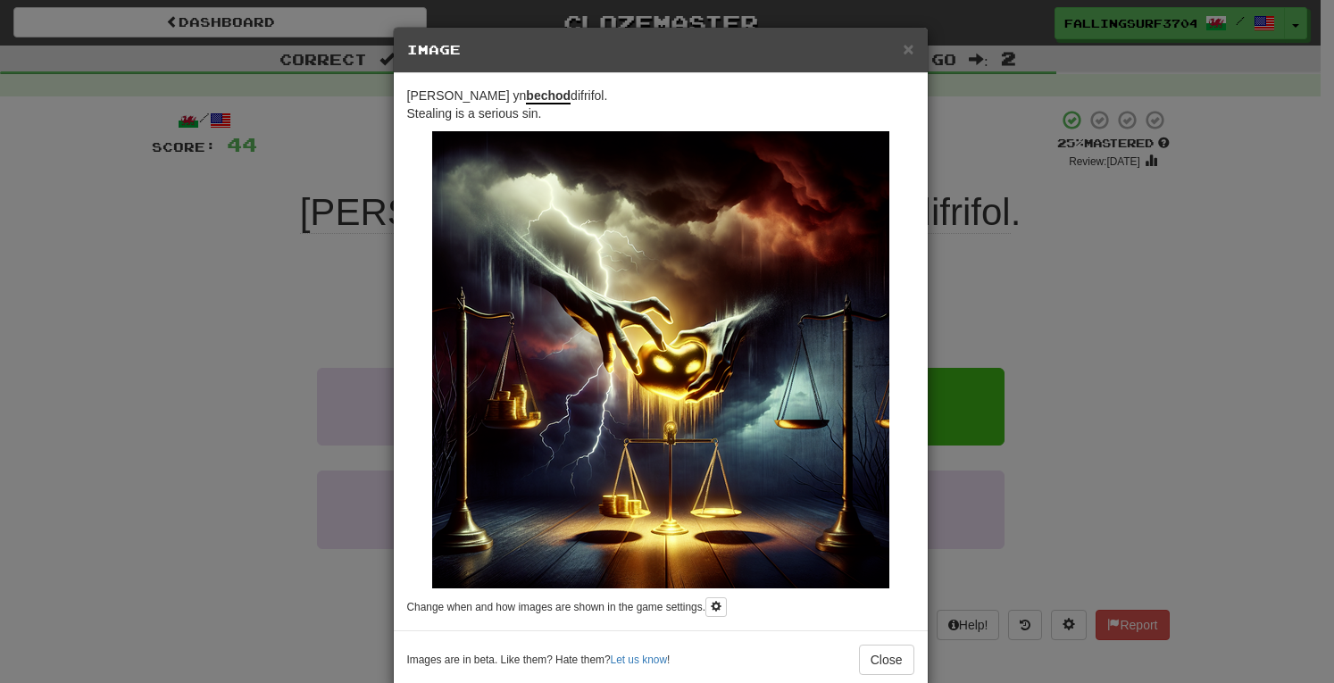
click at [1093, 261] on div "× Image Mae dwyn yn bechod difrifol. Stealing is a serious sin. Change when and…" at bounding box center [667, 341] width 1334 height 683
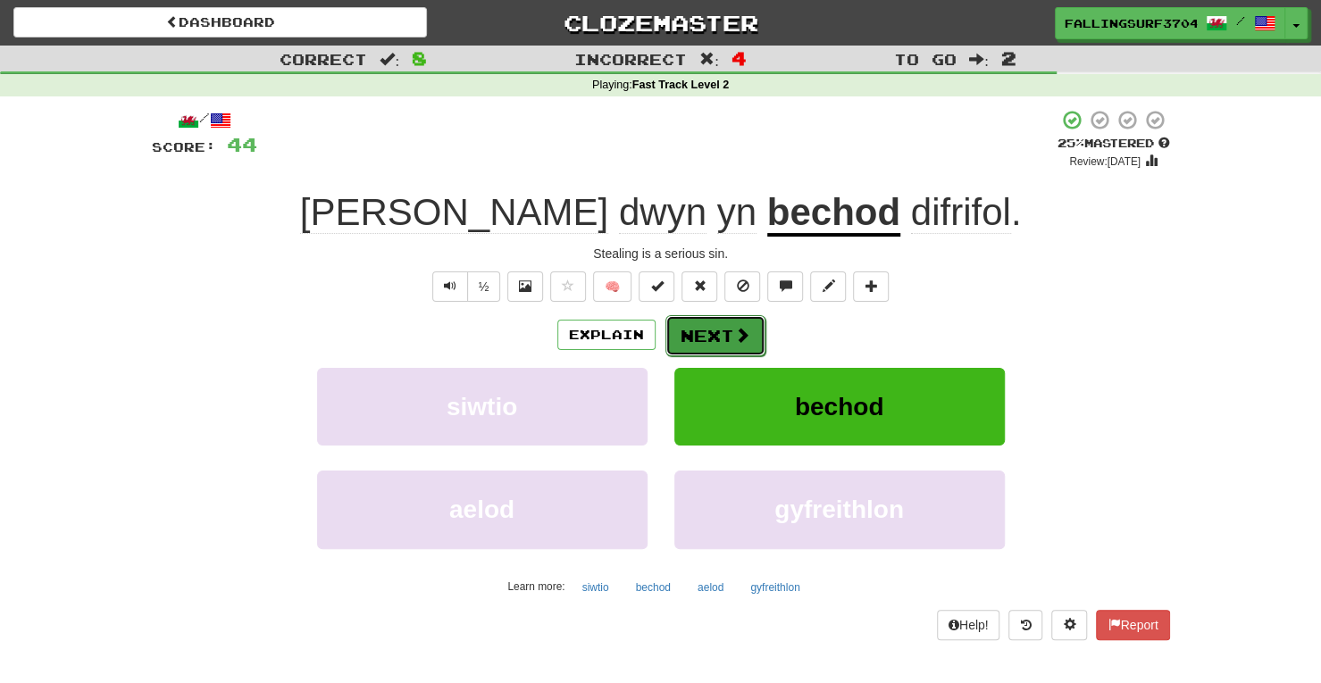
click at [712, 339] on button "Next" at bounding box center [715, 335] width 100 height 41
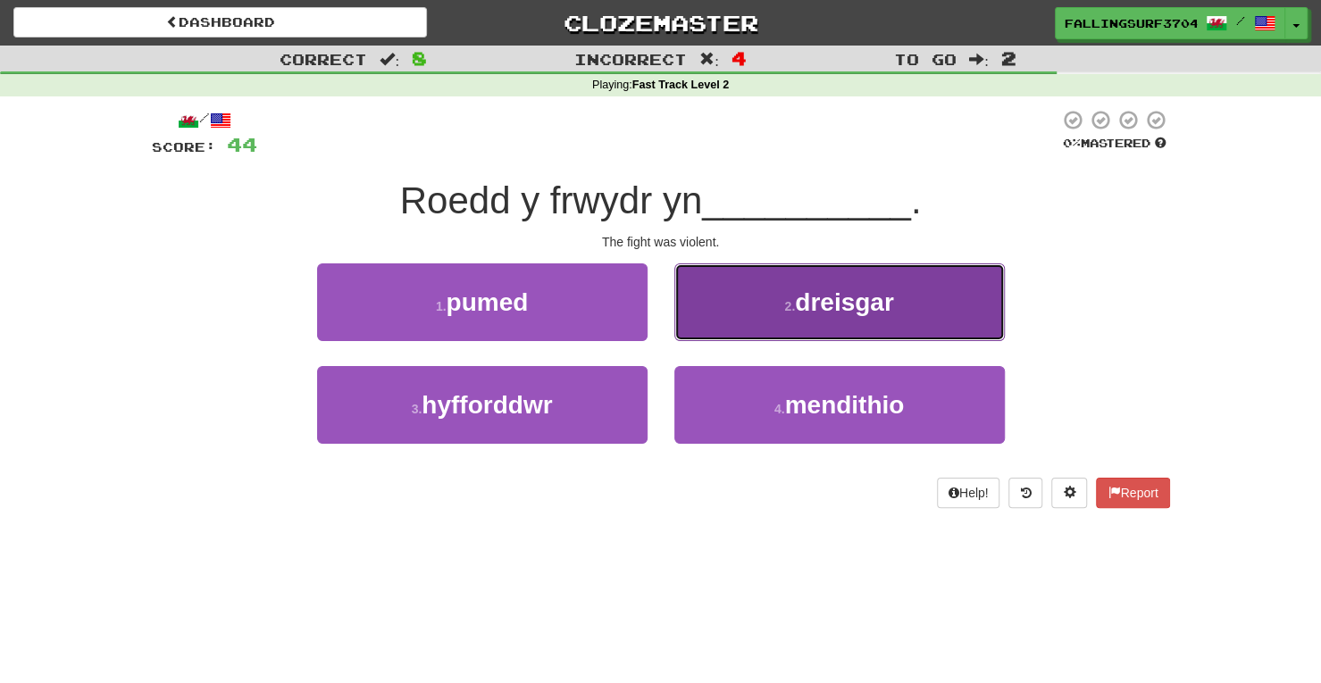
click at [809, 291] on span "dreisgar" at bounding box center [844, 302] width 99 height 28
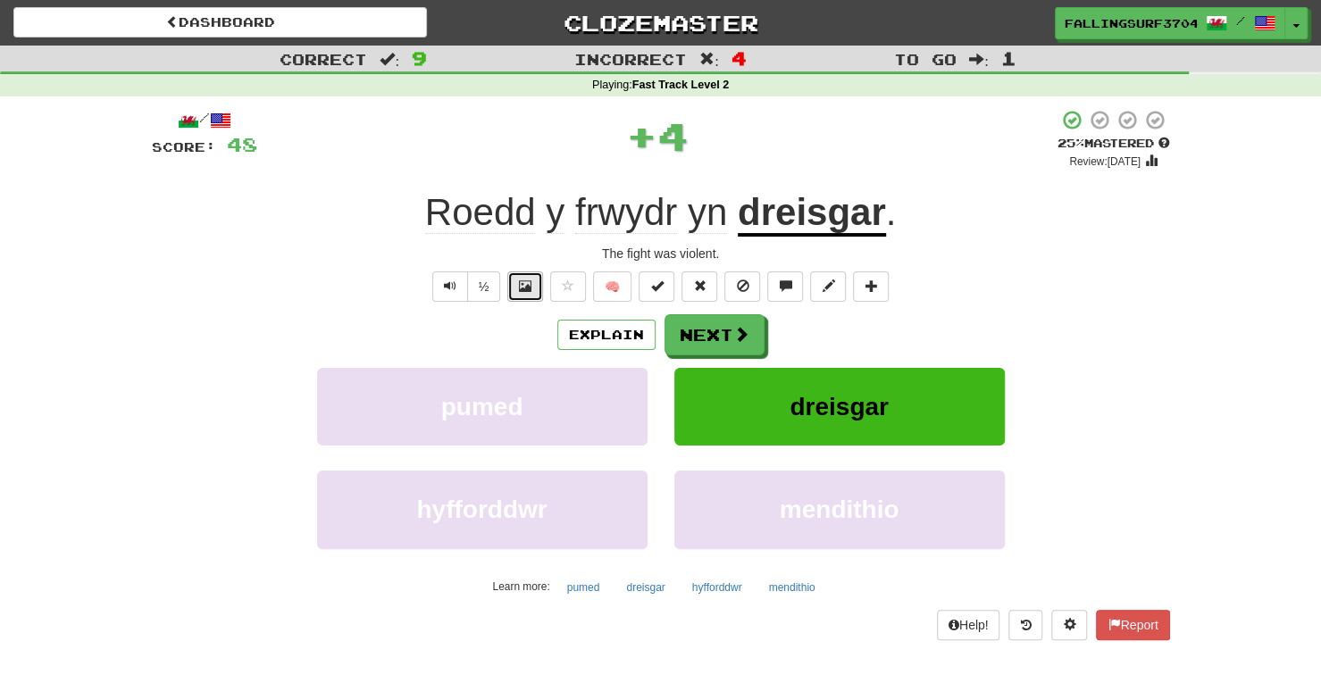
click at [522, 288] on span at bounding box center [525, 286] width 13 height 13
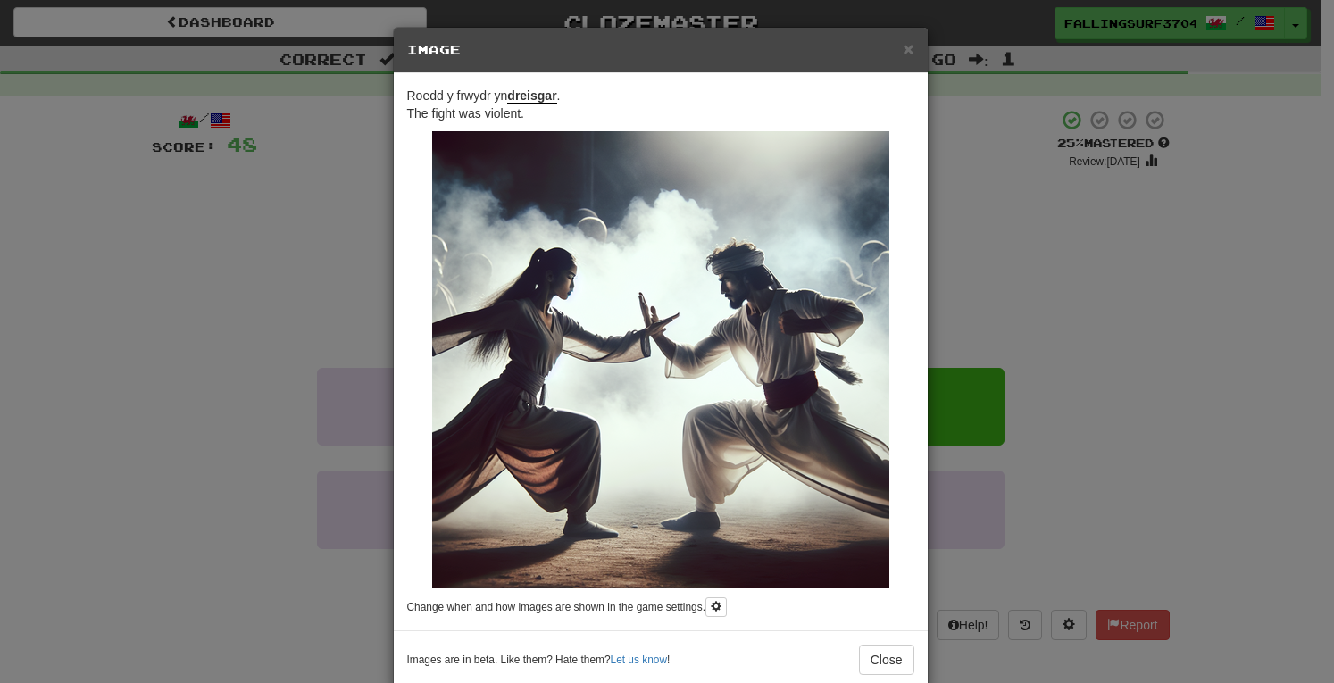
click at [1070, 323] on div "× Image Roedd y frwydr yn dreisgar . The fight was violent. Change when and how…" at bounding box center [667, 341] width 1334 height 683
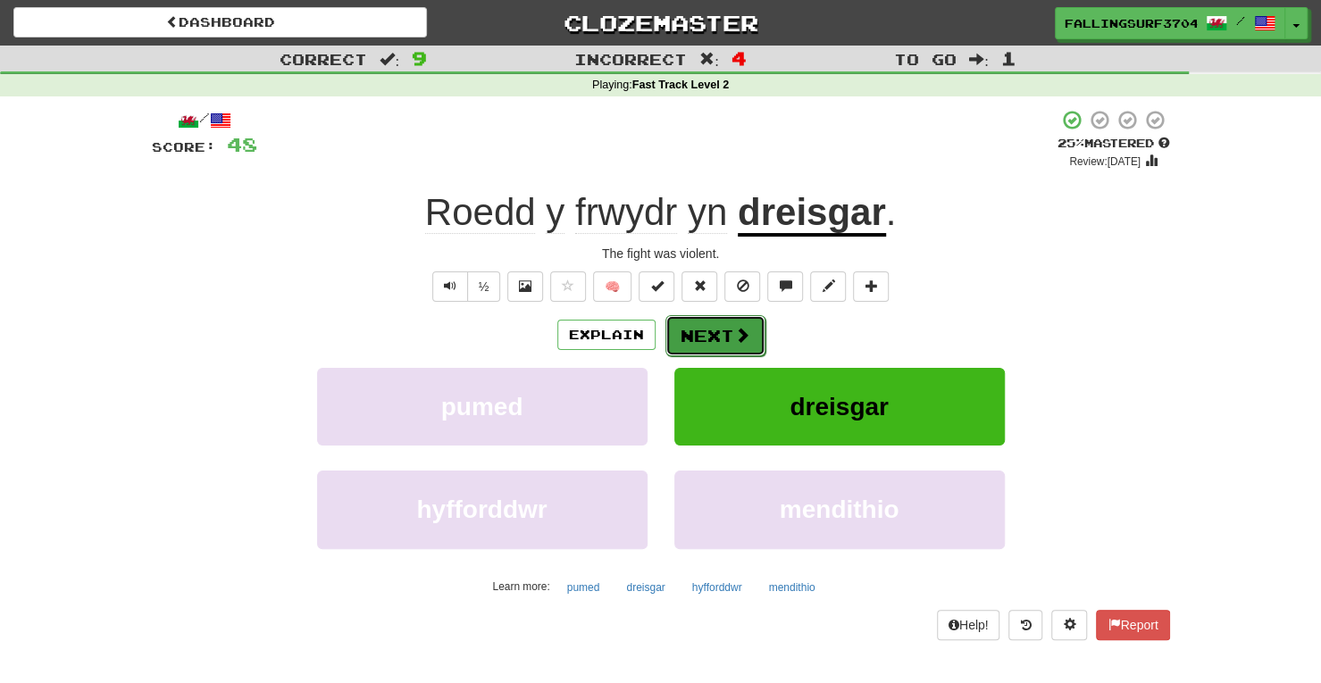
click at [713, 326] on button "Next" at bounding box center [715, 335] width 100 height 41
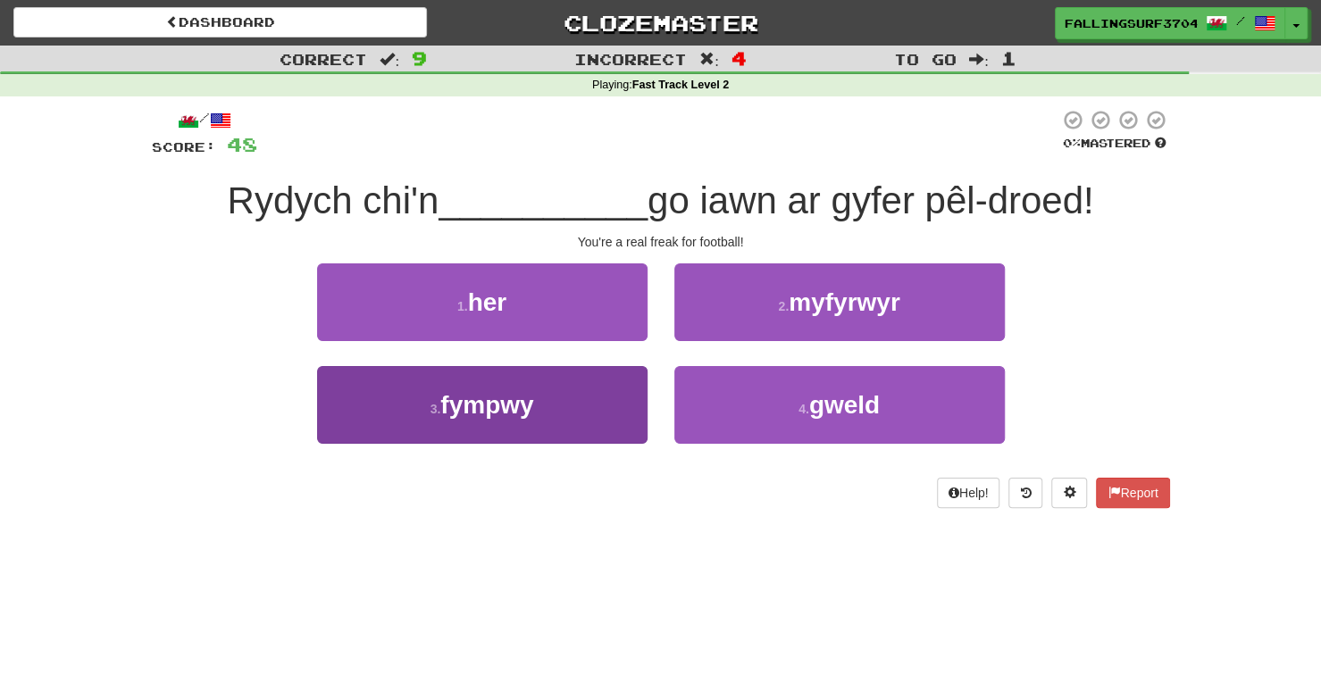
drag, startPoint x: 560, startPoint y: 463, endPoint x: 538, endPoint y: 416, distance: 52.0
click at [538, 416] on div "3 . fympwy" at bounding box center [482, 417] width 357 height 103
click at [538, 416] on button "3 . fympwy" at bounding box center [482, 405] width 330 height 78
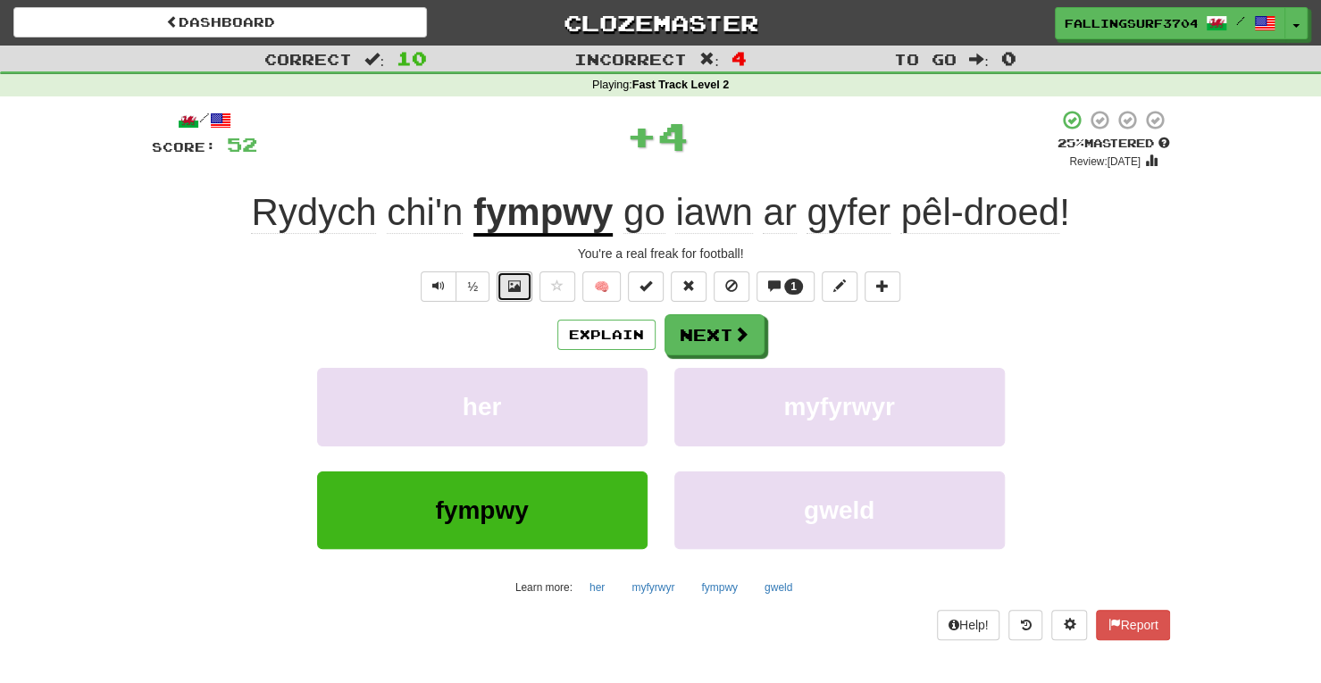
click at [512, 280] on span at bounding box center [514, 286] width 13 height 13
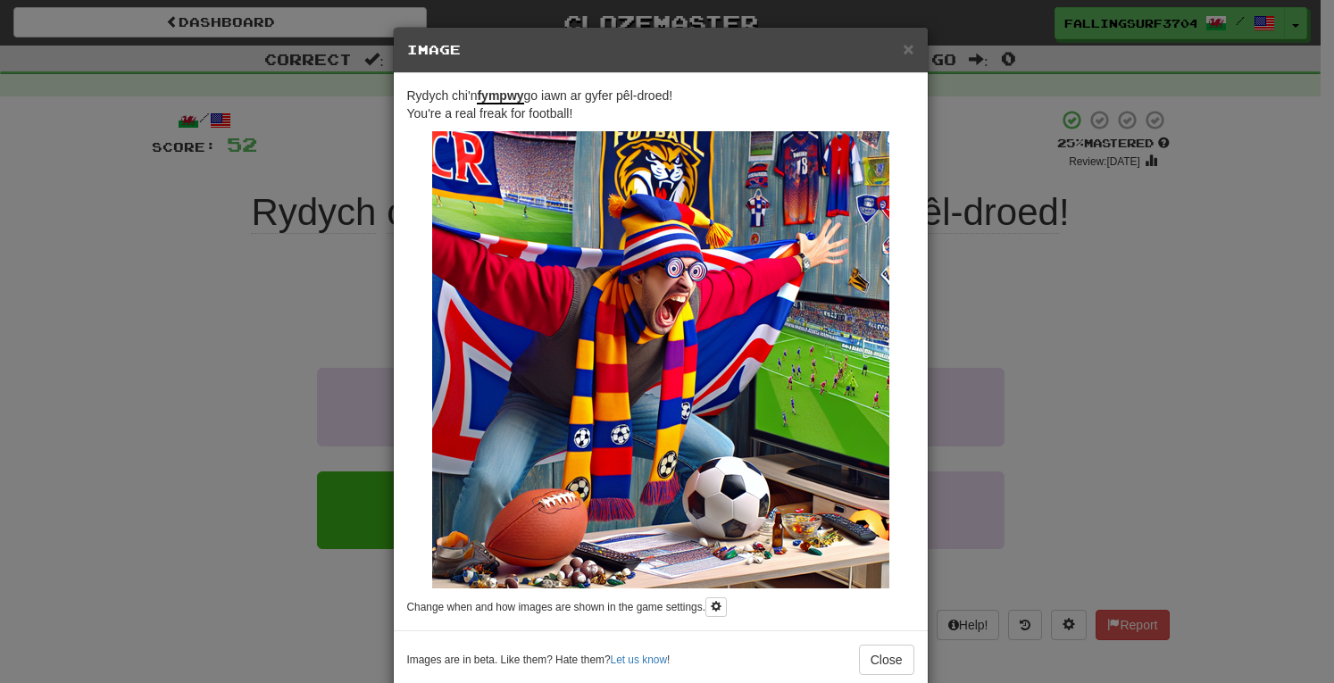
click at [1074, 321] on div "× Image Rydych chi'n fympwy go iawn ar gyfer pêl-droed! You're a real freak for…" at bounding box center [667, 341] width 1334 height 683
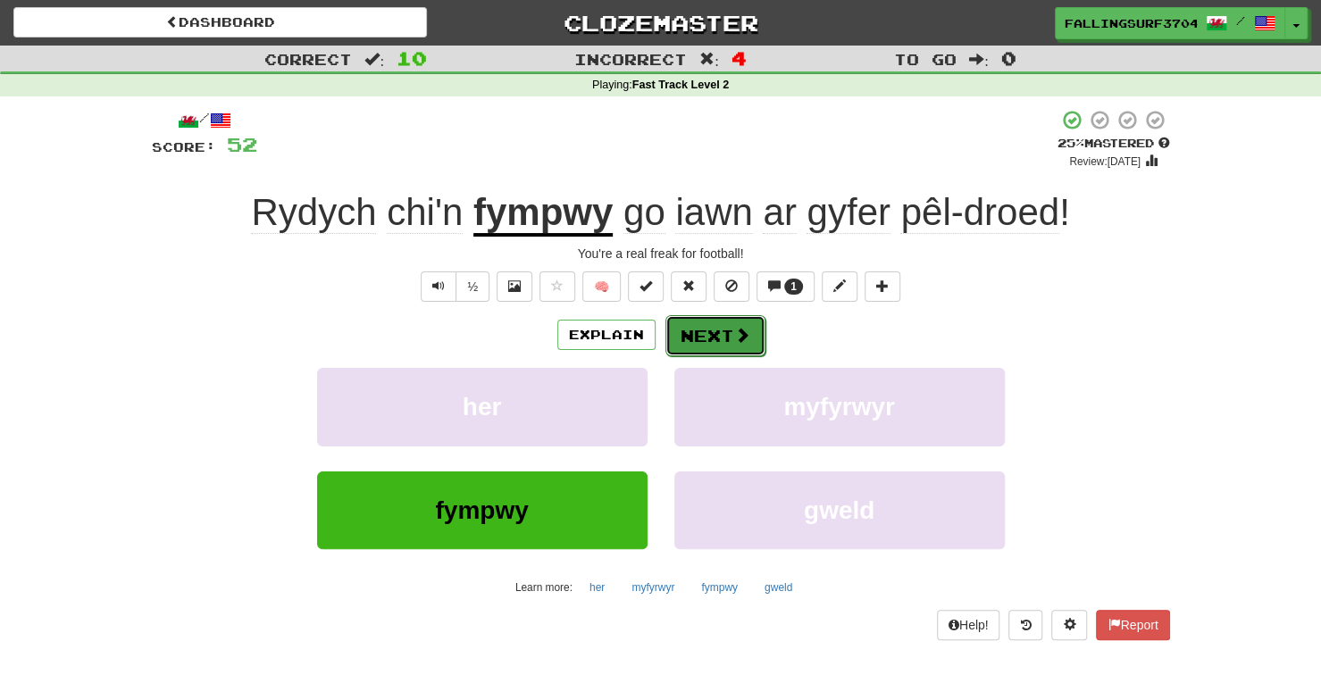
click at [730, 338] on button "Next" at bounding box center [715, 335] width 100 height 41
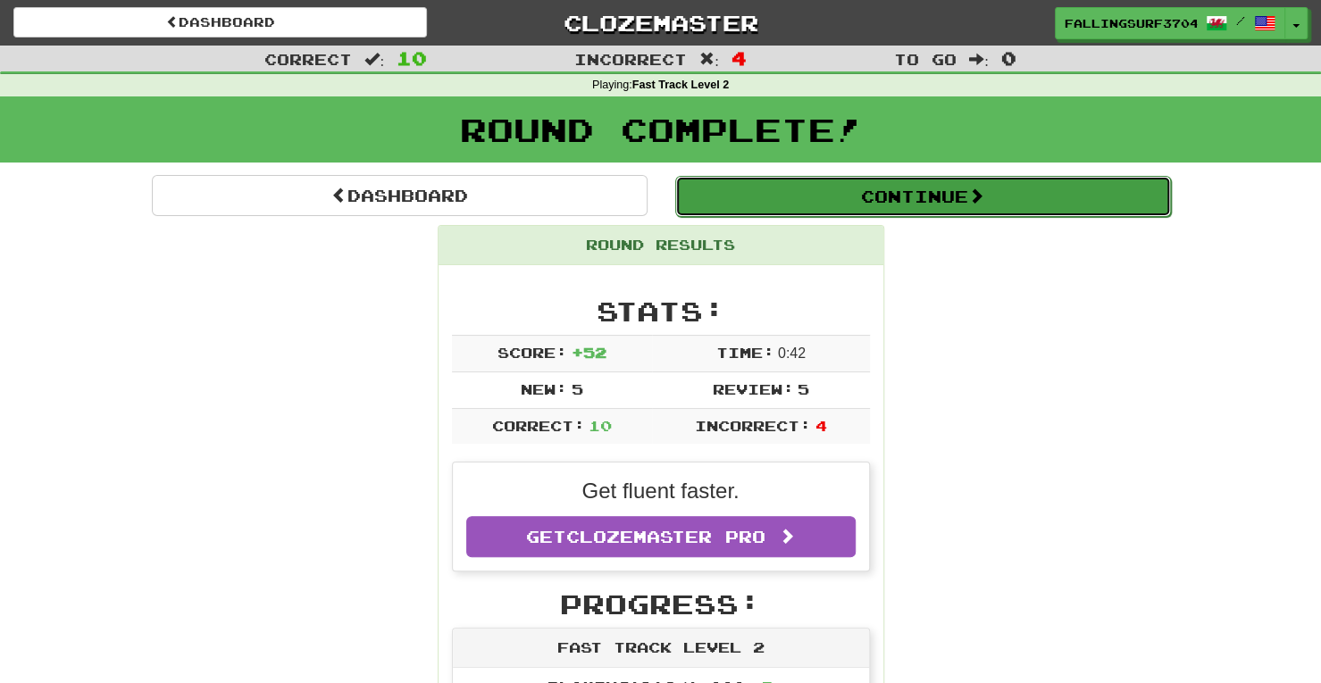
click at [925, 201] on button "Continue" at bounding box center [923, 196] width 496 height 41
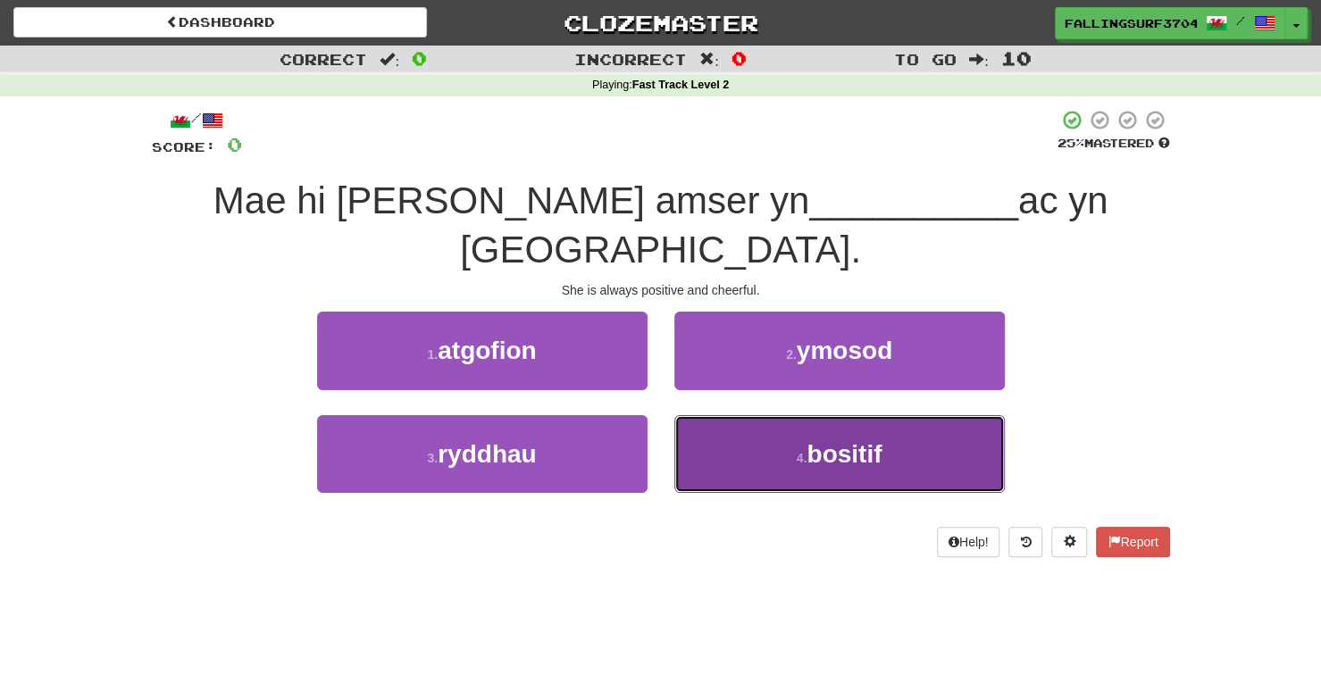
click at [881, 440] on span "bositif" at bounding box center [843, 454] width 75 height 28
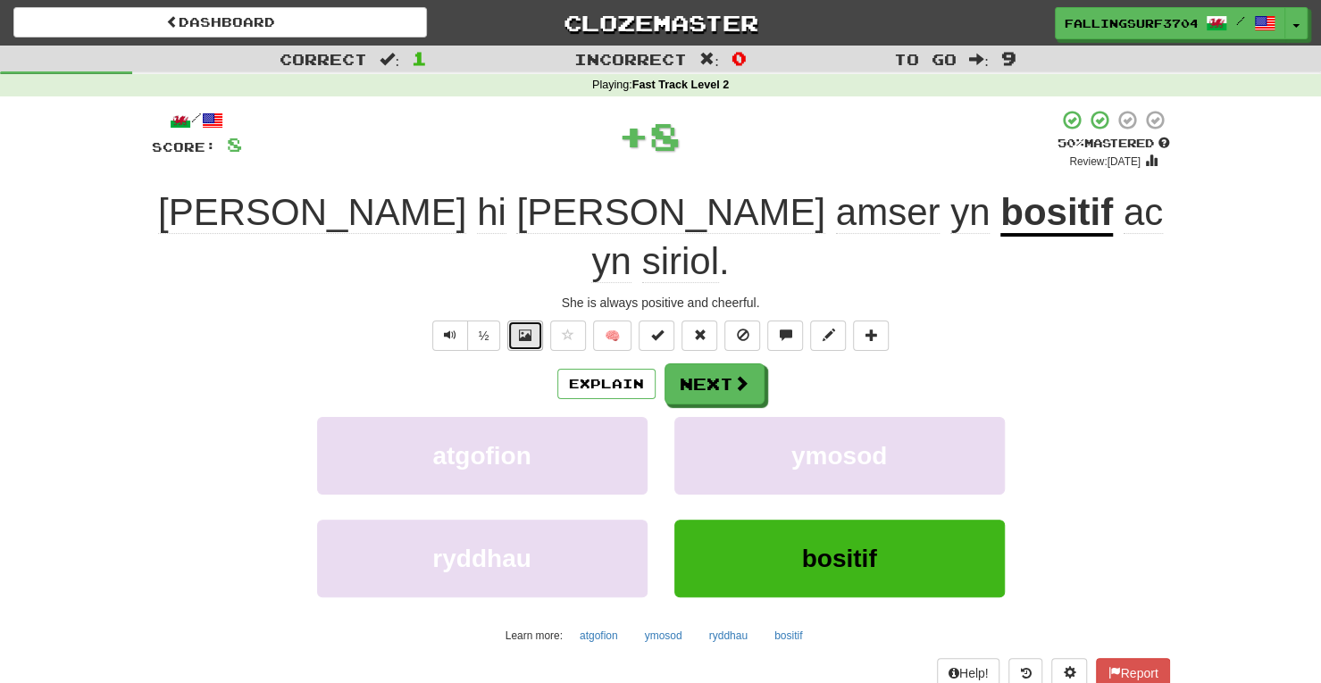
click at [523, 329] on span at bounding box center [525, 335] width 13 height 13
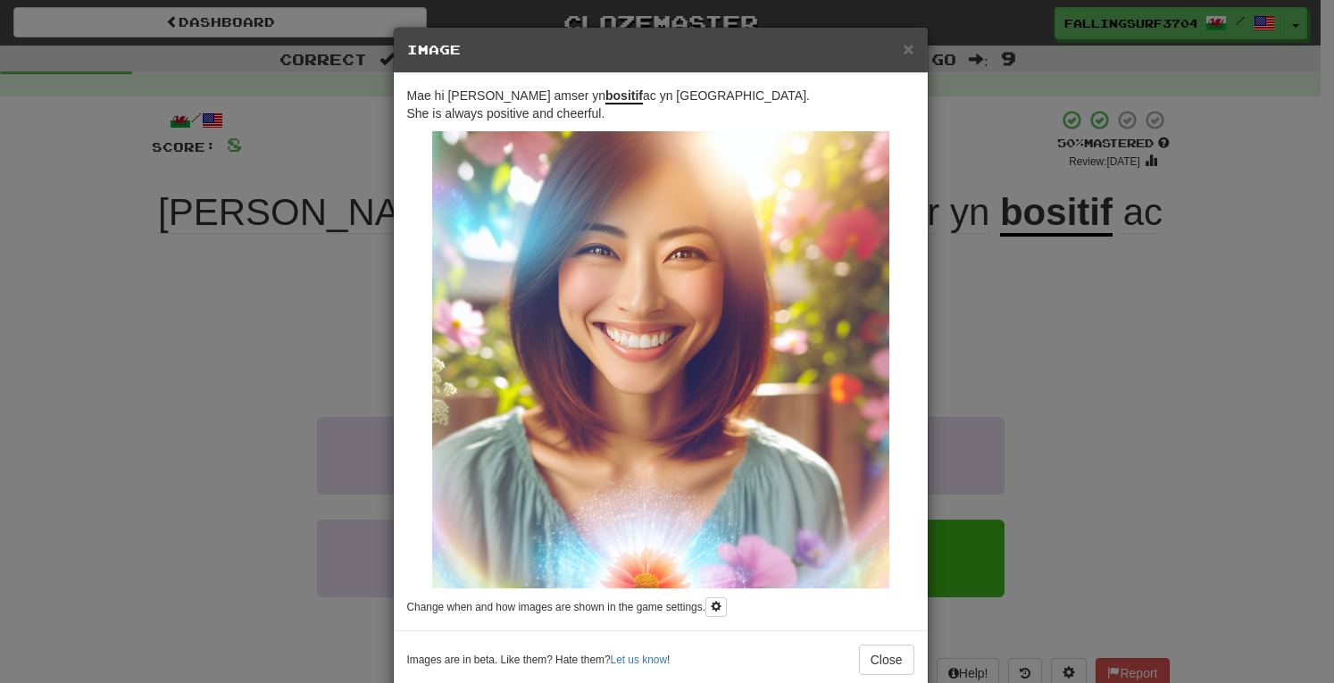
click at [1122, 305] on div "× Image Mae hi bob amser yn bositif ac yn siriol. She is always positive and ch…" at bounding box center [667, 341] width 1334 height 683
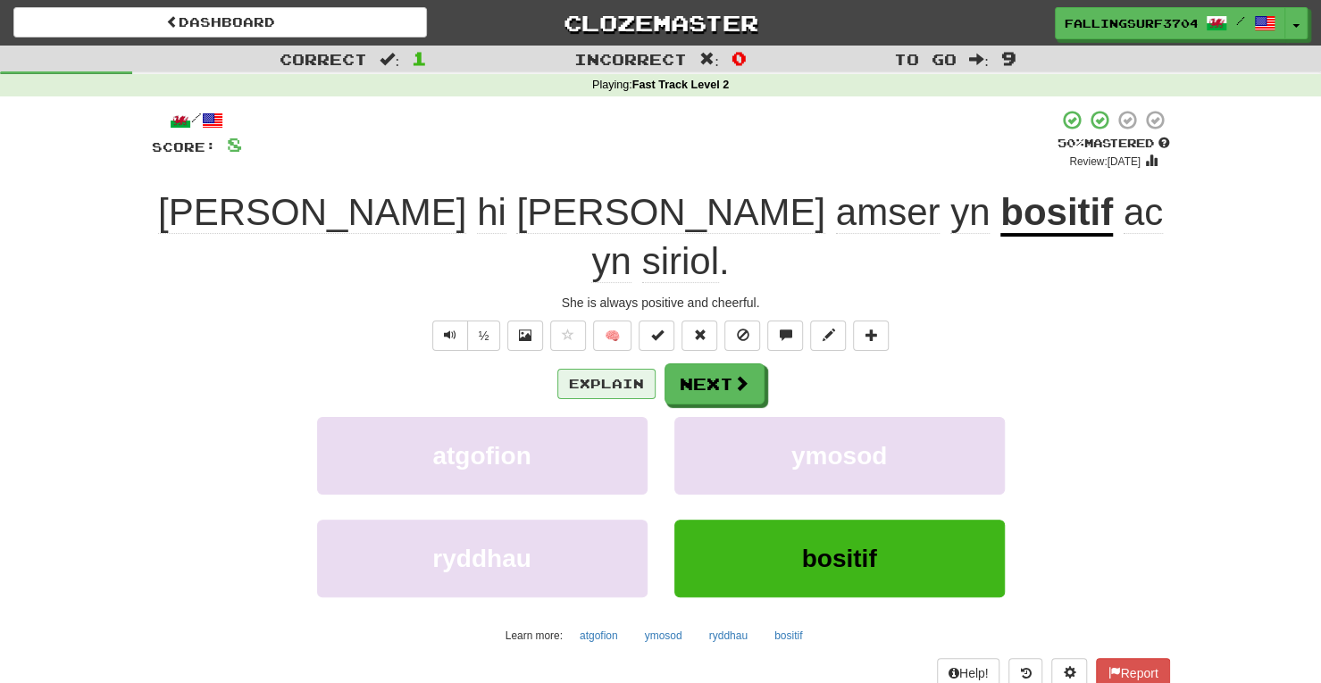
drag, startPoint x: 591, startPoint y: 357, endPoint x: 591, endPoint y: 335, distance: 22.3
click at [591, 363] on div "Explain Next atgofion ymosod ryddhau bositif Learn more: atgofion ymosod ryddha…" at bounding box center [661, 506] width 1018 height 287
click at [591, 369] on button "Explain" at bounding box center [606, 384] width 98 height 30
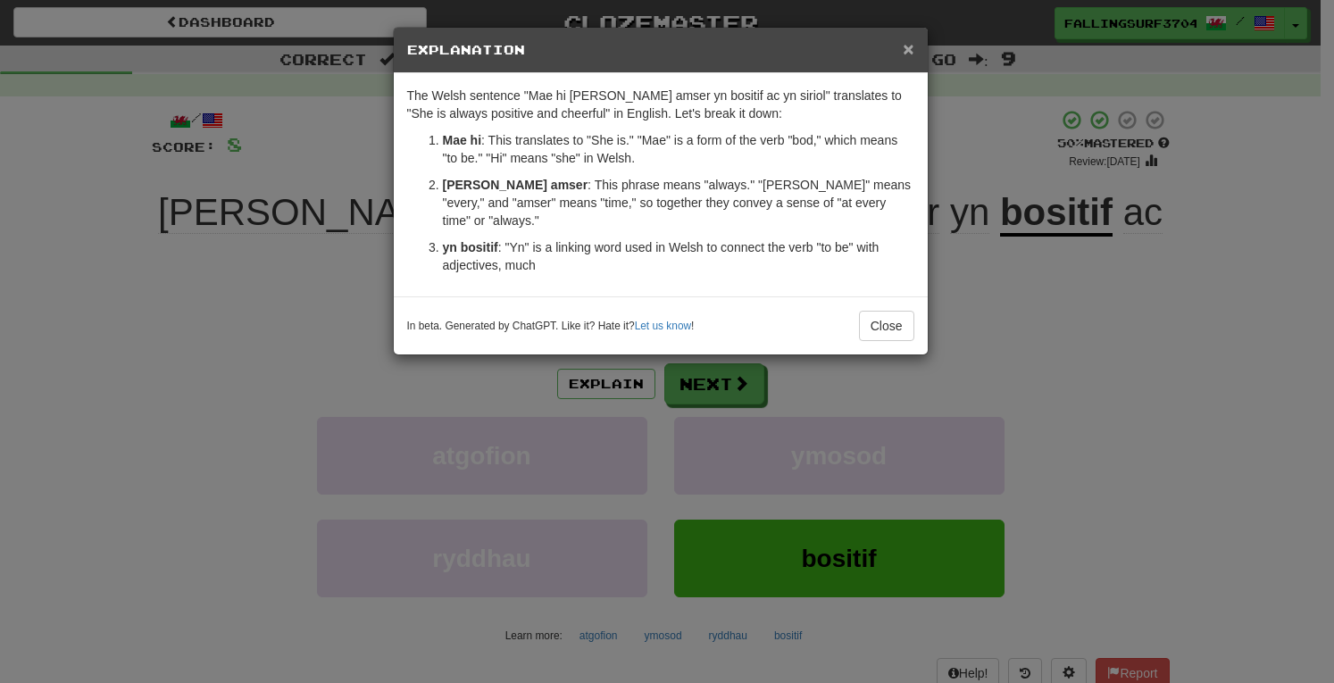
click at [913, 50] on span "×" at bounding box center [908, 48] width 11 height 21
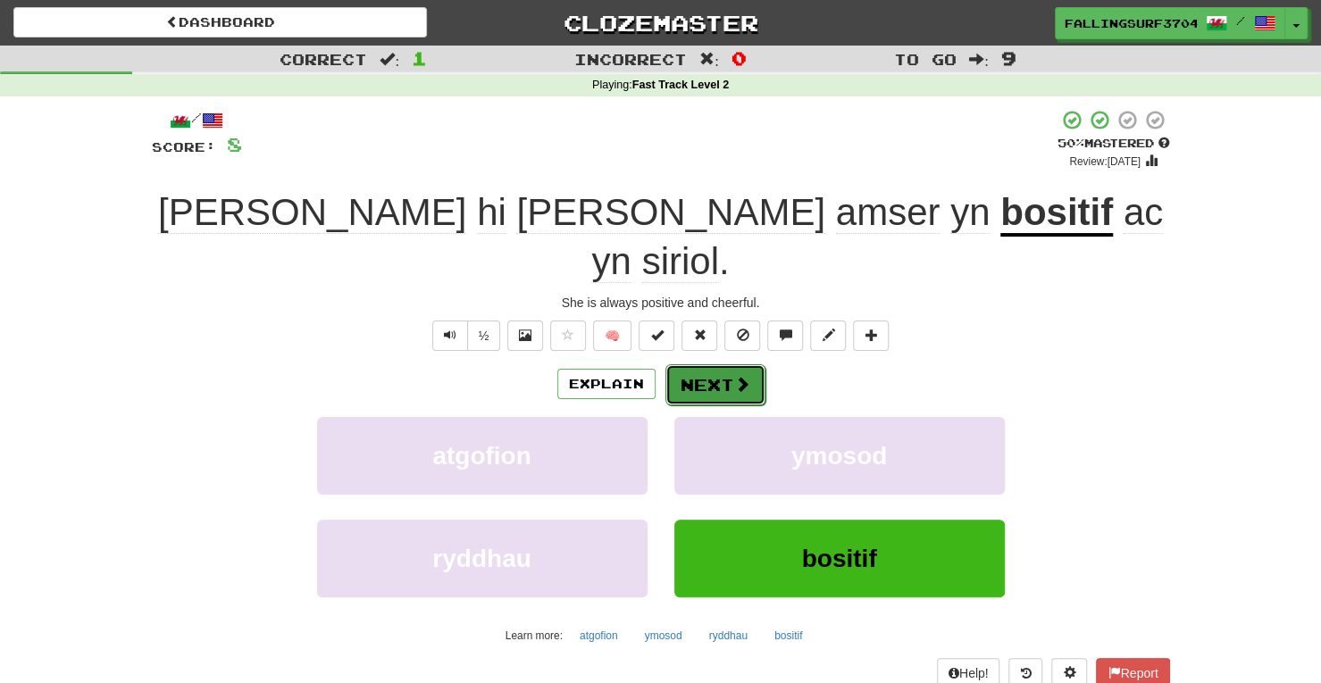
click at [720, 364] on button "Next" at bounding box center [715, 384] width 100 height 41
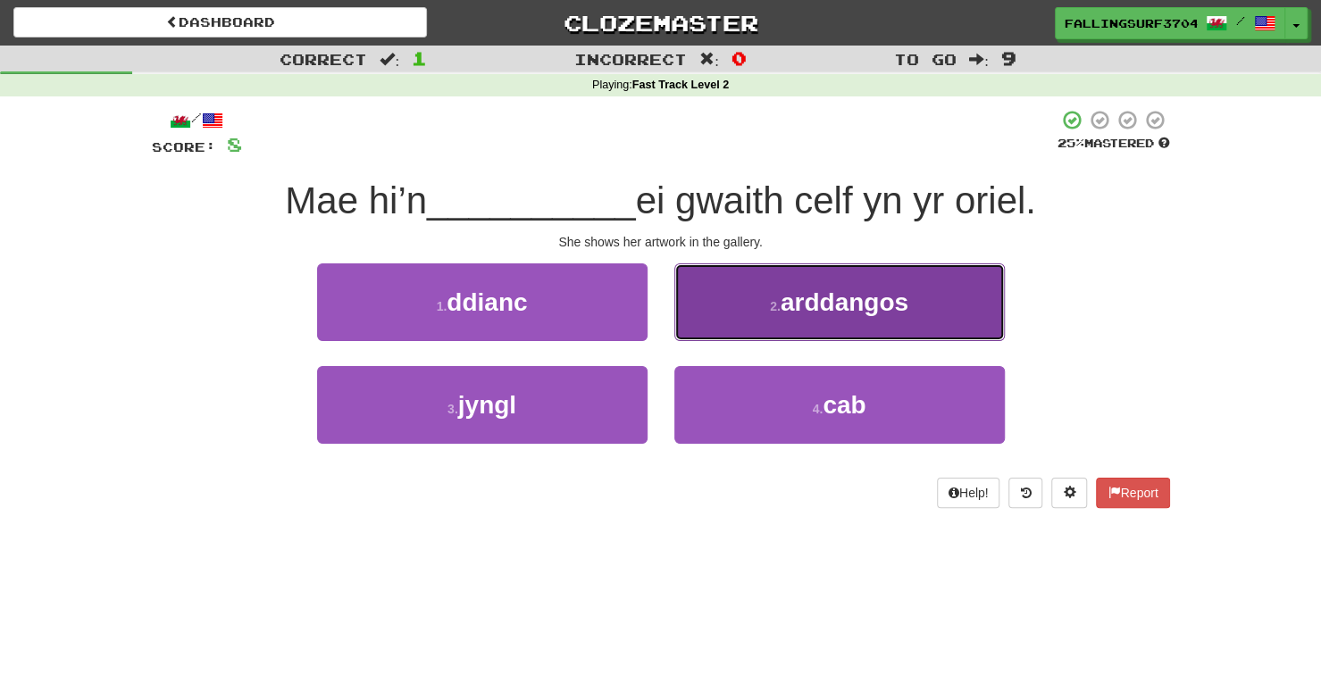
click at [823, 285] on button "2 . arddangos" at bounding box center [839, 302] width 330 height 78
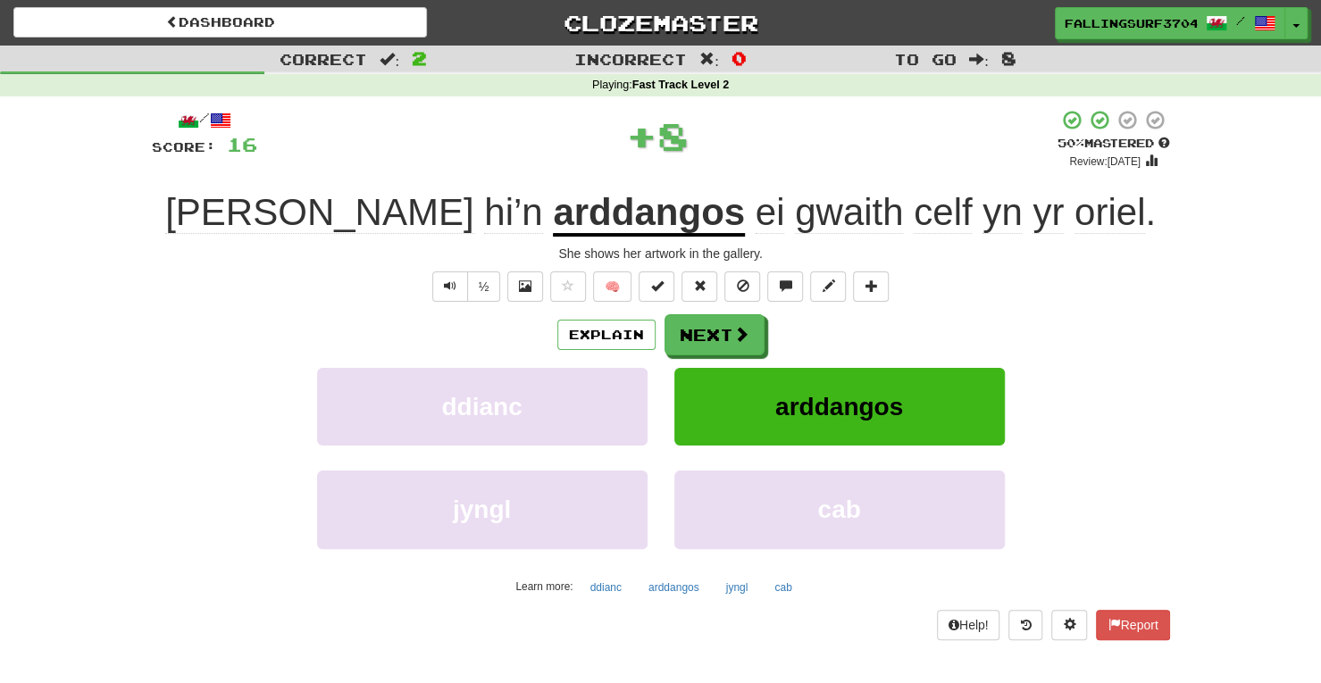
click at [544, 294] on div "½ 🧠" at bounding box center [661, 286] width 1018 height 30
click at [534, 288] on button at bounding box center [525, 286] width 36 height 30
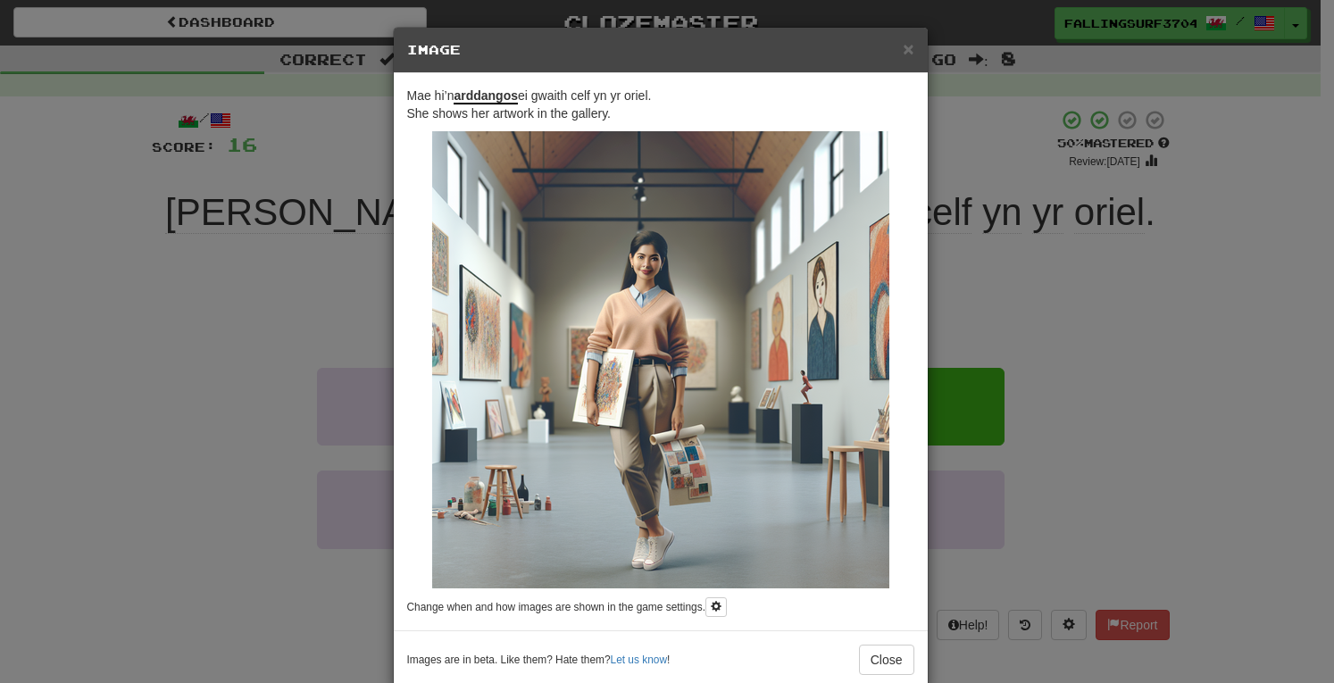
click at [1156, 292] on div "× Image Mae hi’n arddangos ei gwaith celf yn yr oriel. She shows her artwork in…" at bounding box center [667, 341] width 1334 height 683
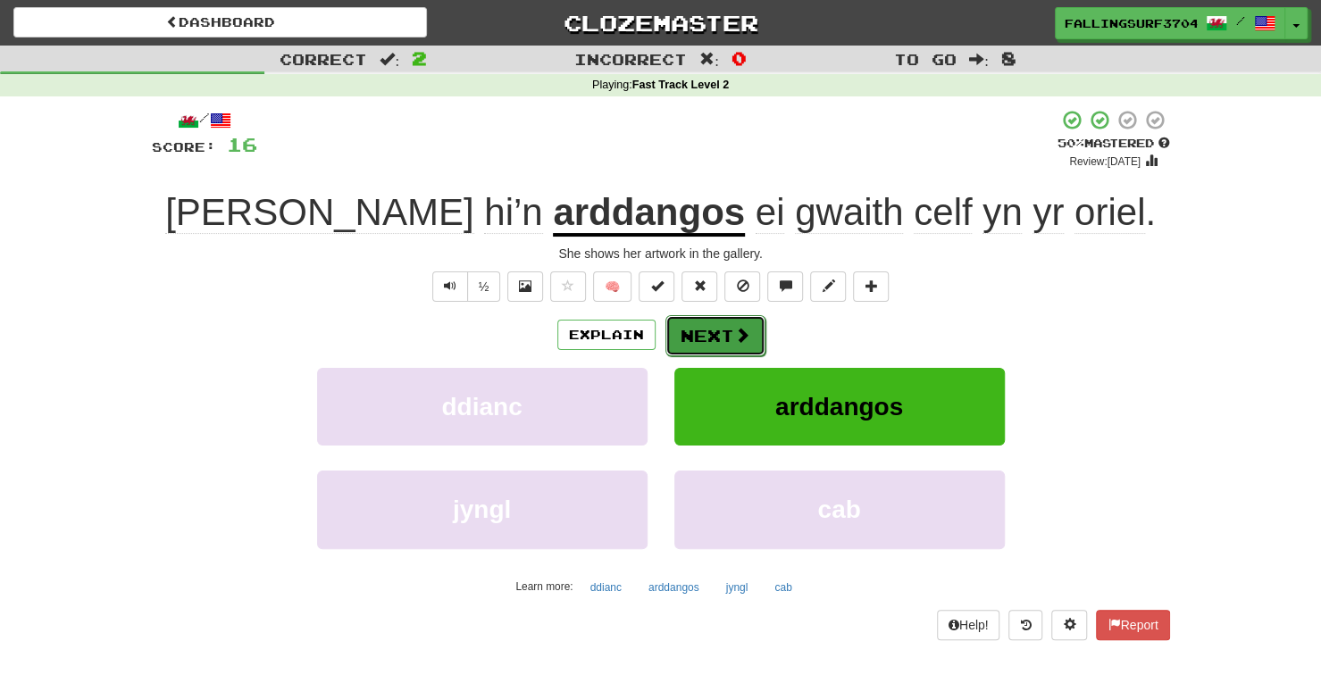
click at [732, 321] on button "Next" at bounding box center [715, 335] width 100 height 41
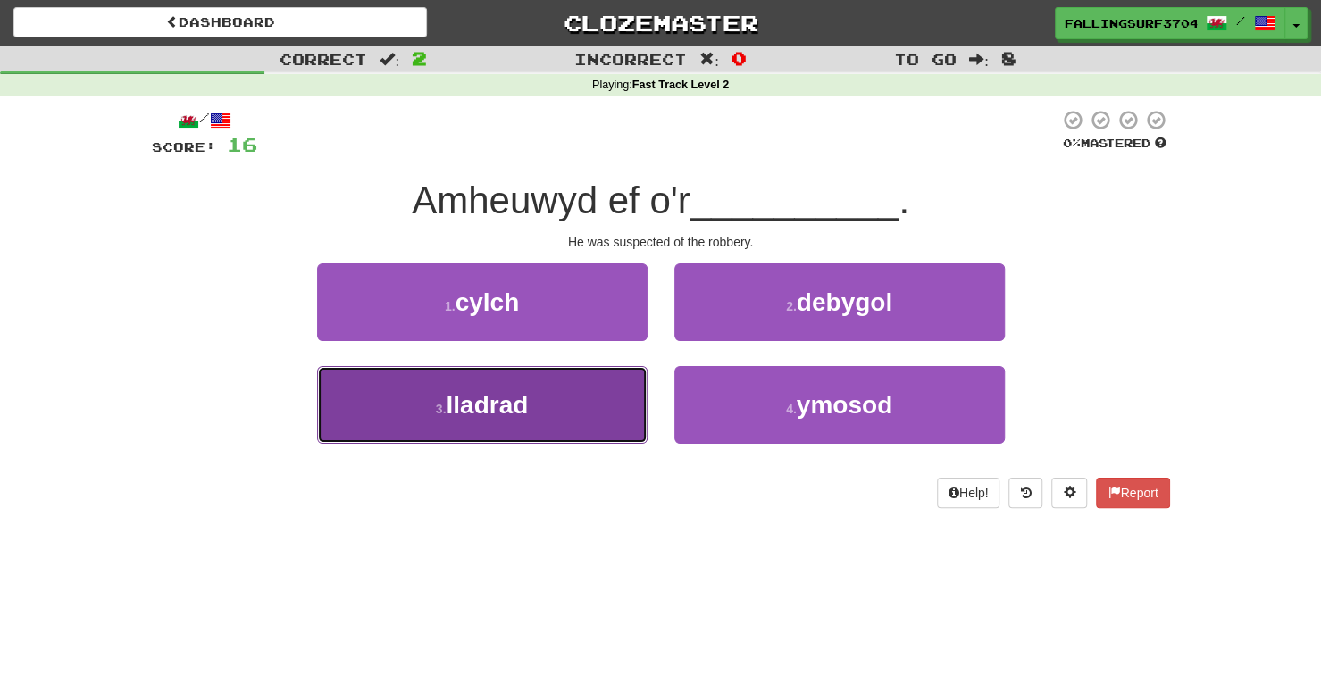
click at [555, 399] on button "3 . lladrad" at bounding box center [482, 405] width 330 height 78
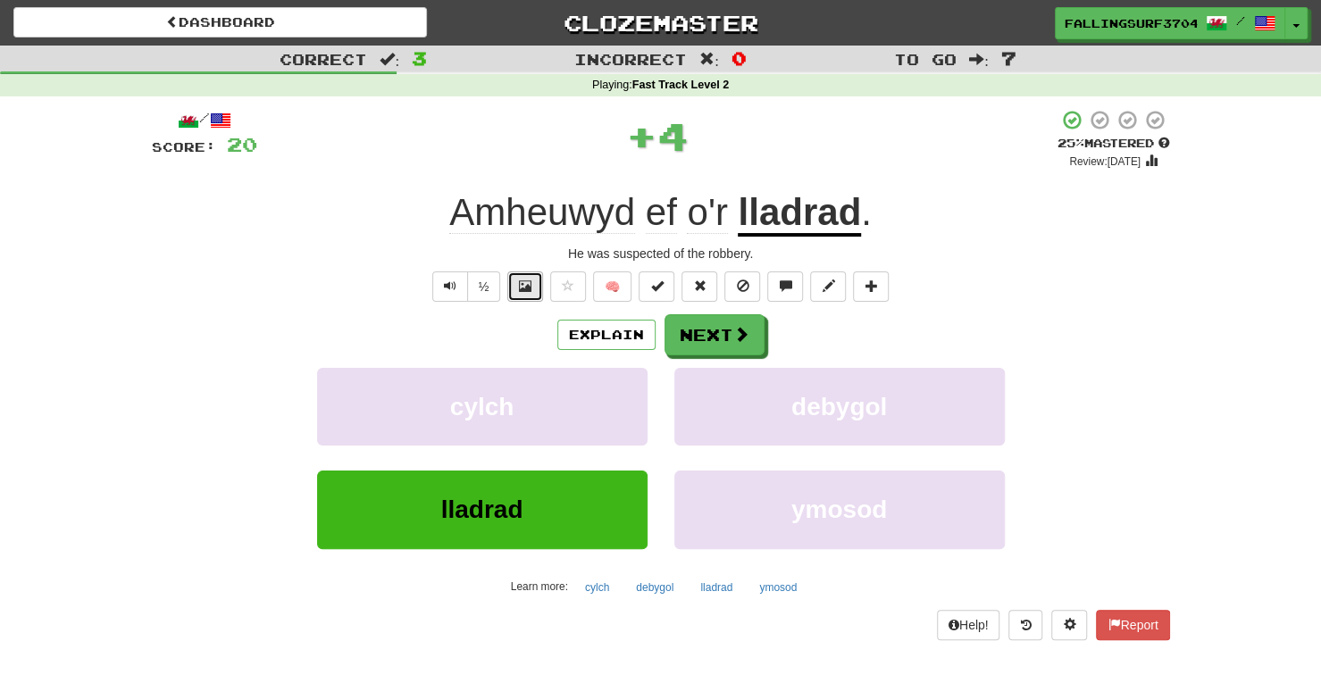
click at [528, 296] on button at bounding box center [525, 286] width 36 height 30
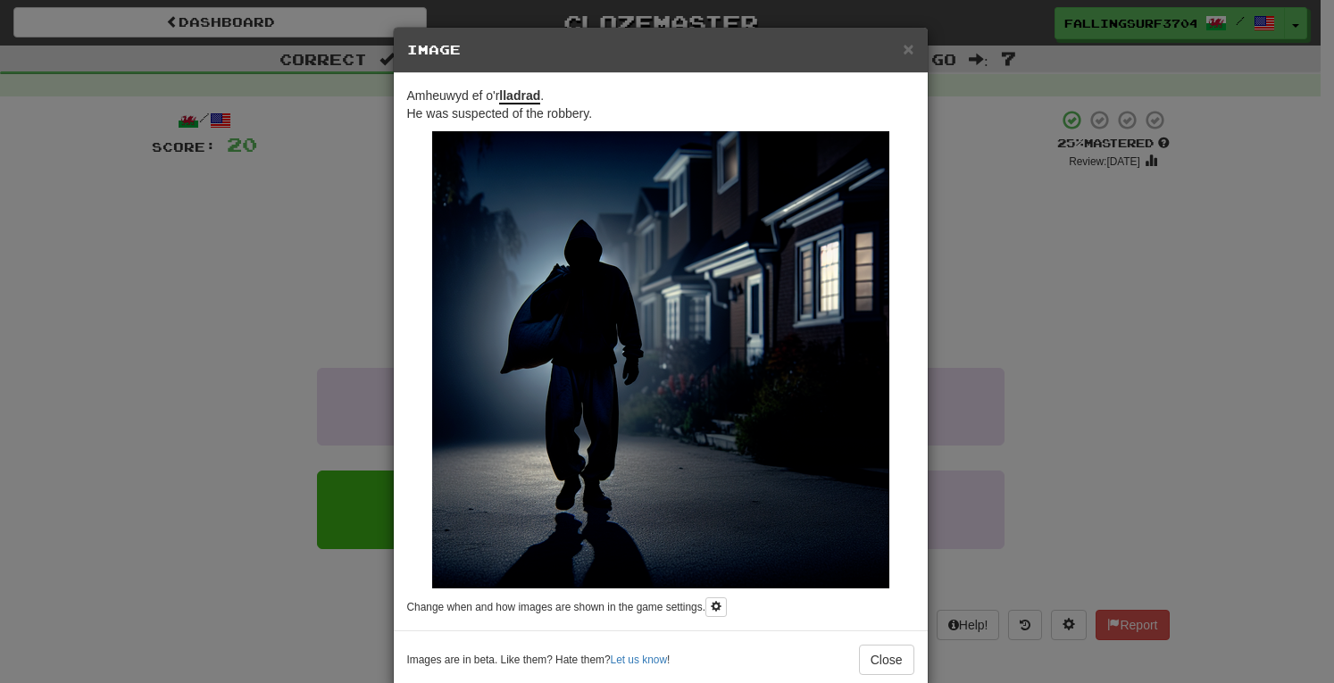
click at [1116, 298] on div "× Image Amheuwyd ef o'r lladrad . He was suspected of the robbery. Change when …" at bounding box center [667, 341] width 1334 height 683
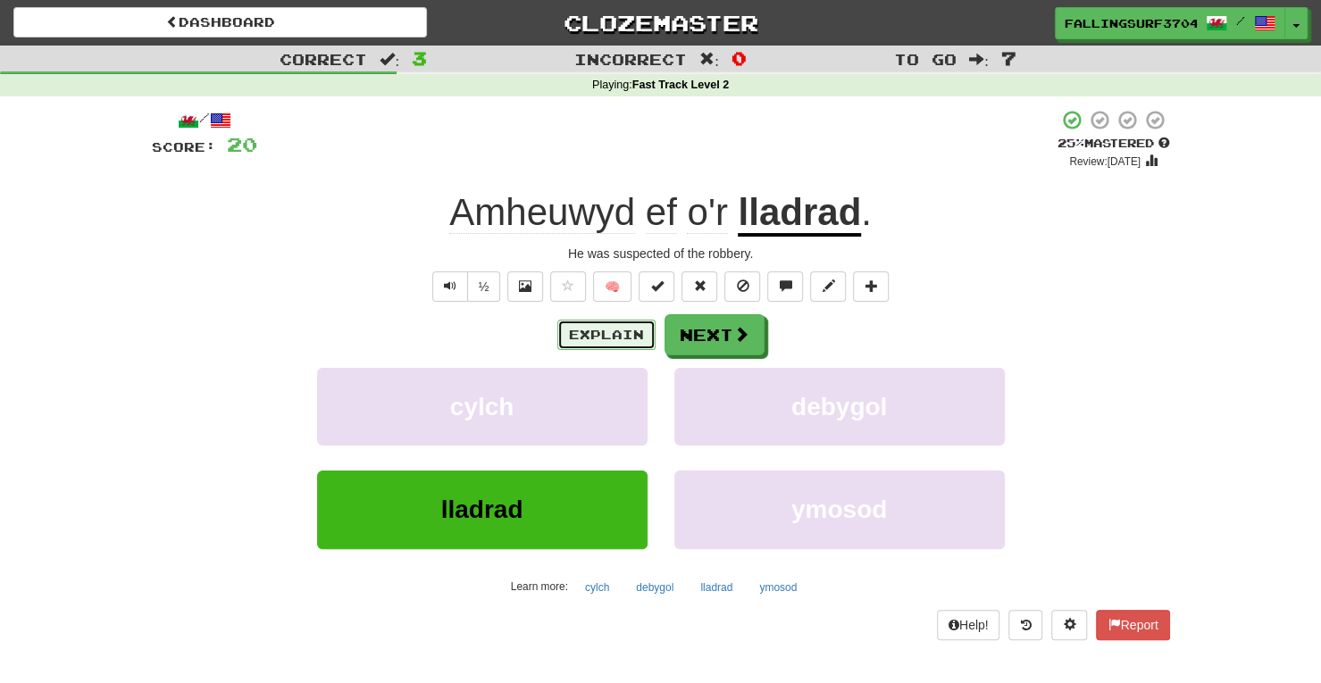
click at [600, 340] on button "Explain" at bounding box center [606, 335] width 98 height 30
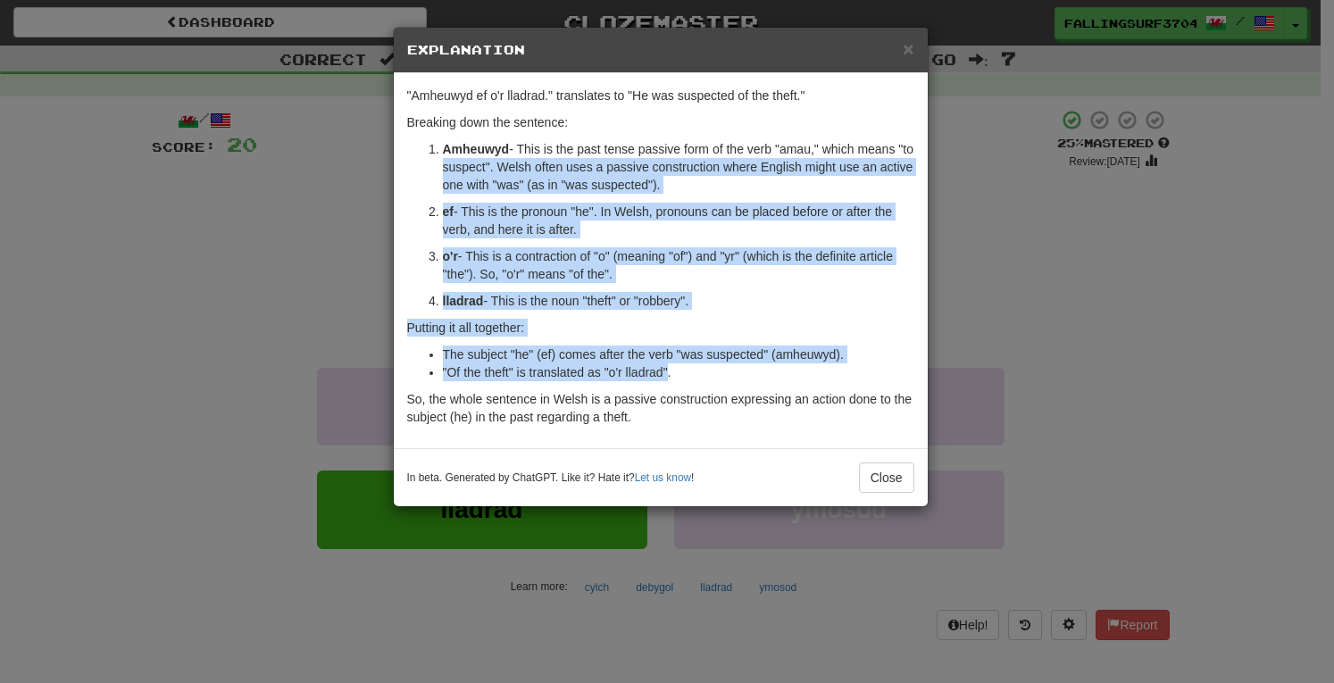
drag, startPoint x: 455, startPoint y: 158, endPoint x: 668, endPoint y: 368, distance: 299.3
click at [668, 368] on div ""Amheuwyd ef o'r lladrad." translates to "He was suspected of the theft." Break…" at bounding box center [661, 260] width 534 height 375
click at [668, 368] on li ""Of the theft" is translated as "o'r lladrad"." at bounding box center [679, 372] width 472 height 18
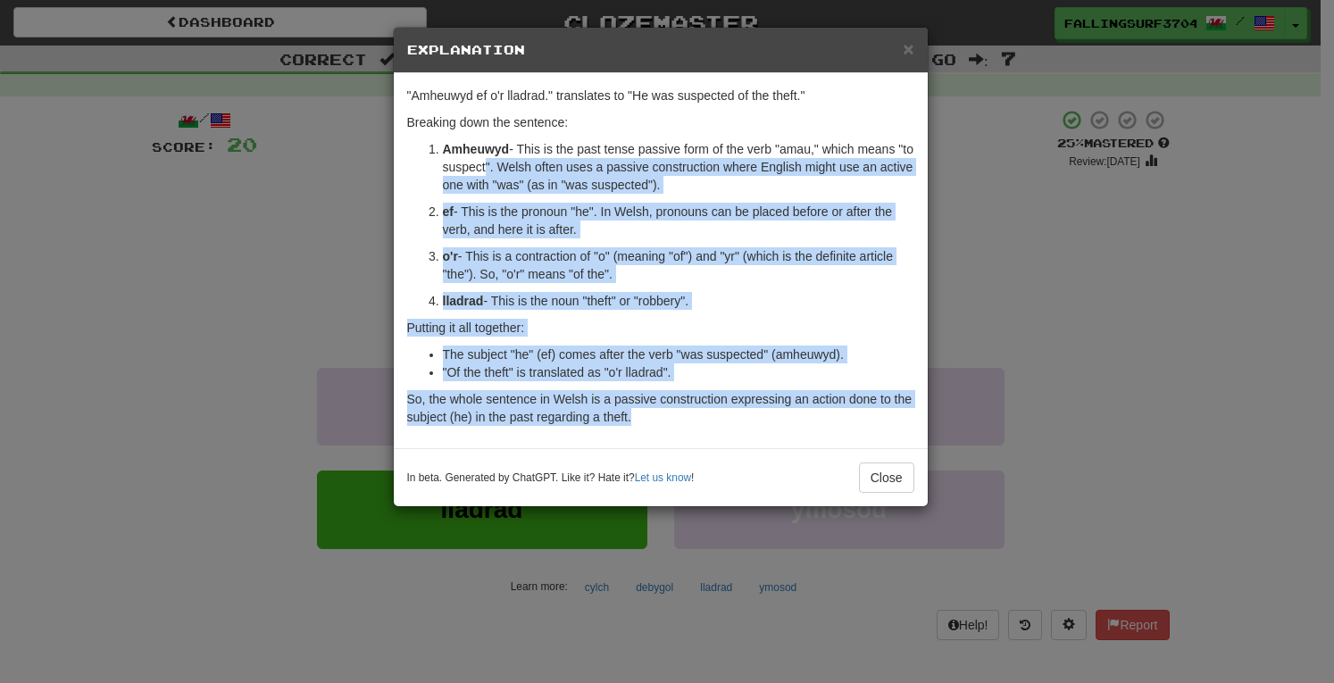
drag, startPoint x: 500, startPoint y: 160, endPoint x: 709, endPoint y: 419, distance: 332.8
click at [709, 419] on div ""Amheuwyd ef o'r lladrad." translates to "He was suspected of the theft." Break…" at bounding box center [661, 260] width 534 height 375
click at [709, 419] on p "So, the whole sentence in Welsh is a passive construction expressing an action …" at bounding box center [660, 408] width 507 height 36
drag, startPoint x: 538, startPoint y: 162, endPoint x: 721, endPoint y: 417, distance: 314.2
click at [721, 417] on div ""Amheuwyd ef o'r lladrad." translates to "He was suspected of the theft." Break…" at bounding box center [661, 260] width 534 height 375
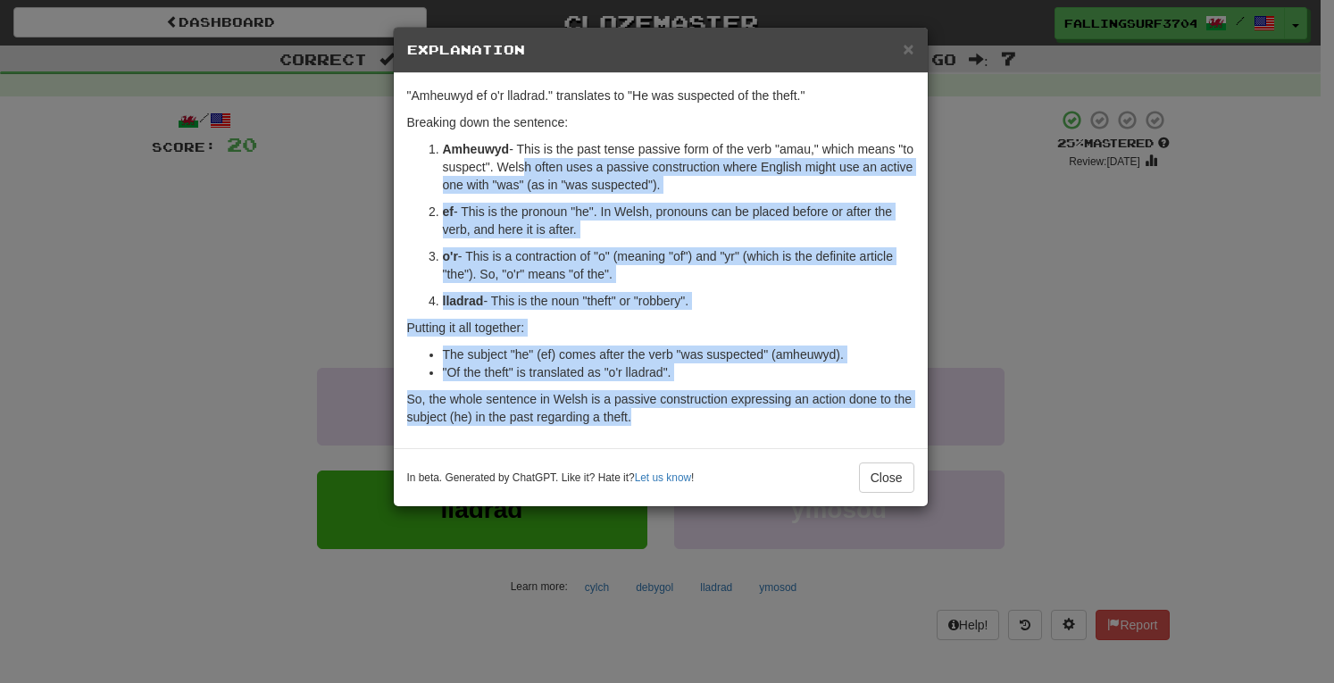
click at [721, 417] on p "So, the whole sentence in Welsh is a passive construction expressing an action …" at bounding box center [660, 408] width 507 height 36
drag, startPoint x: 529, startPoint y: 171, endPoint x: 726, endPoint y: 440, distance: 334.2
click at [726, 440] on div ""Amheuwyd ef o'r lladrad." translates to "He was suspected of the theft." Break…" at bounding box center [661, 260] width 534 height 375
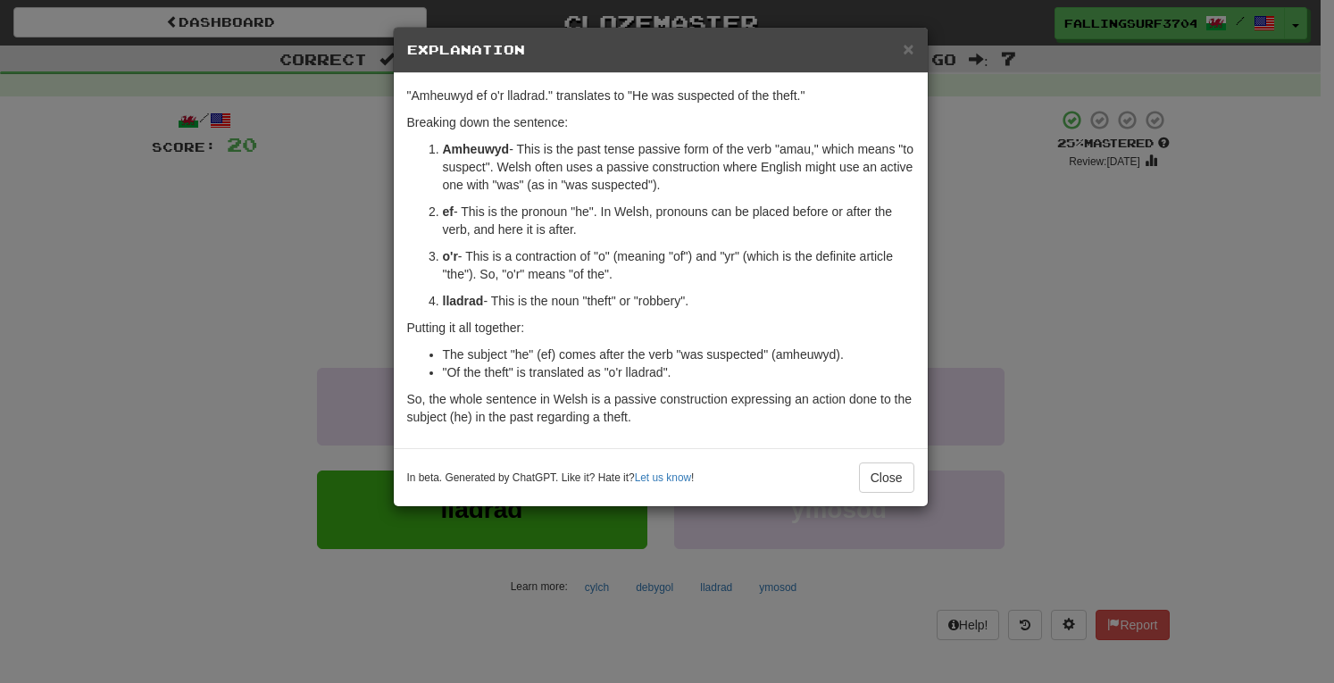
click at [1265, 287] on div "× Explanation "Amheuwyd ef o'r lladrad." translates to "He was suspected of the…" at bounding box center [667, 341] width 1334 height 683
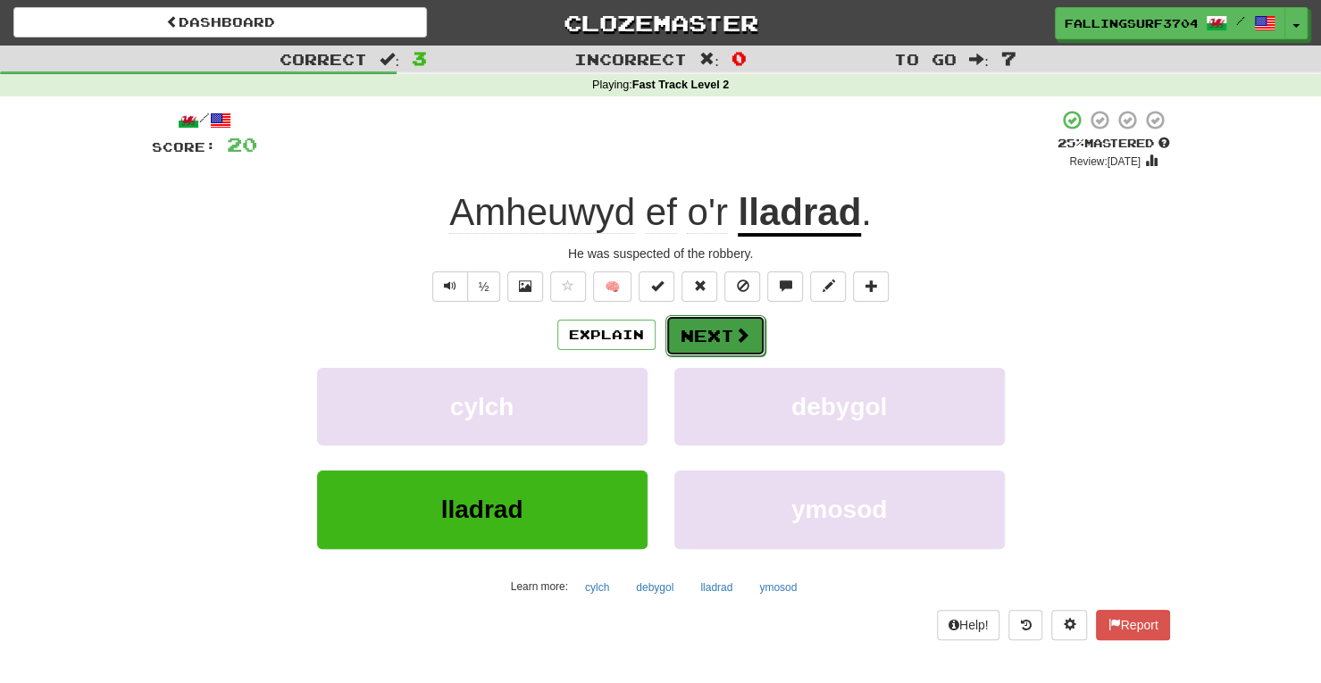
click at [743, 327] on span at bounding box center [742, 335] width 16 height 16
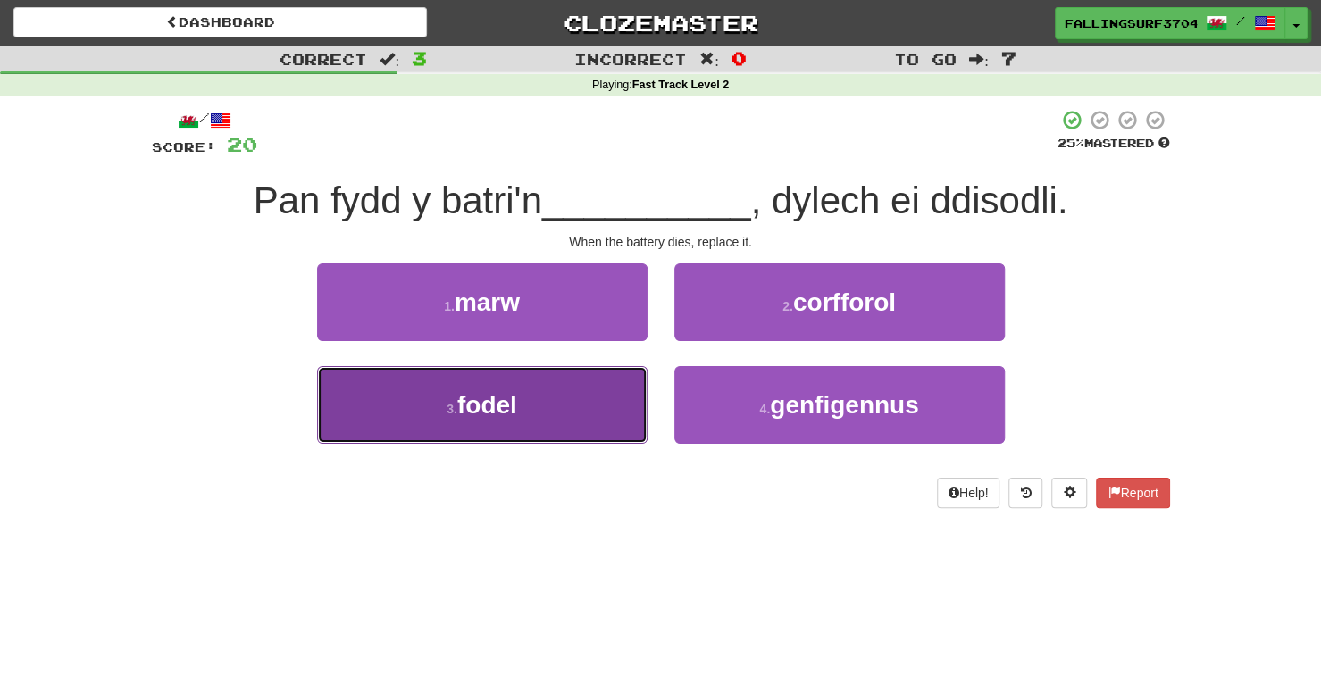
click at [557, 434] on button "3 . fodel" at bounding box center [482, 405] width 330 height 78
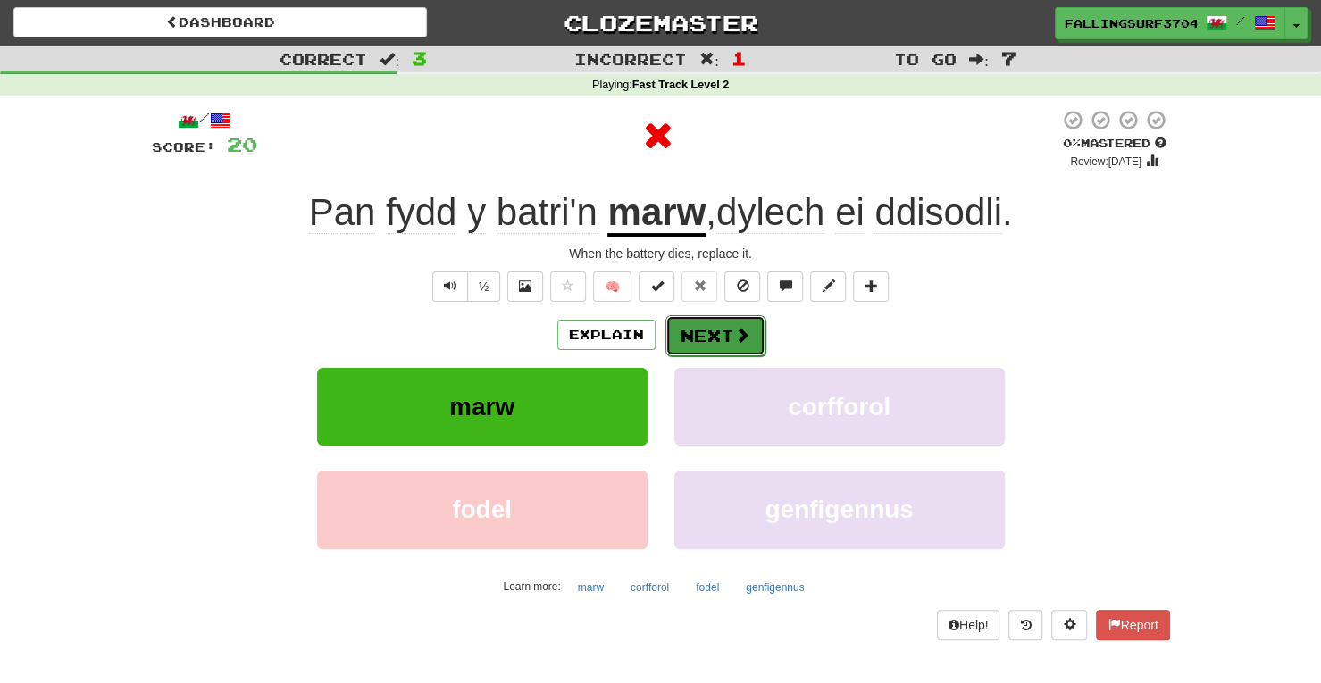
click at [719, 333] on button "Next" at bounding box center [715, 335] width 100 height 41
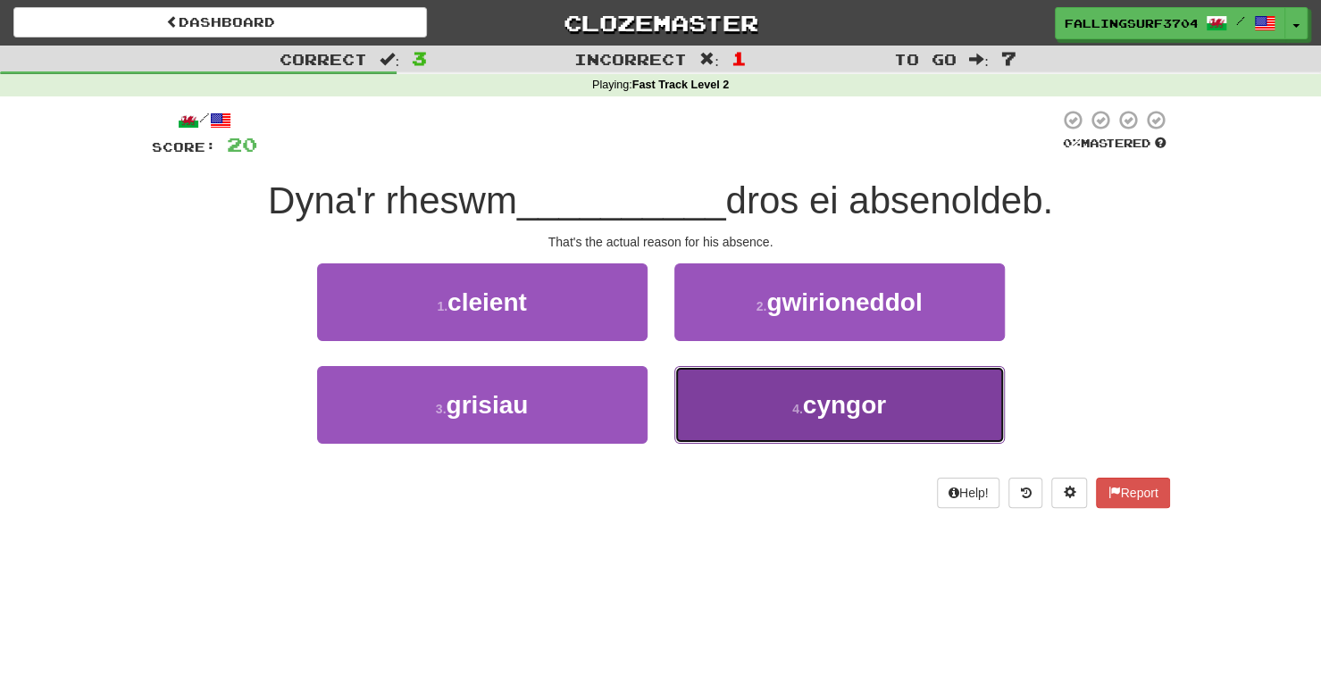
click at [813, 401] on span "cyngor" at bounding box center [844, 405] width 83 height 28
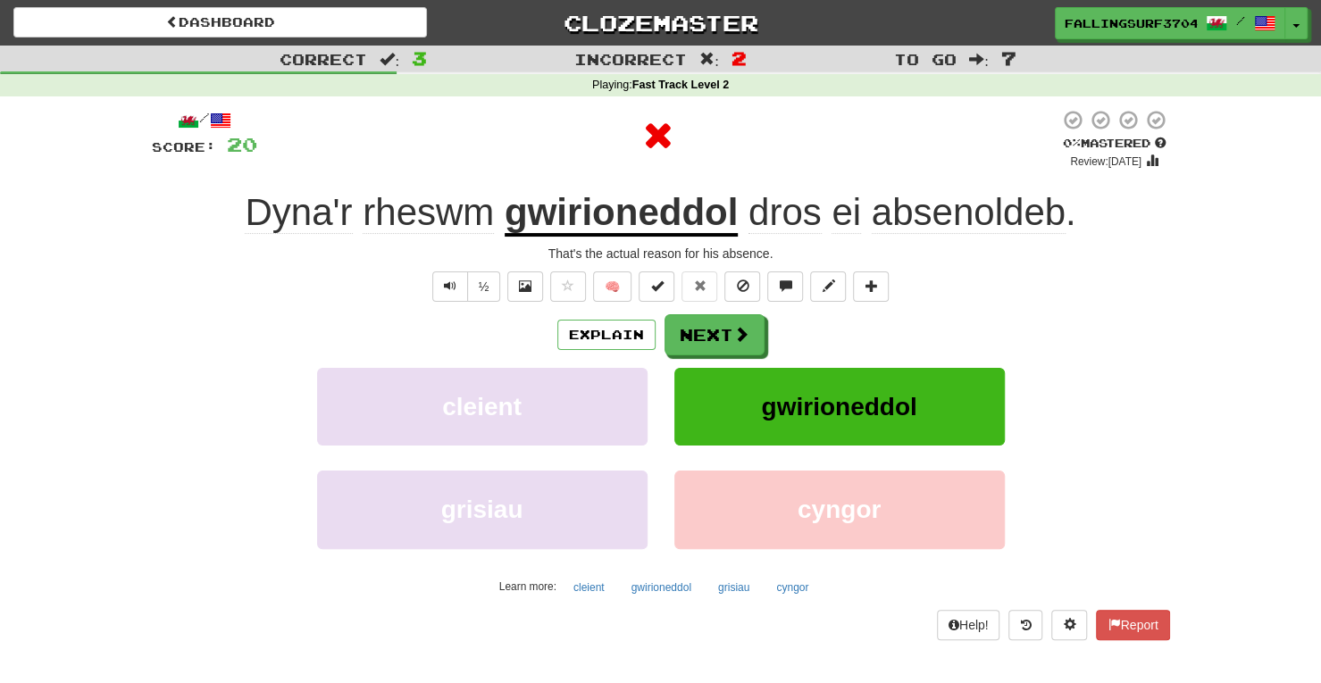
click at [632, 215] on u "gwirioneddol" at bounding box center [621, 214] width 233 height 46
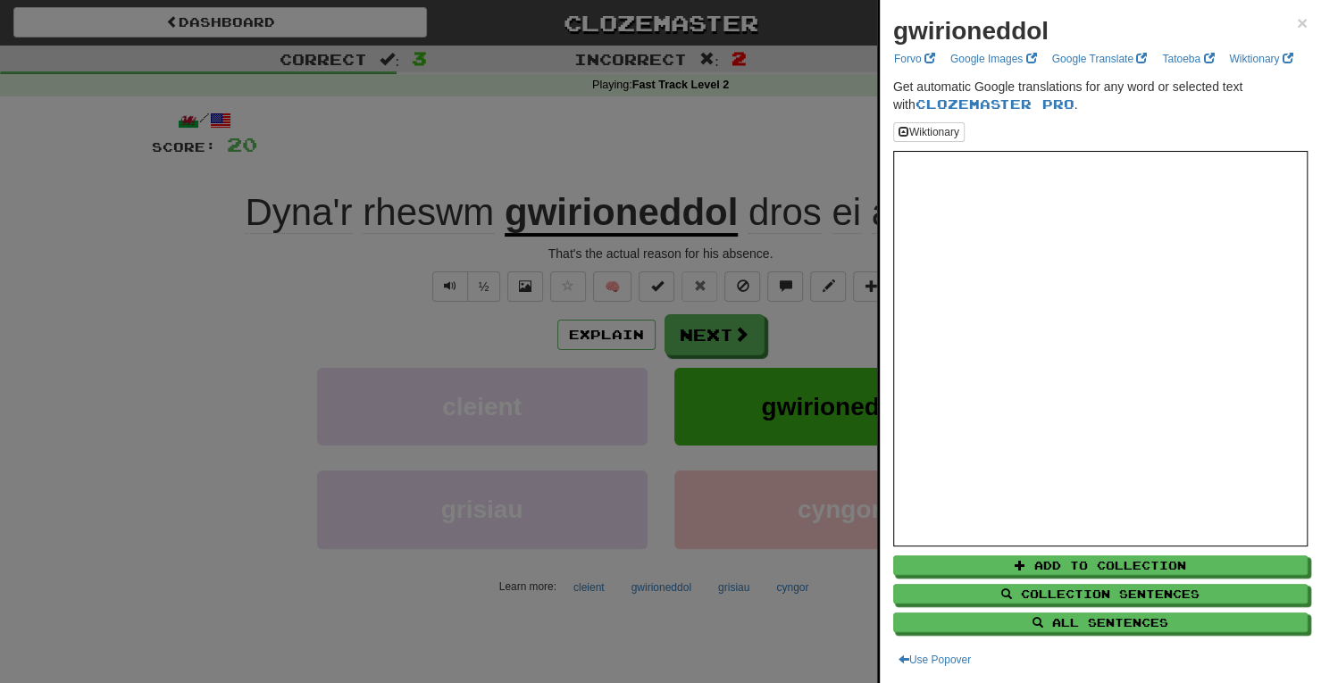
click at [723, 335] on div at bounding box center [660, 341] width 1321 height 683
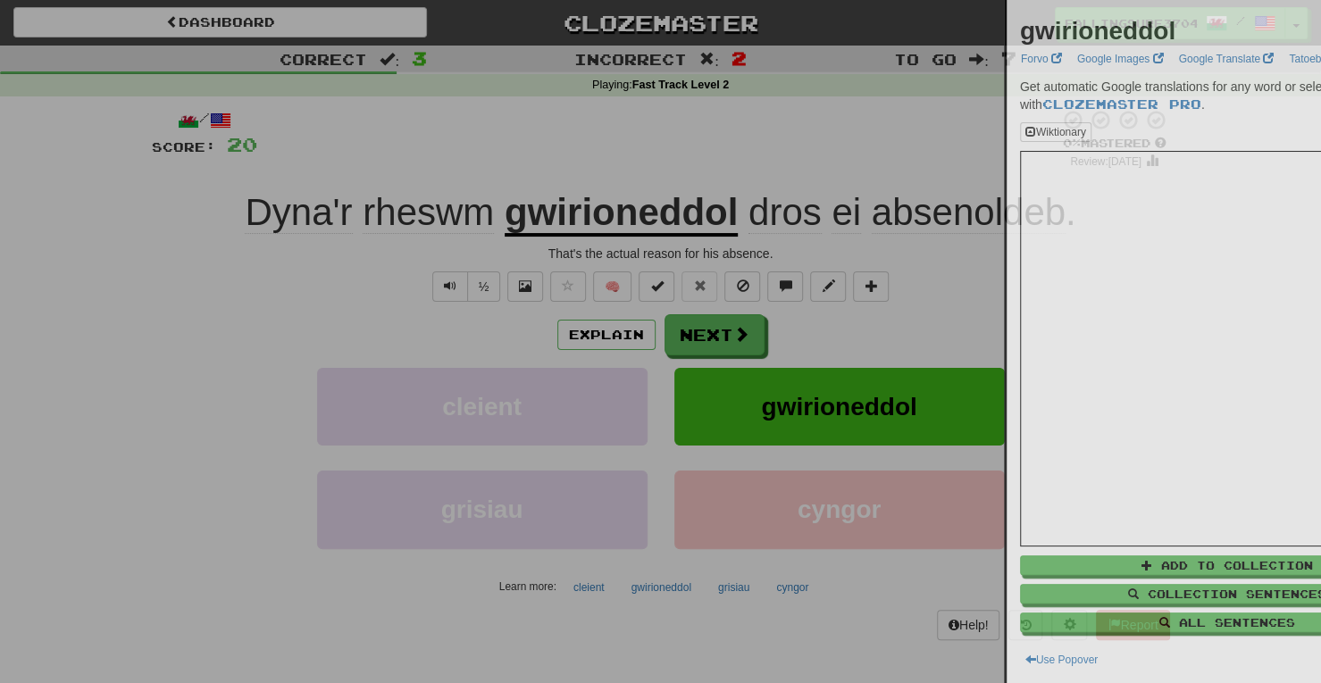
click at [723, 335] on div at bounding box center [660, 341] width 1321 height 683
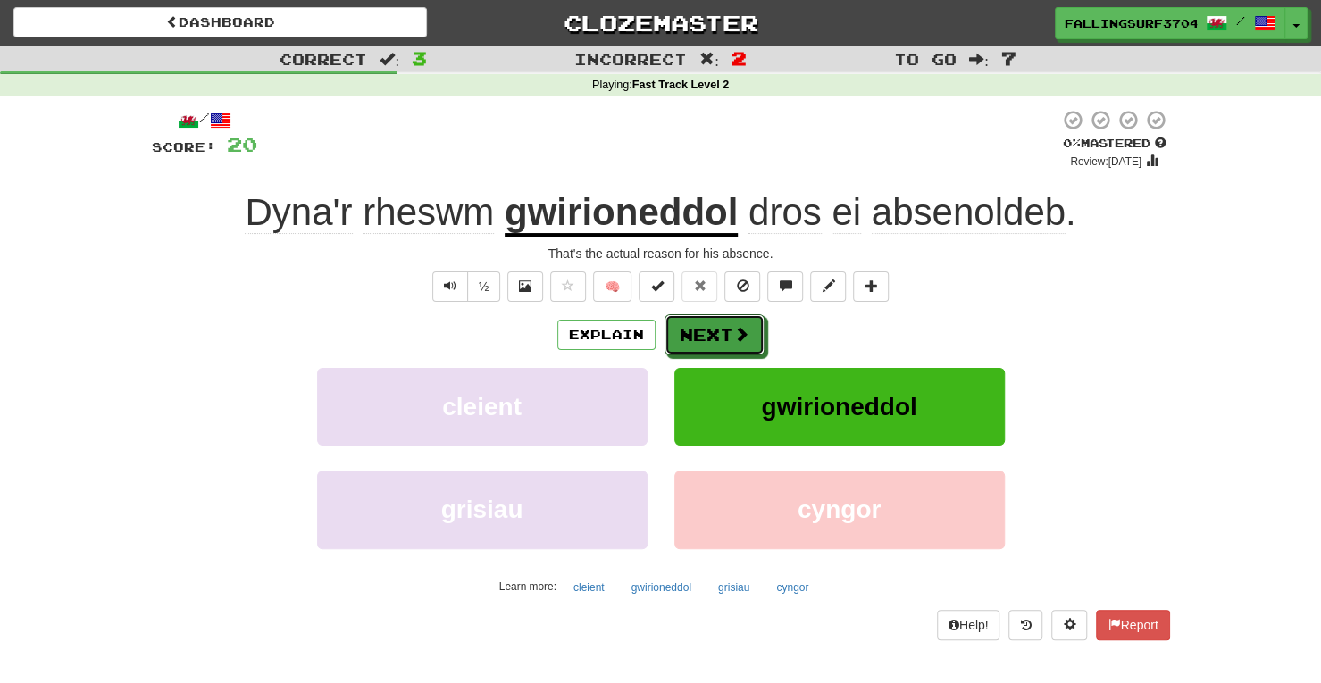
click at [723, 335] on button "Next" at bounding box center [714, 334] width 100 height 41
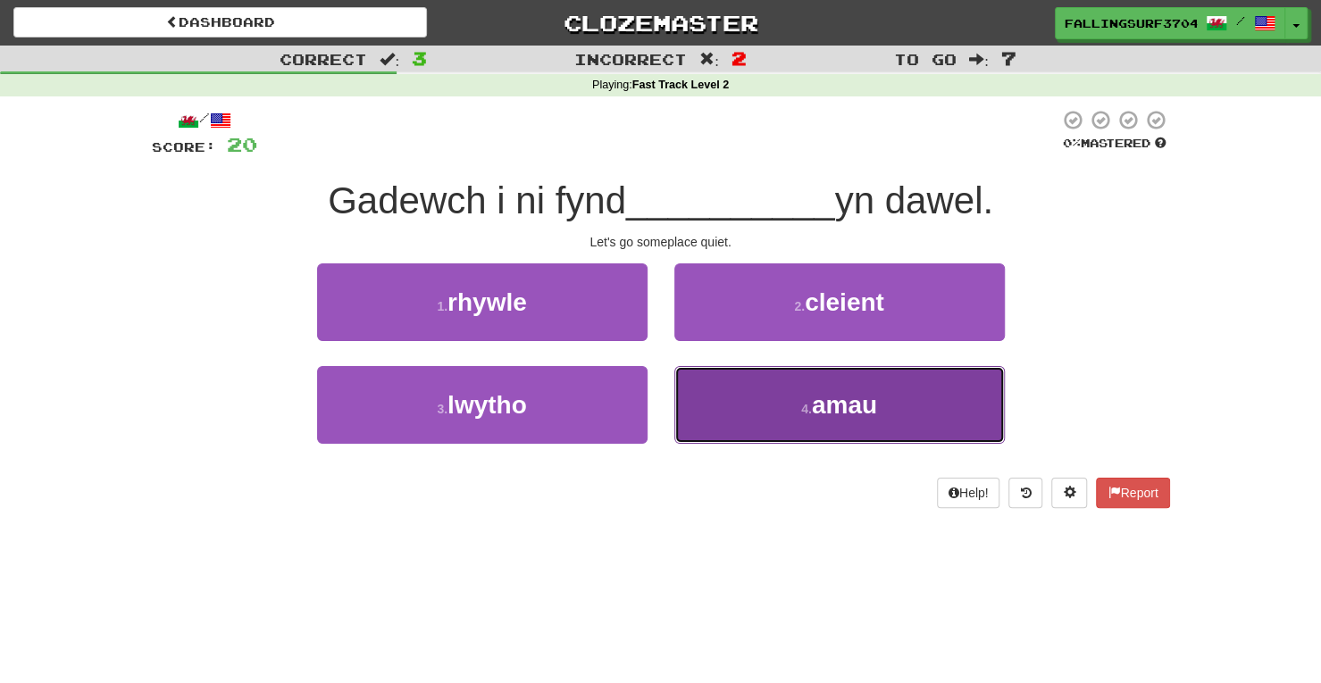
click at [784, 435] on button "4 . amau" at bounding box center [839, 405] width 330 height 78
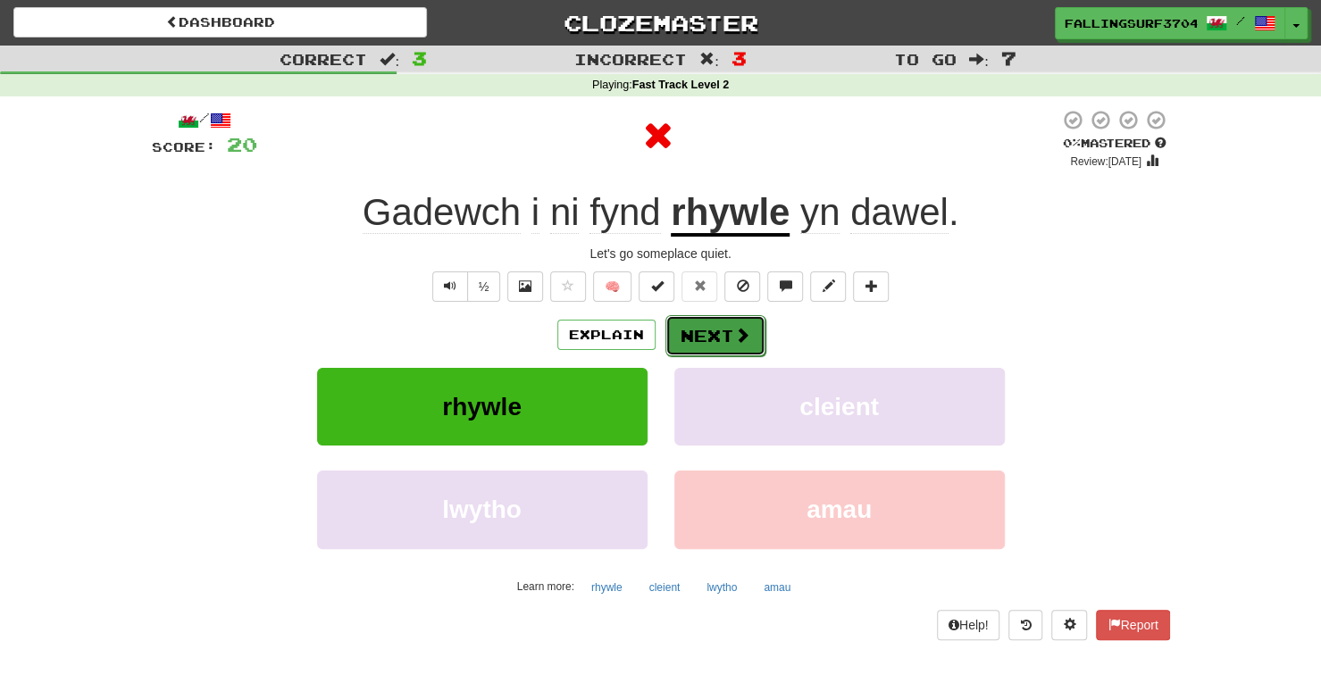
click at [713, 342] on button "Next" at bounding box center [715, 335] width 100 height 41
